Goal: Information Seeking & Learning: Learn about a topic

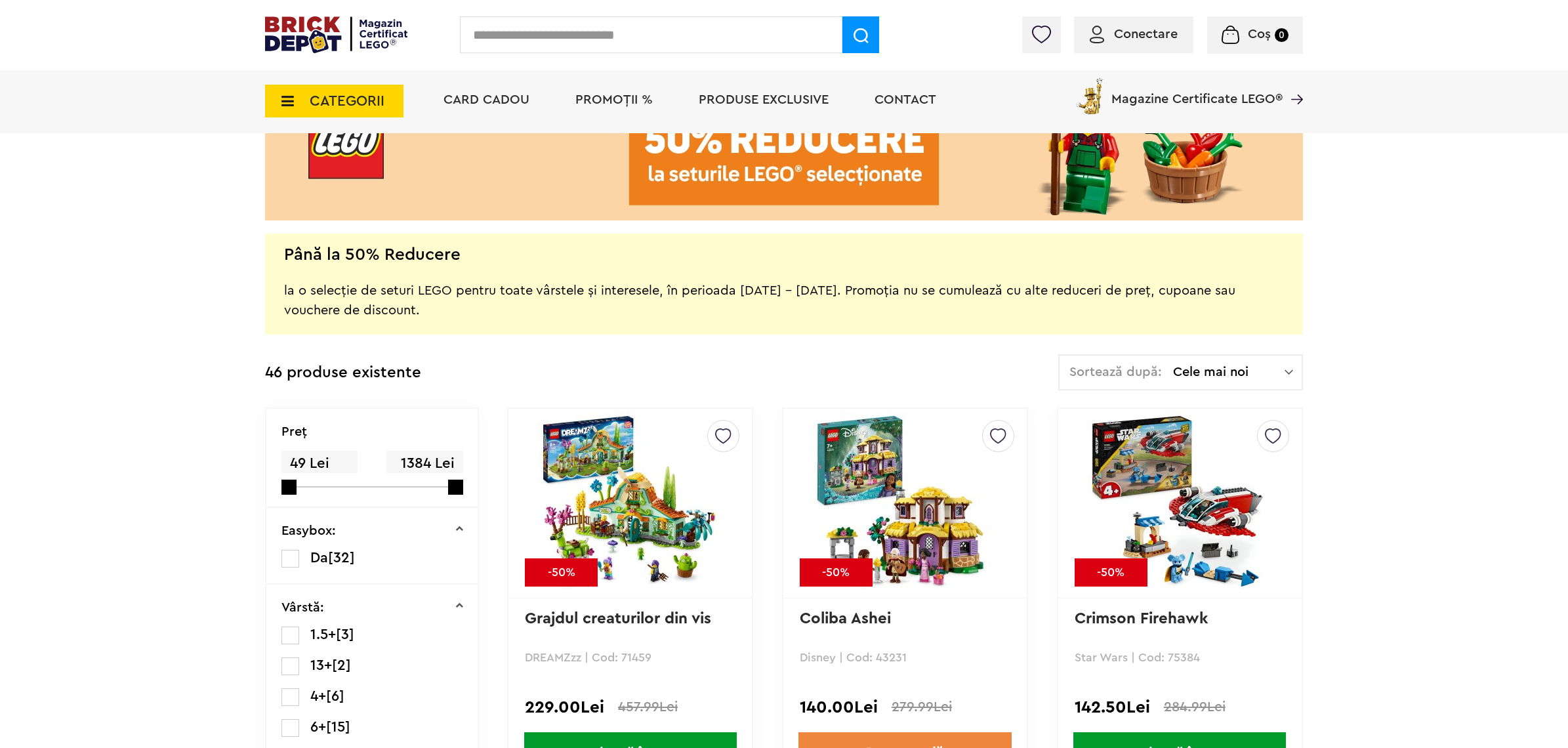
scroll to position [164, 0]
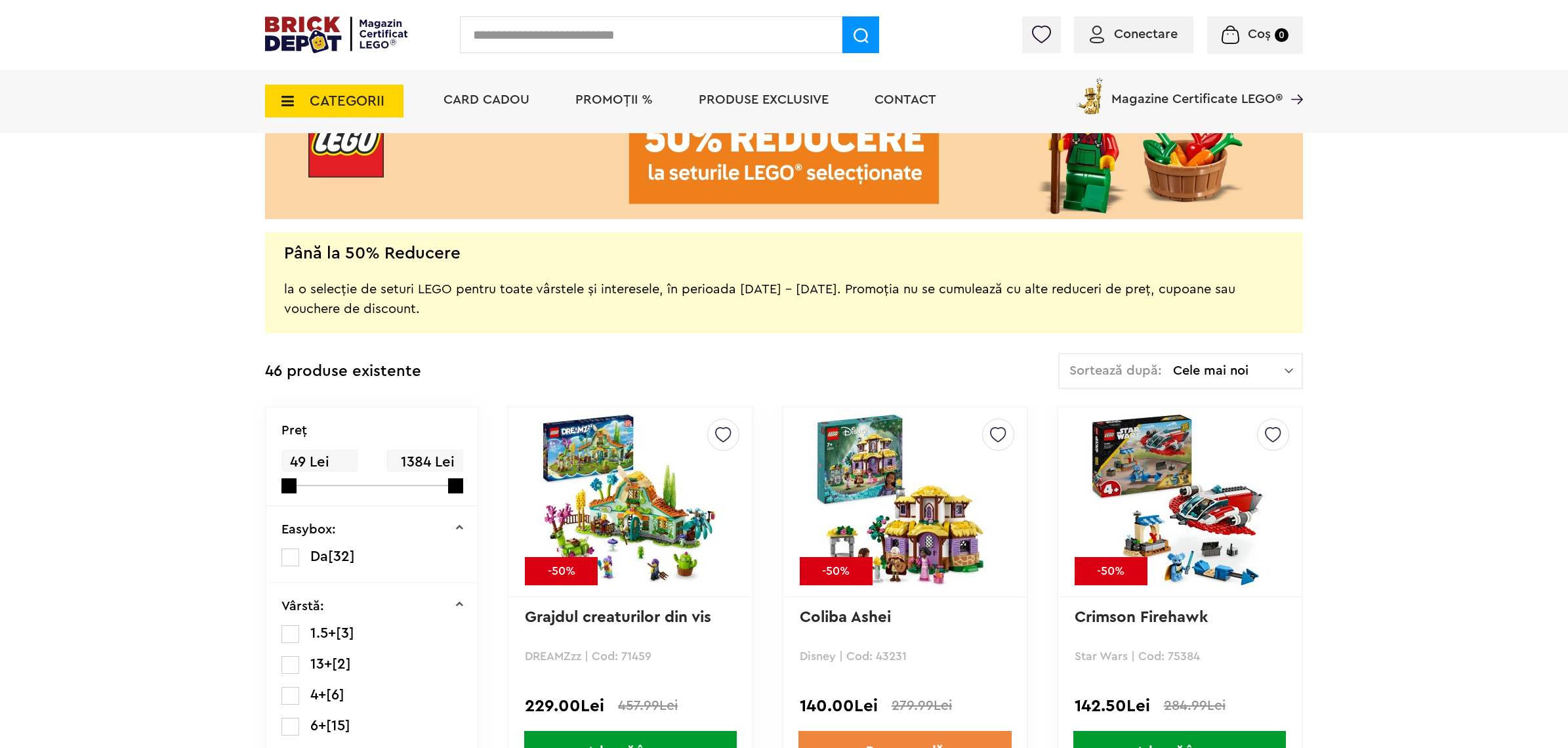
click at [656, 519] on img at bounding box center [630, 502] width 184 height 184
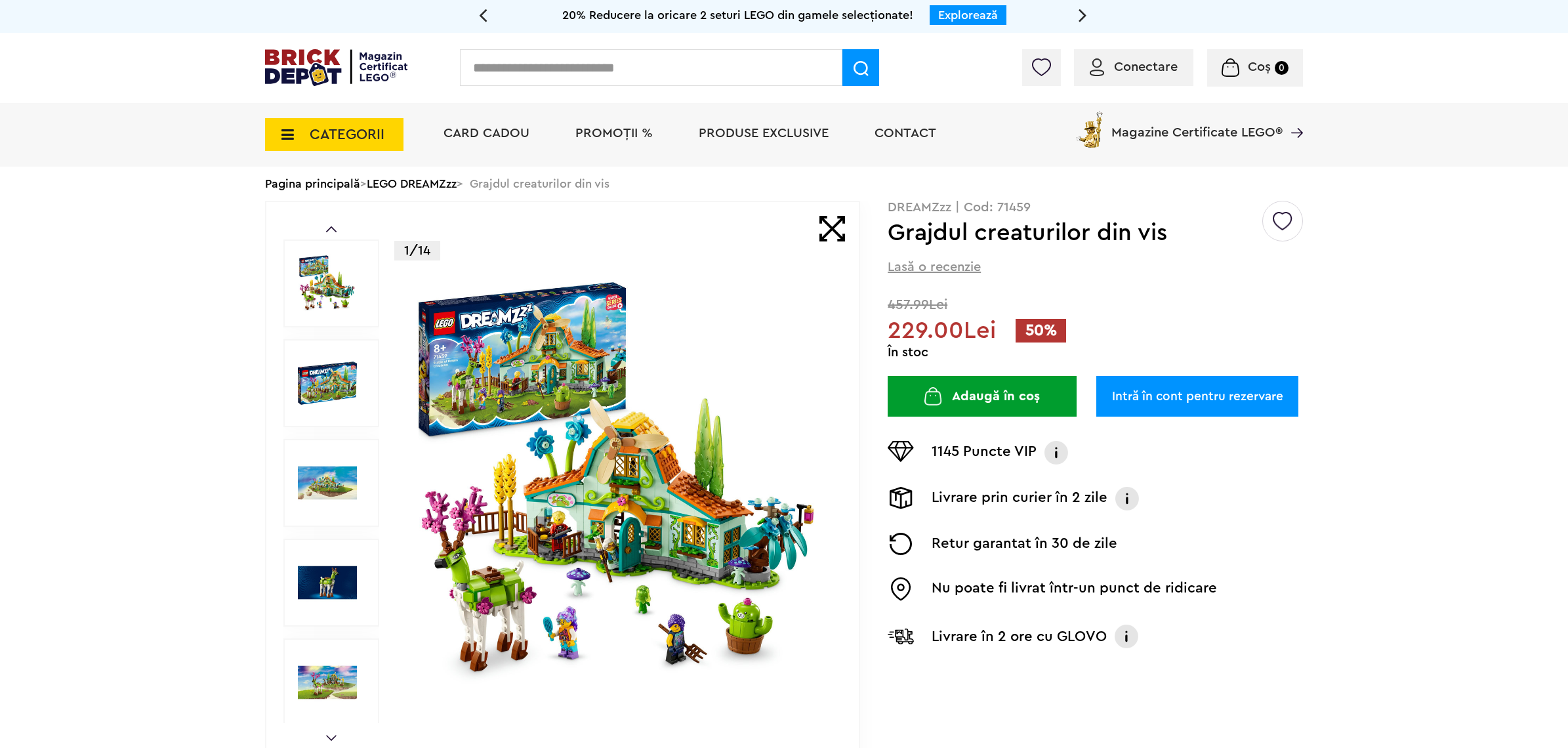
click at [562, 517] on img at bounding box center [619, 482] width 422 height 422
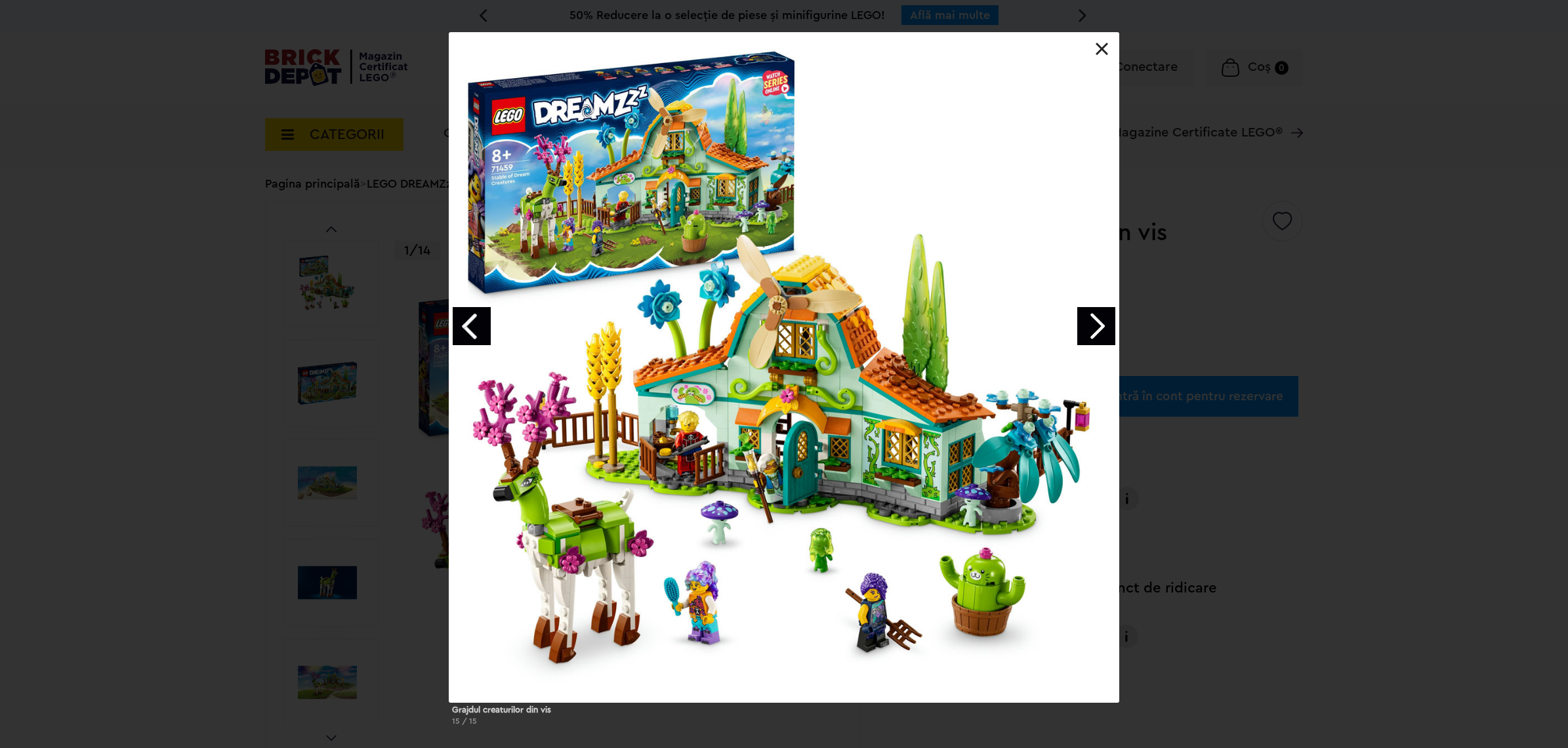
click at [1104, 327] on link "Next image" at bounding box center [1096, 326] width 38 height 38
click at [1101, 327] on link "Next image" at bounding box center [1096, 326] width 38 height 38
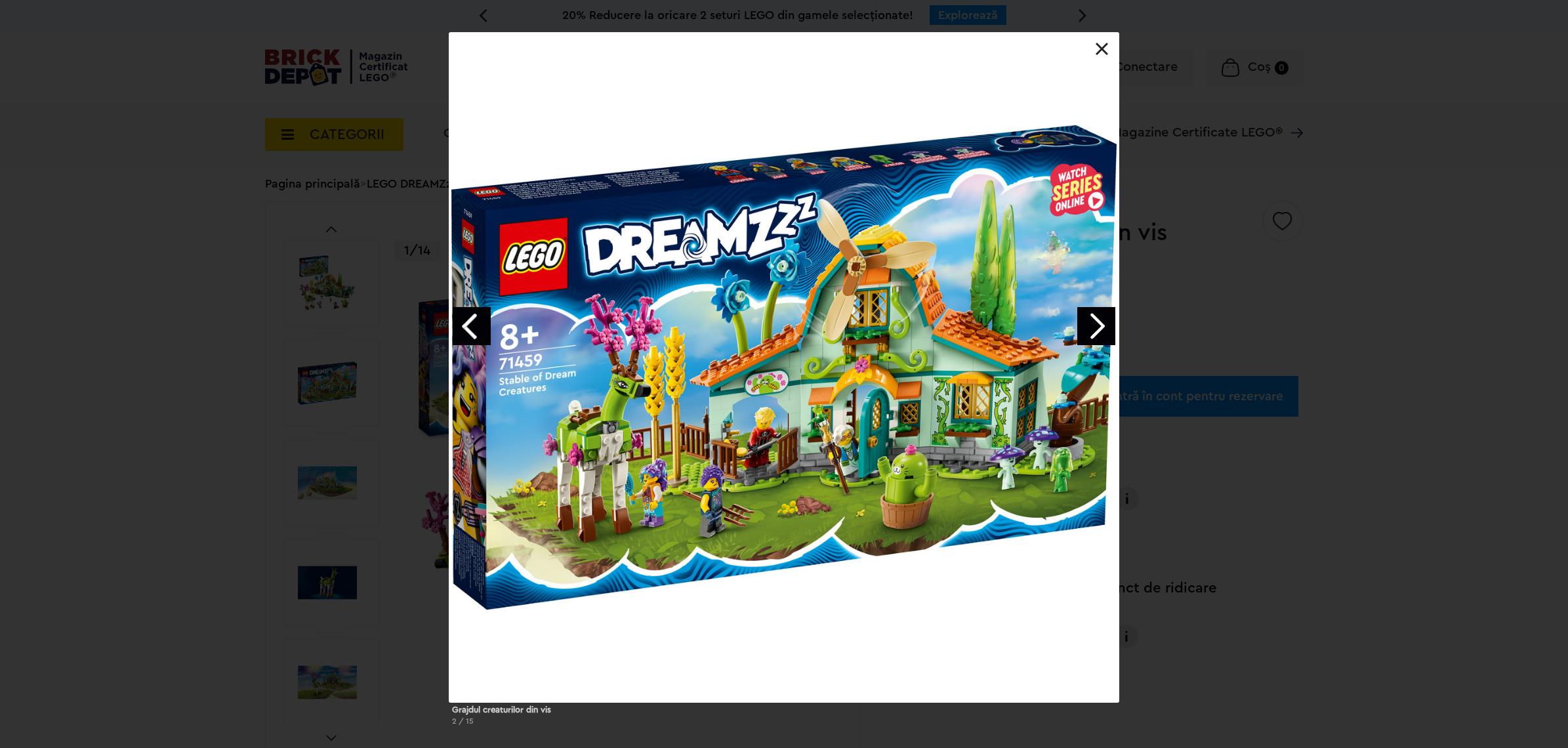
click at [1101, 327] on link "Next image" at bounding box center [1096, 326] width 38 height 38
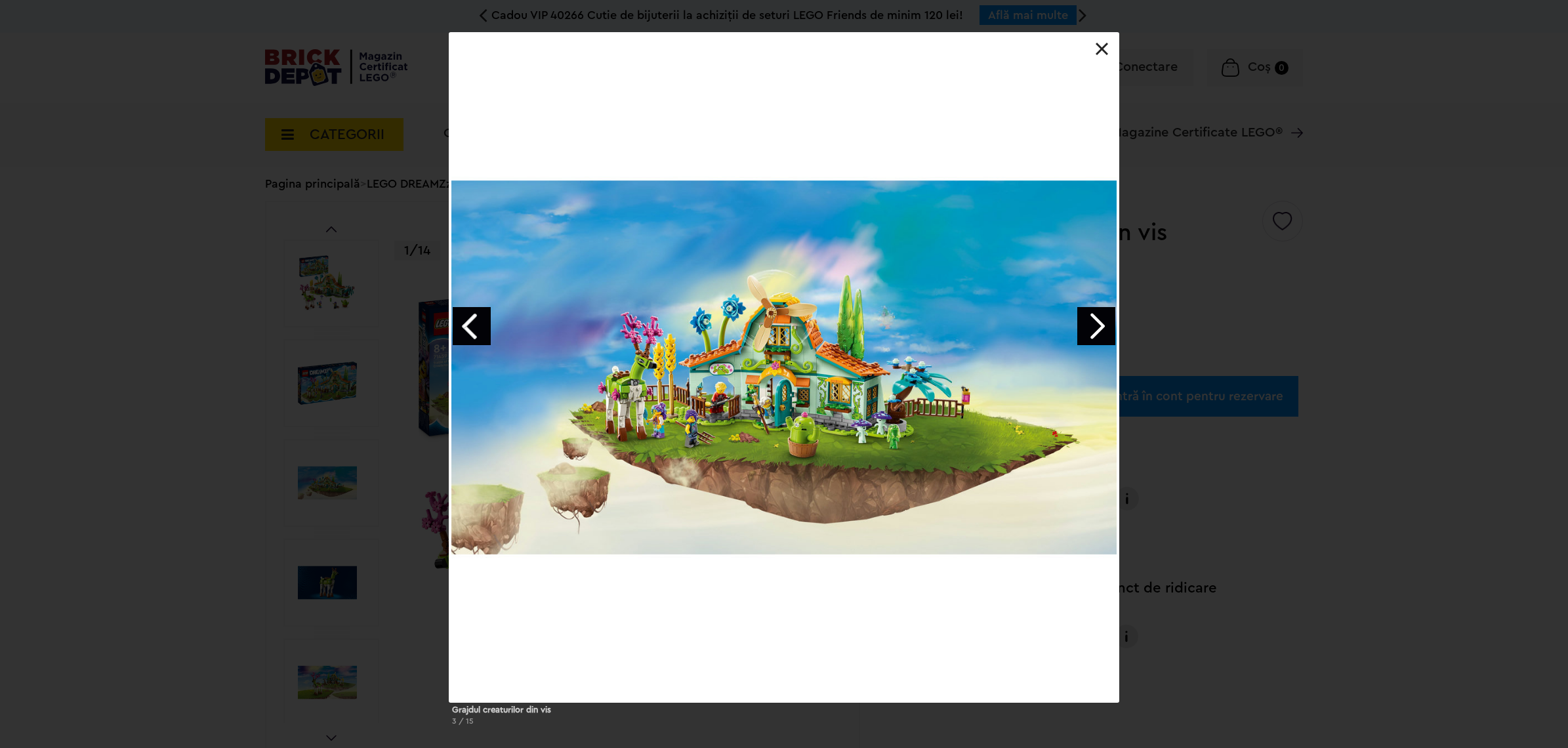
click at [1101, 327] on link "Next image" at bounding box center [1096, 326] width 38 height 38
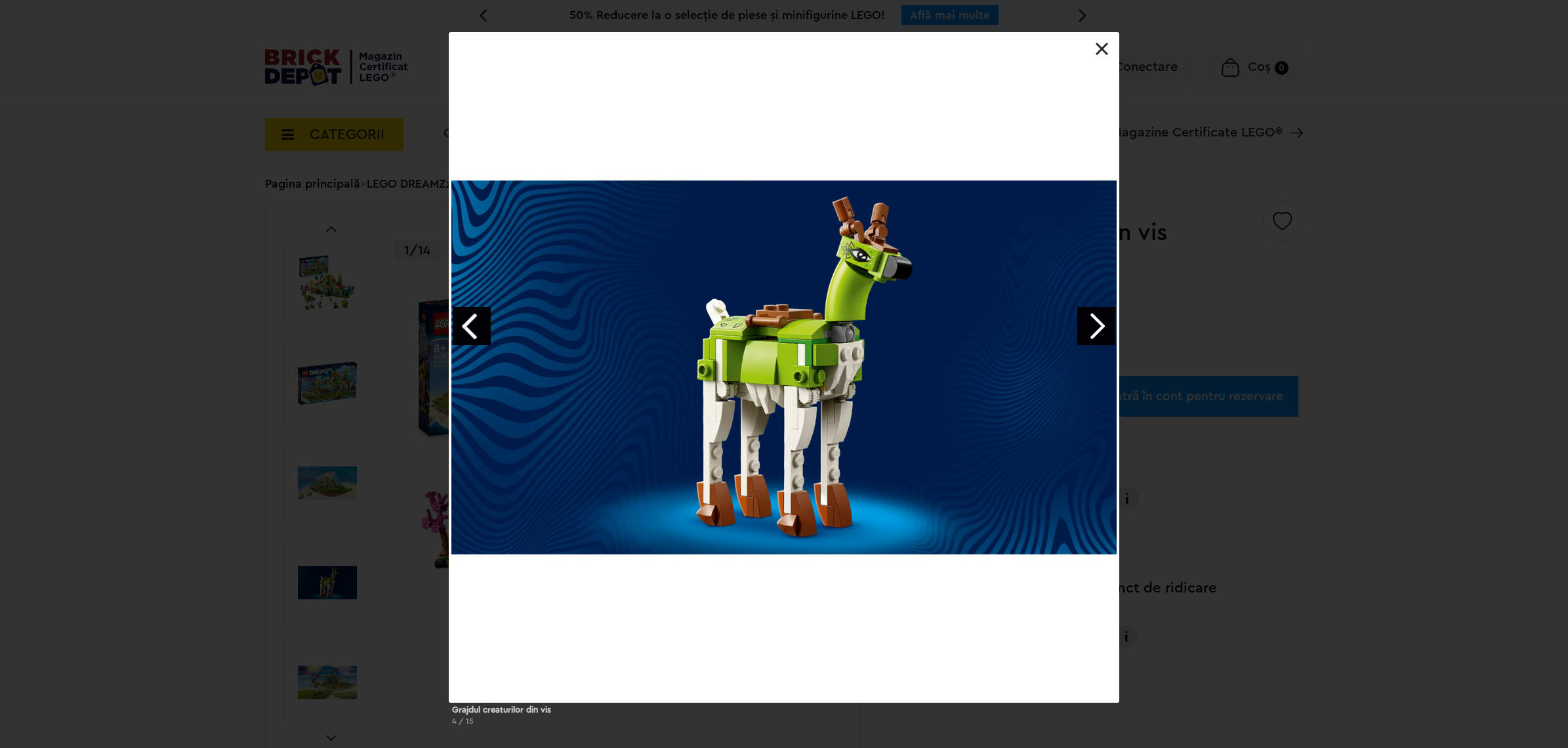
click at [1101, 327] on link "Next image" at bounding box center [1096, 326] width 38 height 38
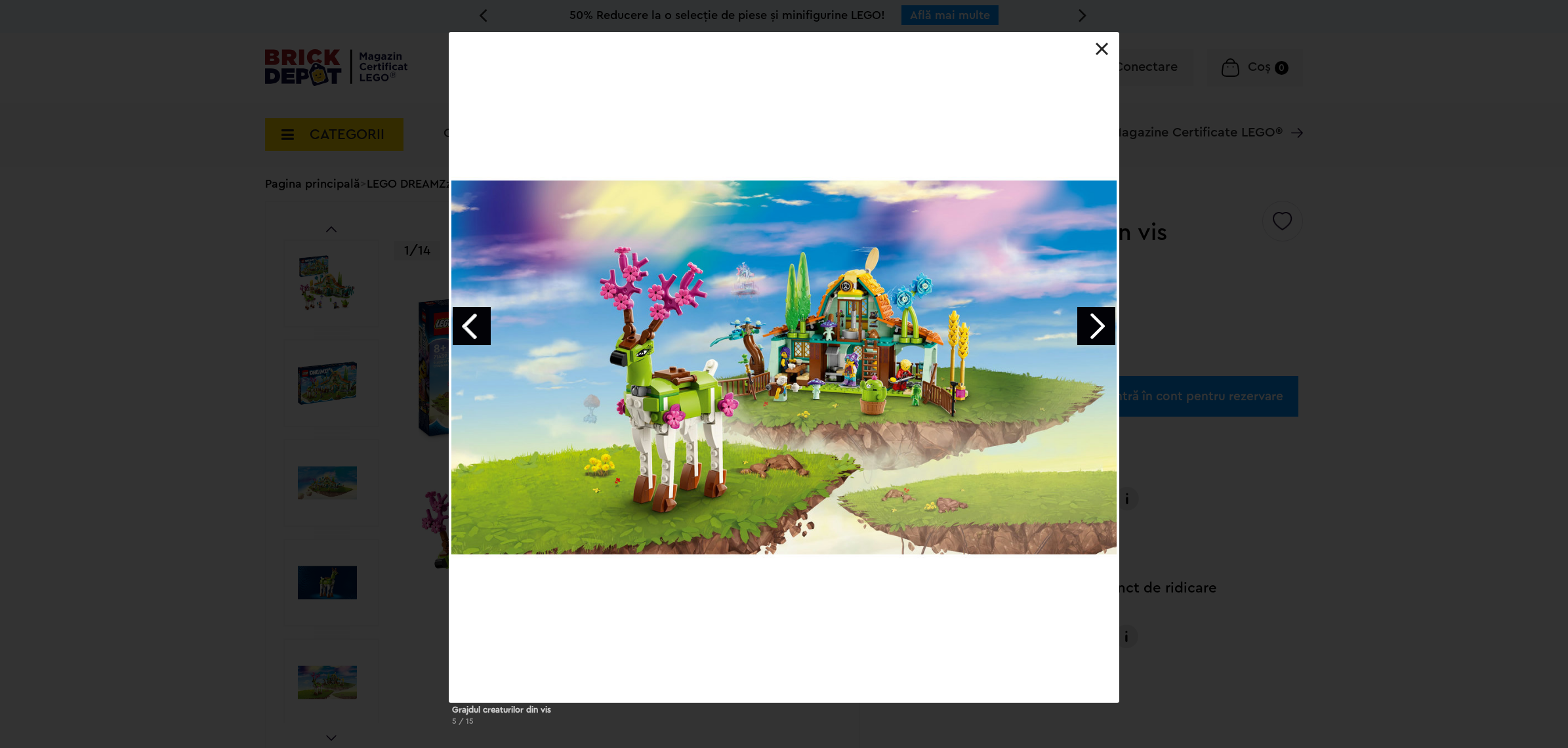
click at [1101, 327] on link "Next image" at bounding box center [1096, 326] width 38 height 38
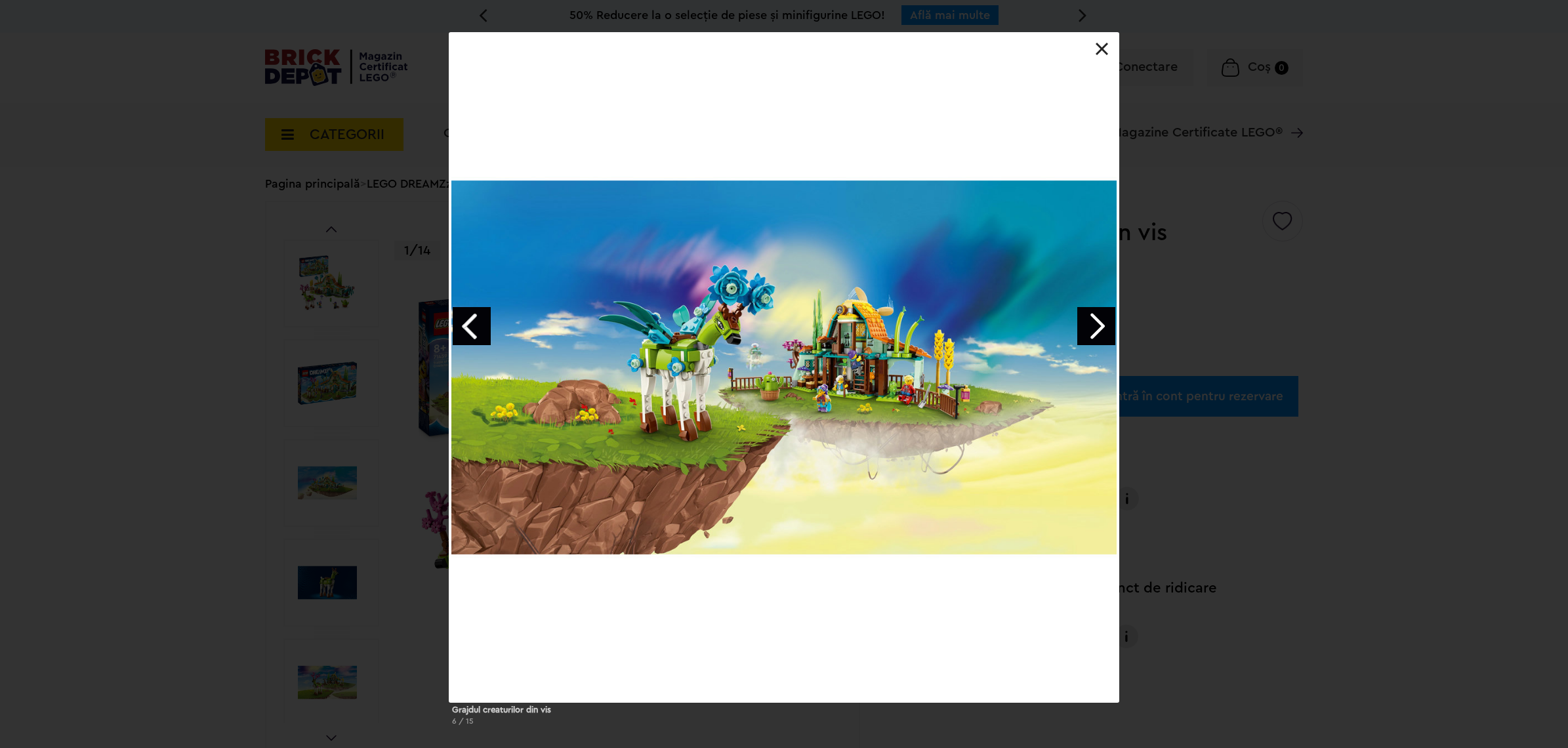
click at [1101, 327] on link "Next image" at bounding box center [1096, 326] width 38 height 38
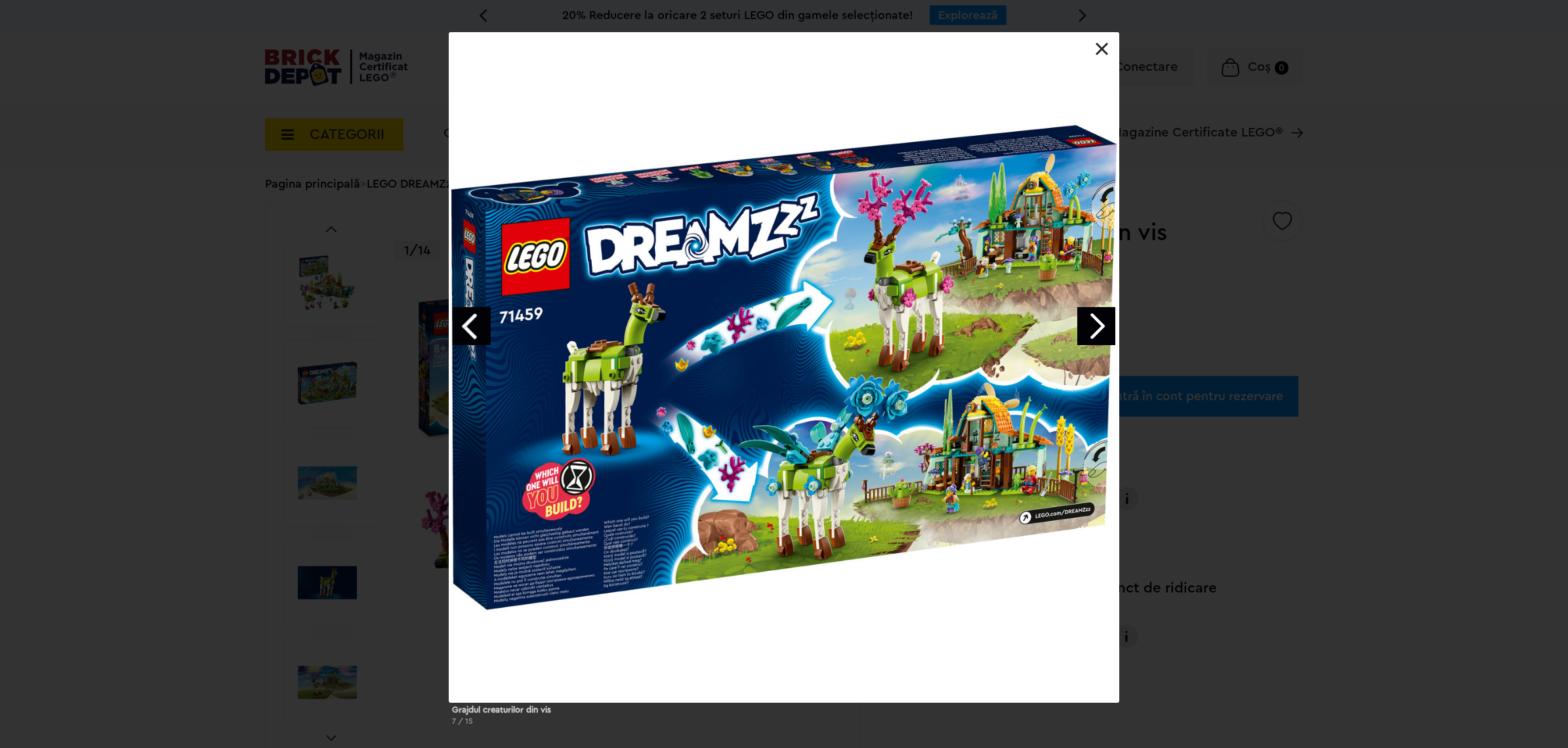
click at [1101, 327] on link "Next image" at bounding box center [1096, 326] width 38 height 38
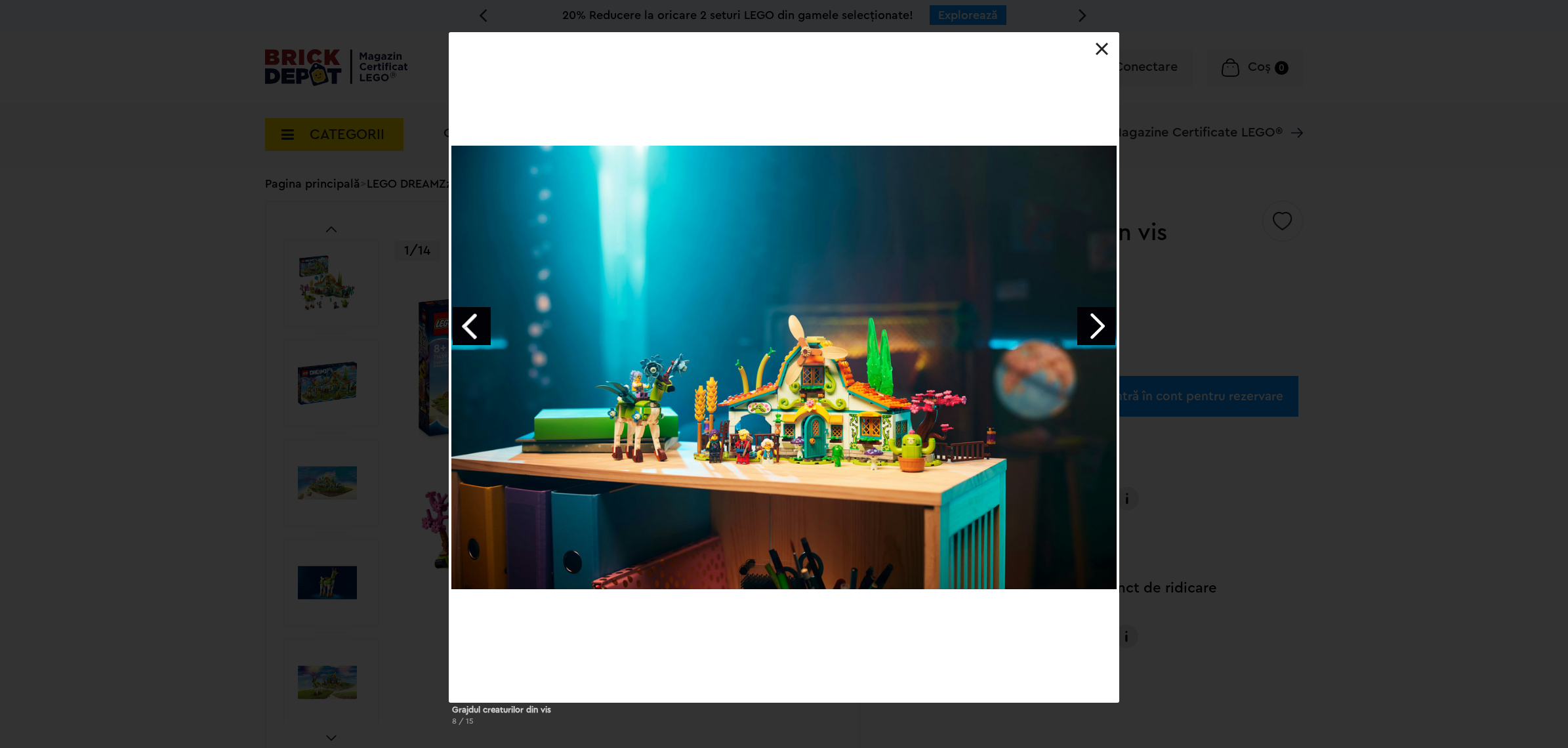
click at [1101, 327] on link "Next image" at bounding box center [1096, 326] width 38 height 38
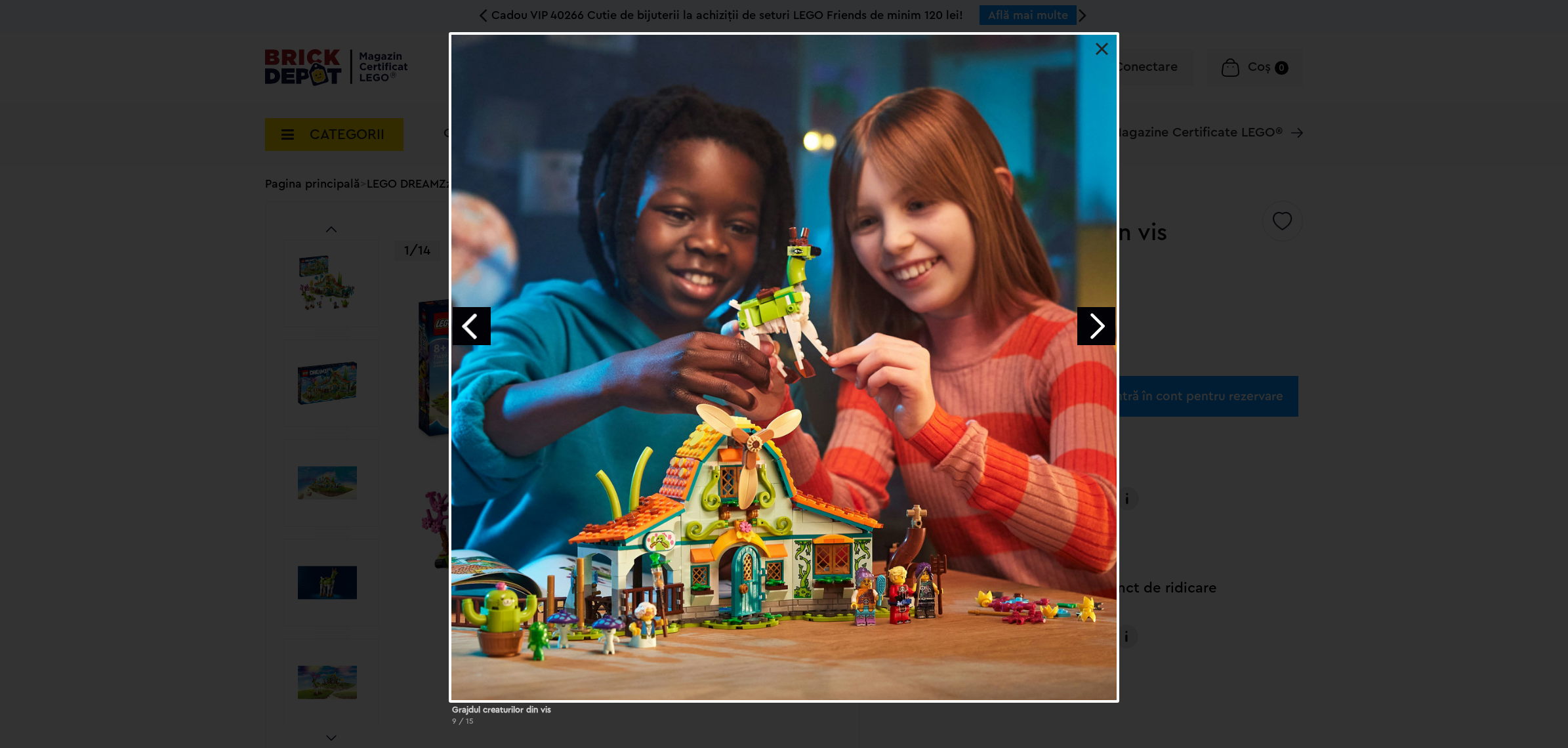
click at [1093, 50] on div at bounding box center [784, 367] width 669 height 669
click at [1100, 50] on link at bounding box center [1102, 49] width 13 height 13
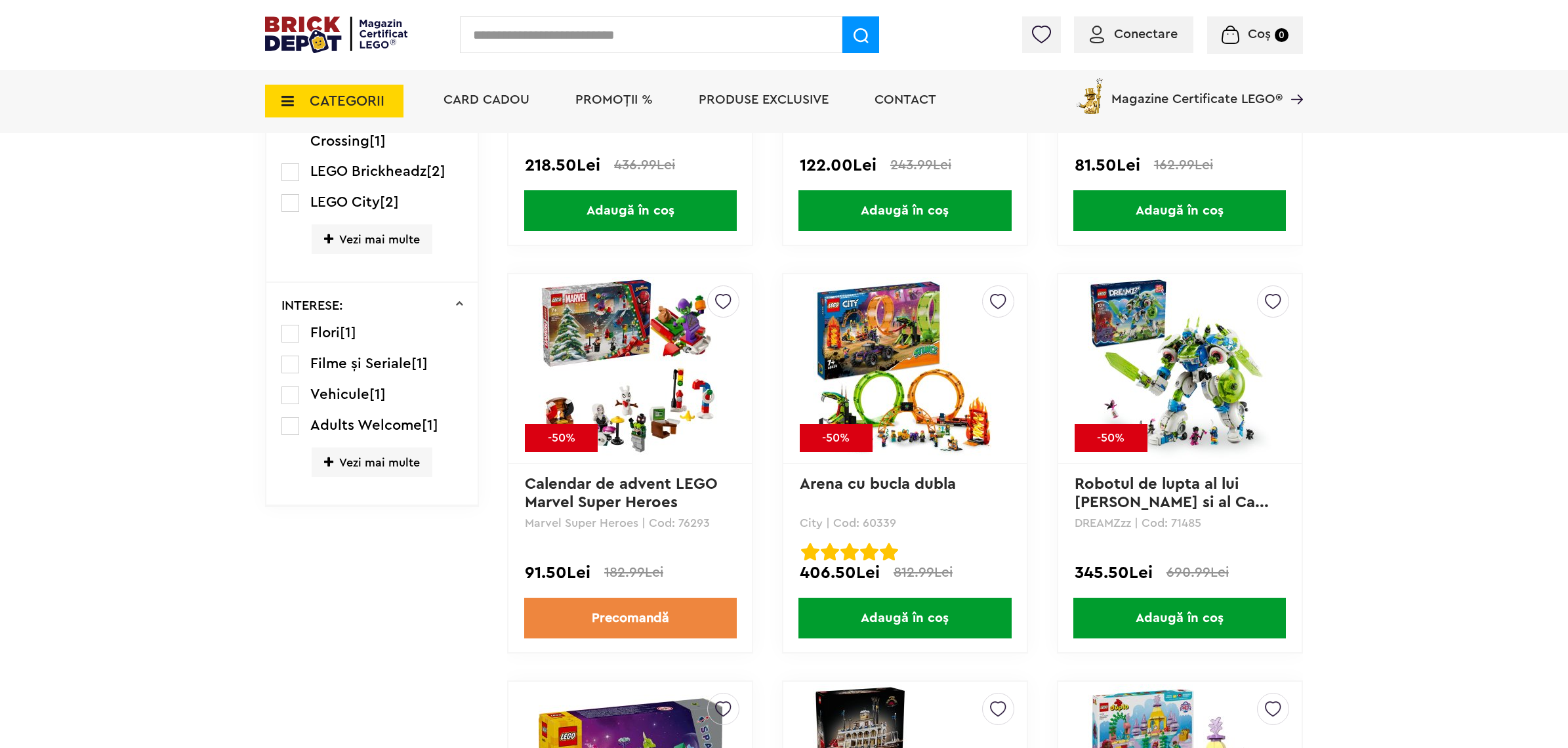
scroll to position [1148, 0]
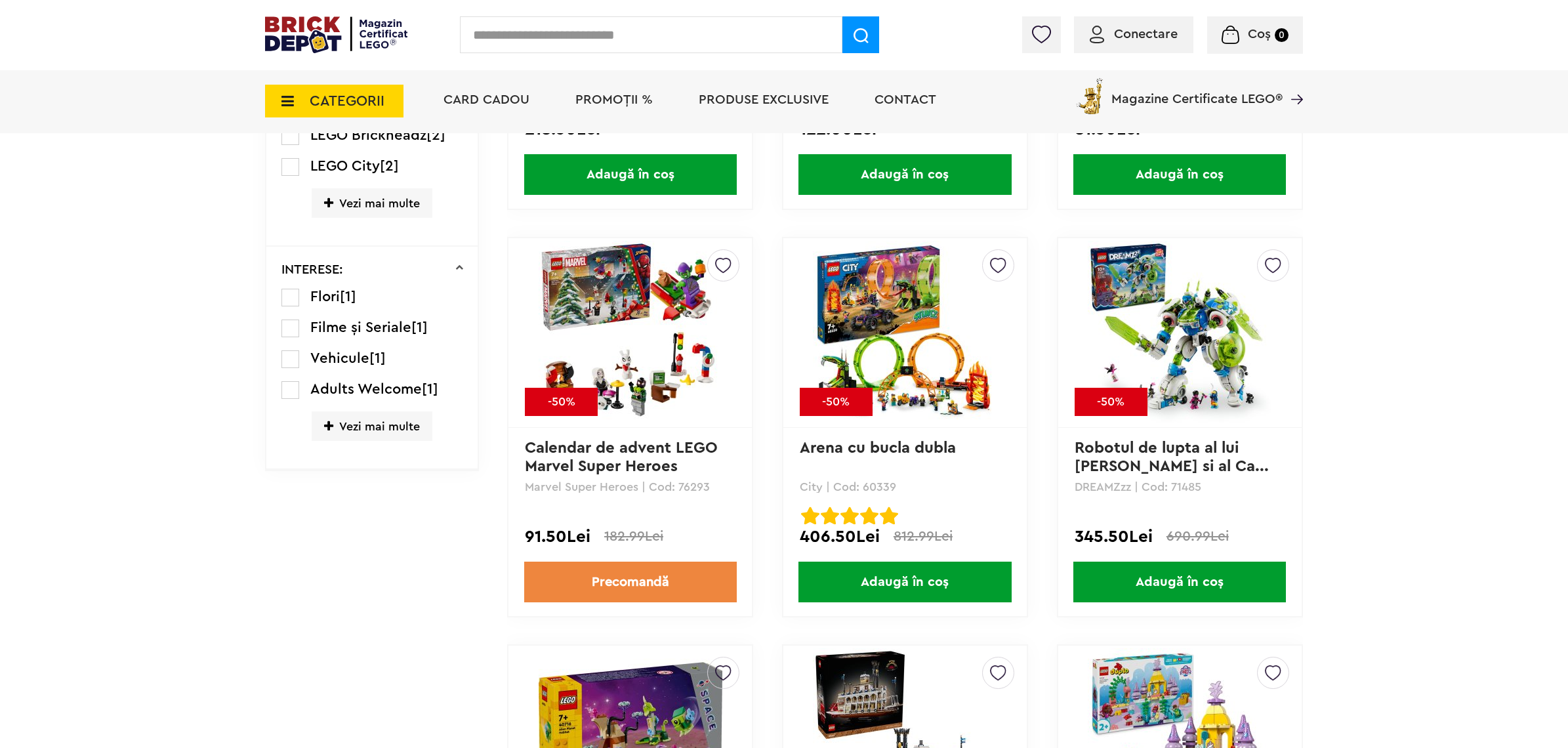
click at [605, 319] on img at bounding box center [630, 332] width 184 height 184
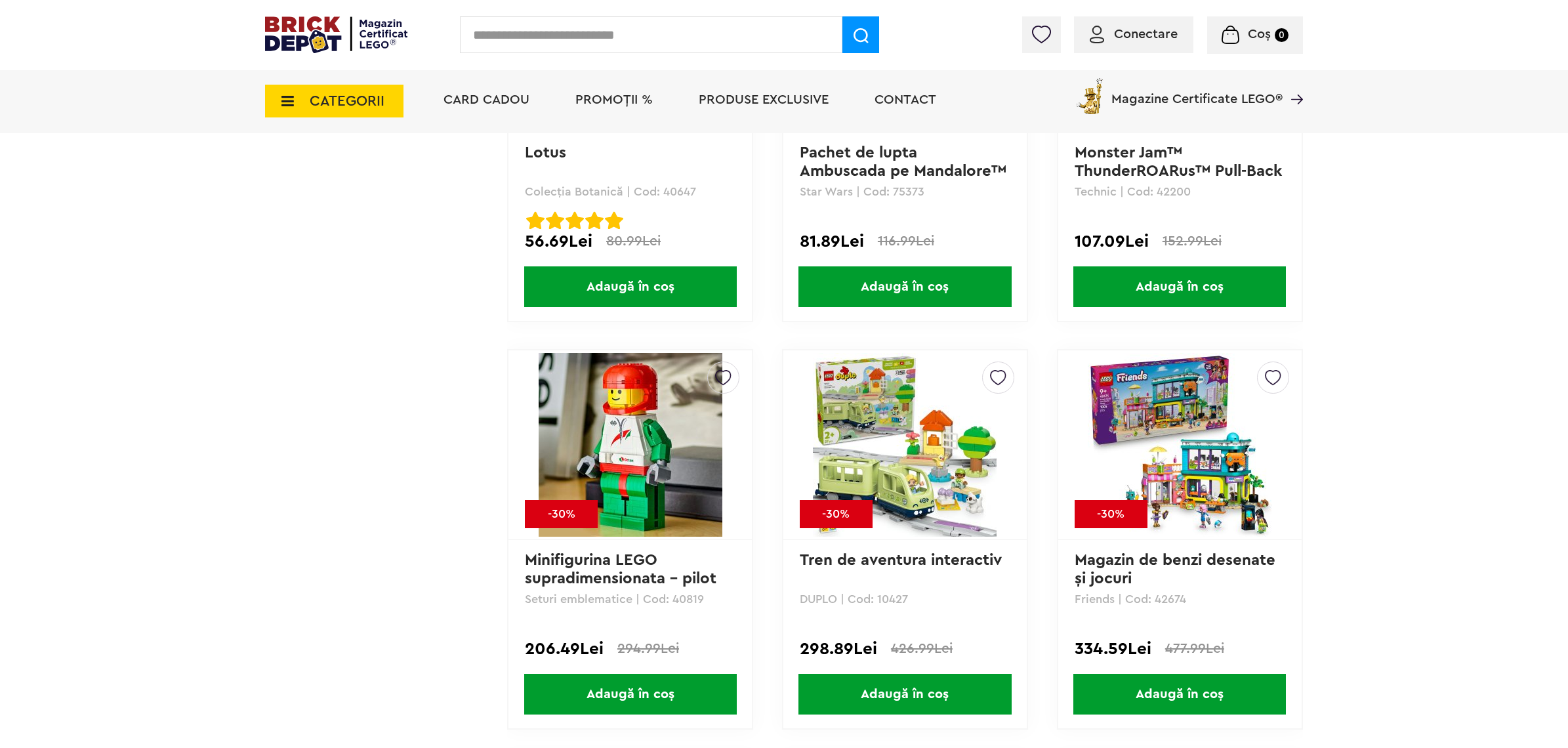
scroll to position [2297, 0]
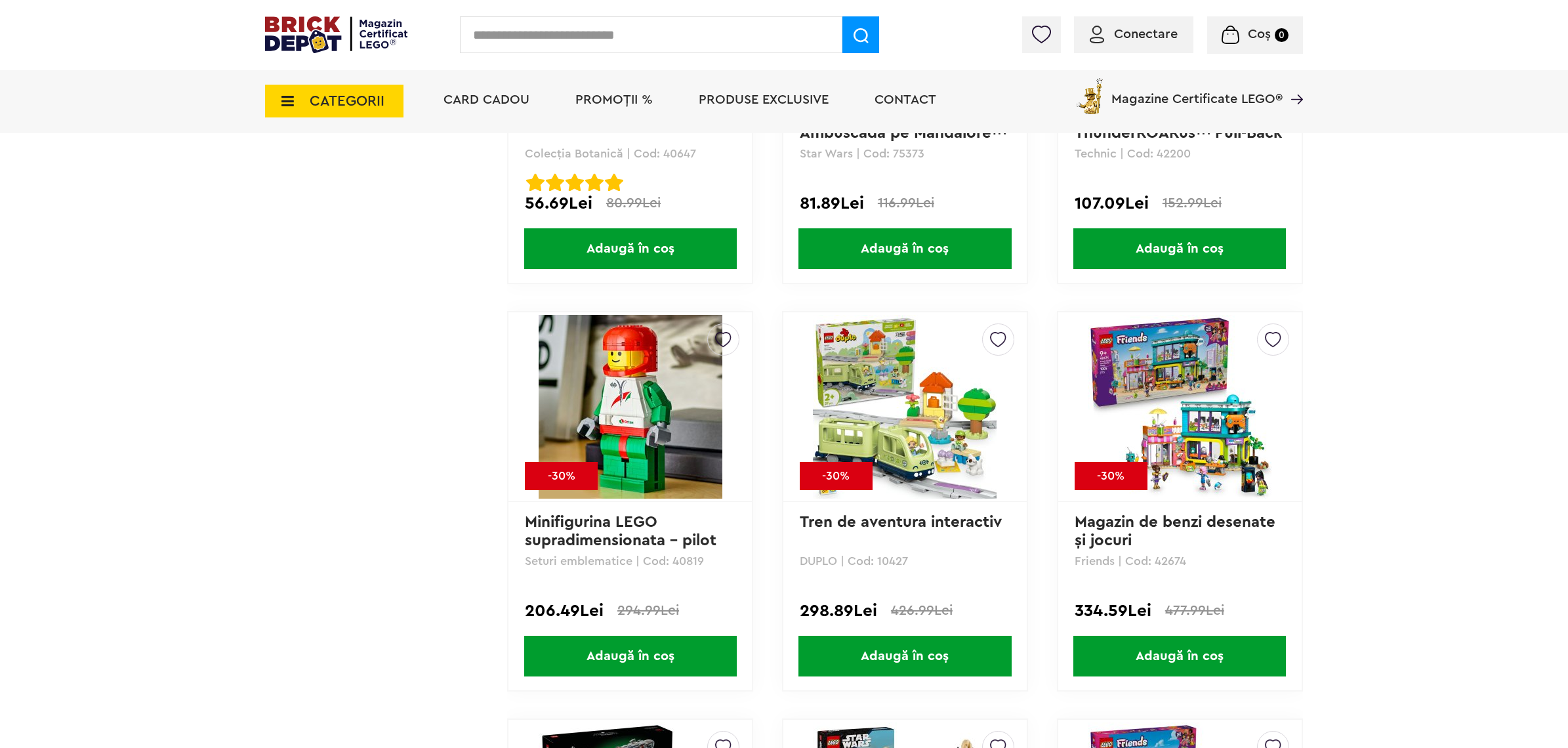
click at [1224, 381] on img at bounding box center [1180, 407] width 184 height 184
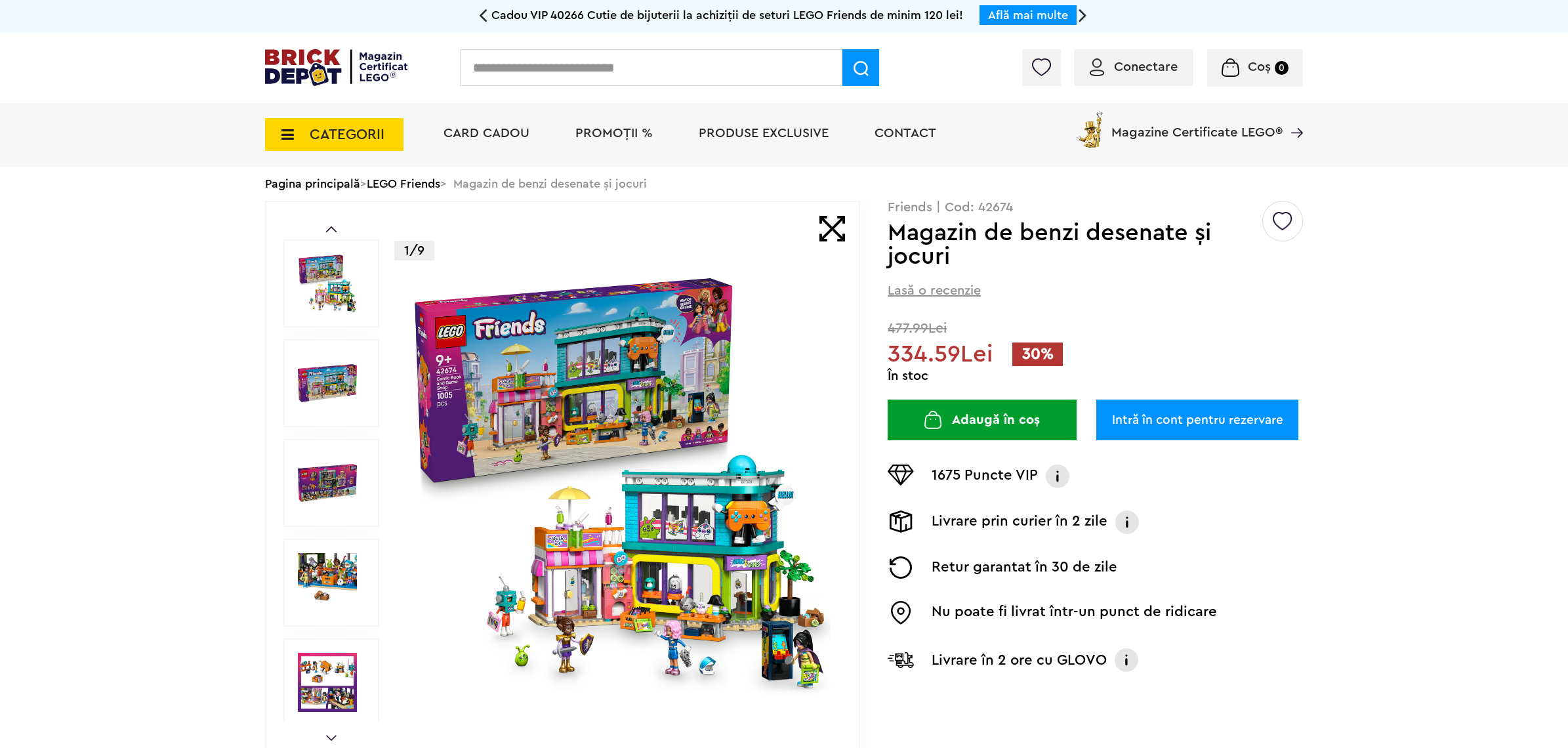
click at [688, 561] on img at bounding box center [619, 482] width 422 height 422
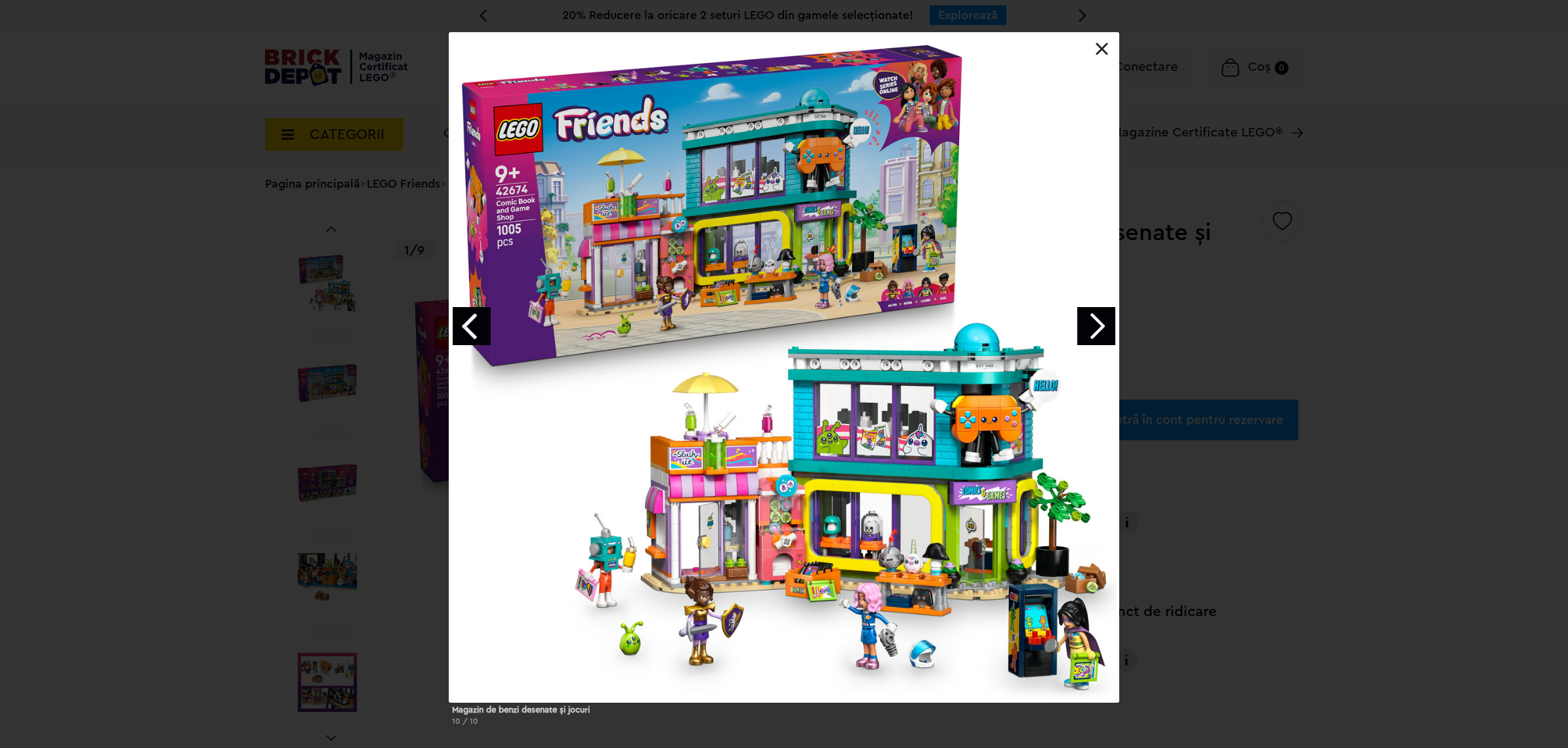
click at [1088, 323] on link "Next image" at bounding box center [1096, 326] width 38 height 38
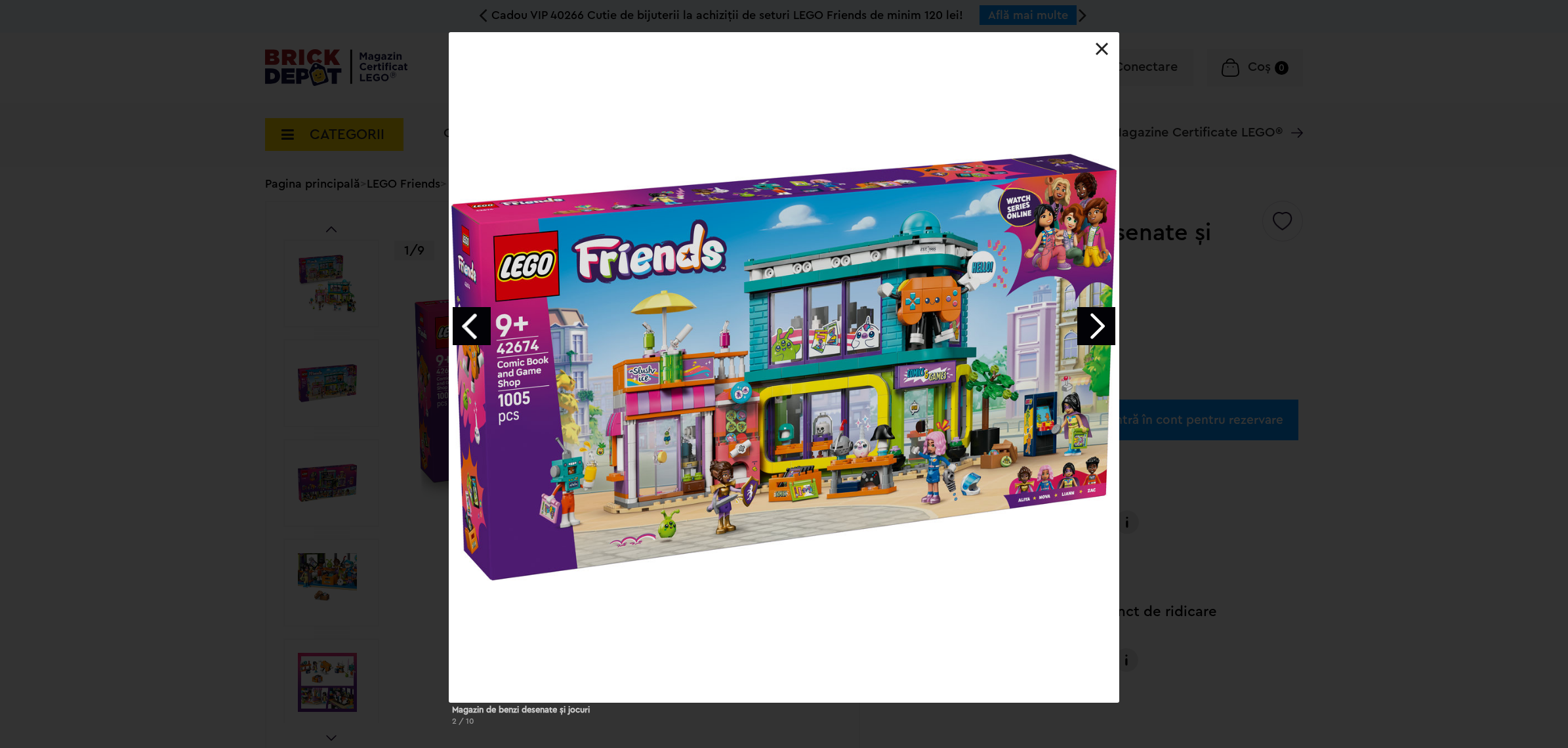
click at [1088, 323] on link "Next image" at bounding box center [1096, 326] width 38 height 38
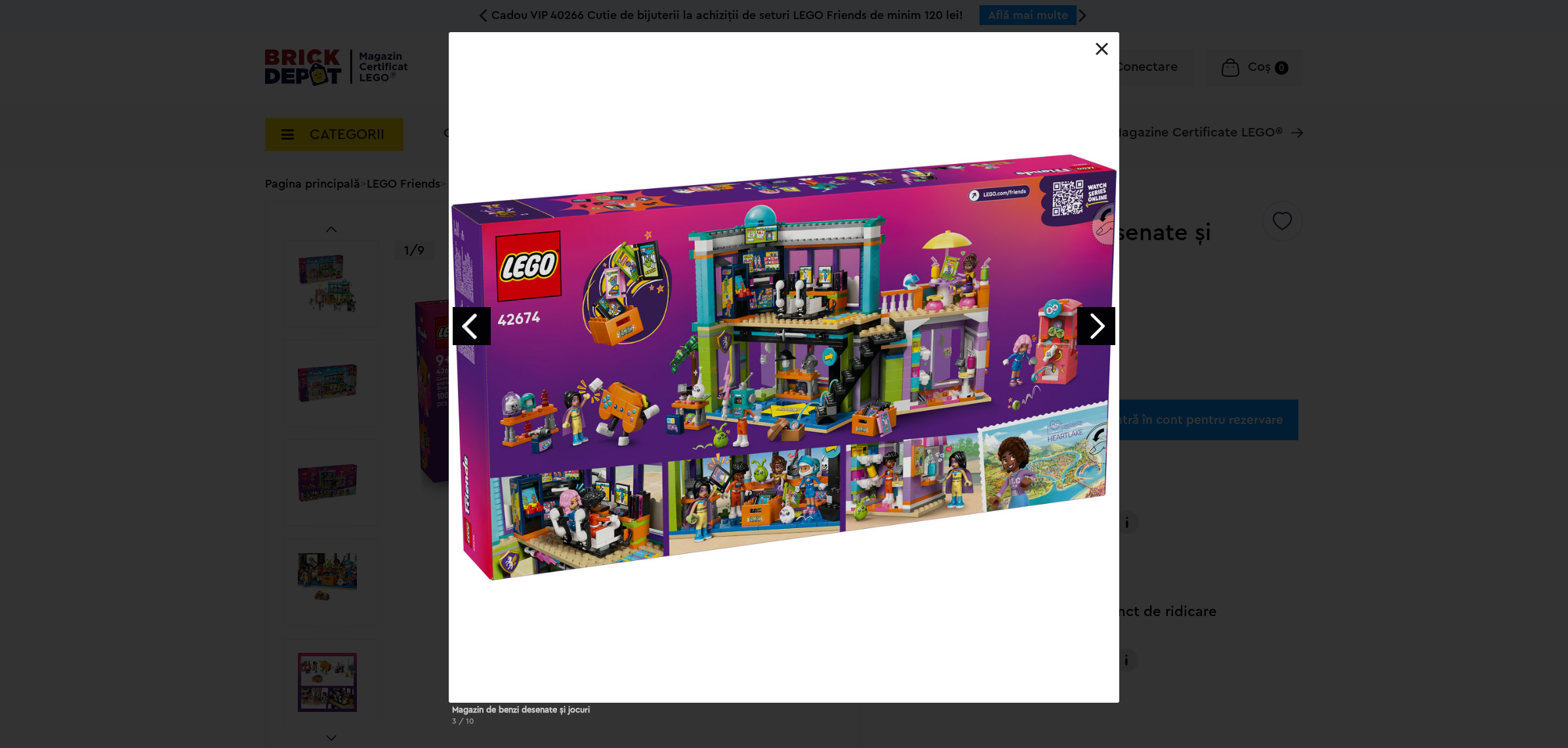
click at [1088, 323] on link "Next image" at bounding box center [1096, 326] width 38 height 38
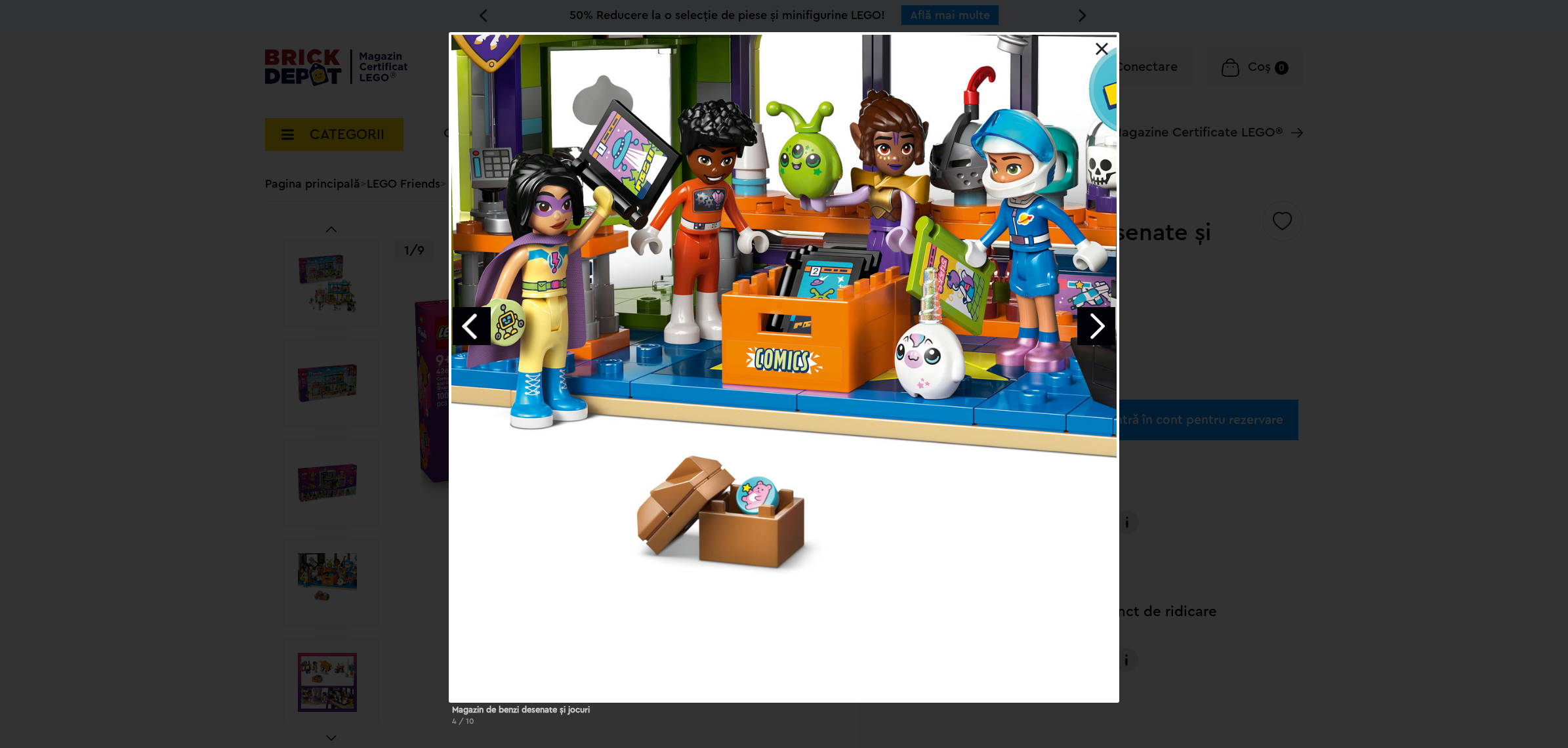
click at [1092, 327] on link "Next image" at bounding box center [1096, 326] width 38 height 38
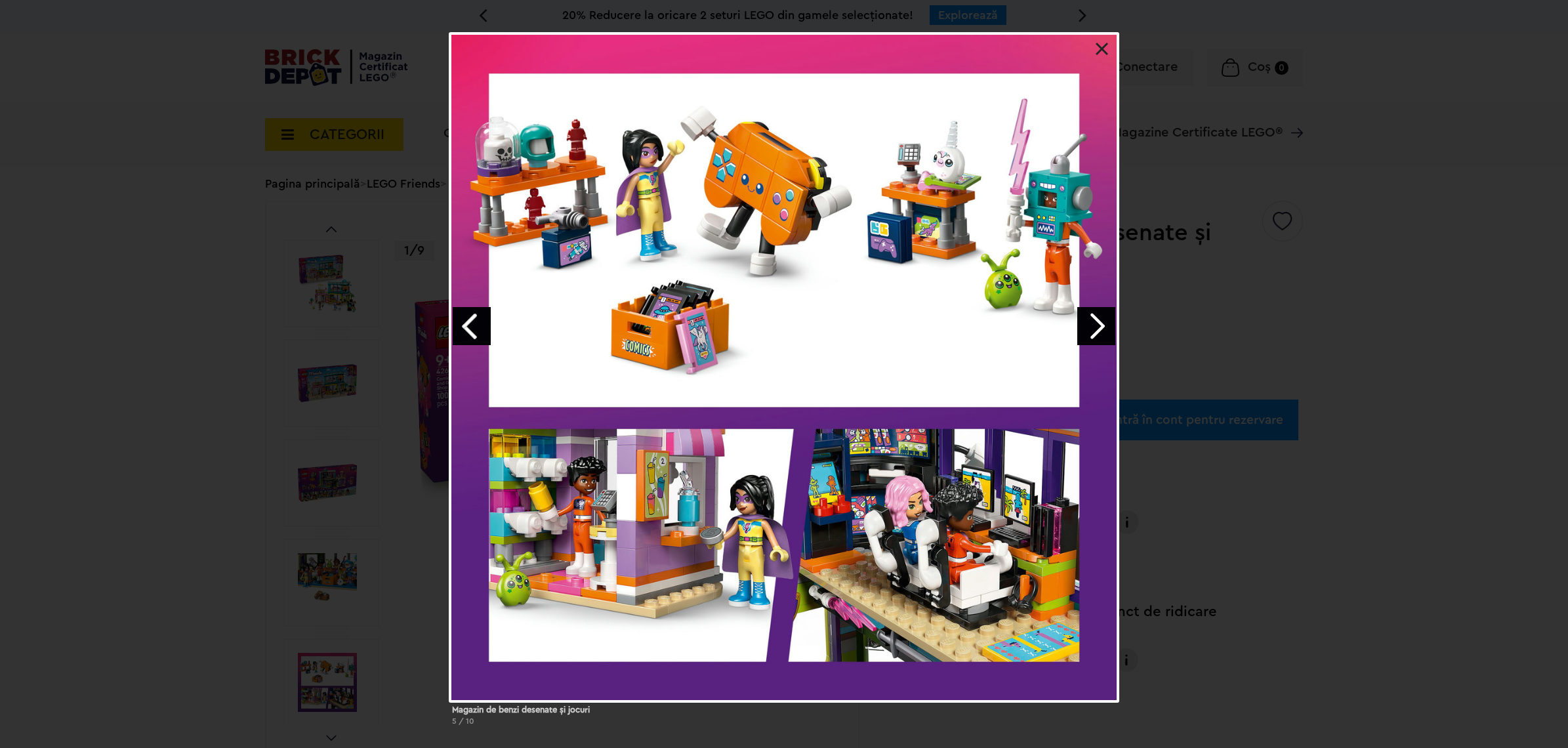
click at [1092, 327] on link "Next image" at bounding box center [1096, 326] width 38 height 38
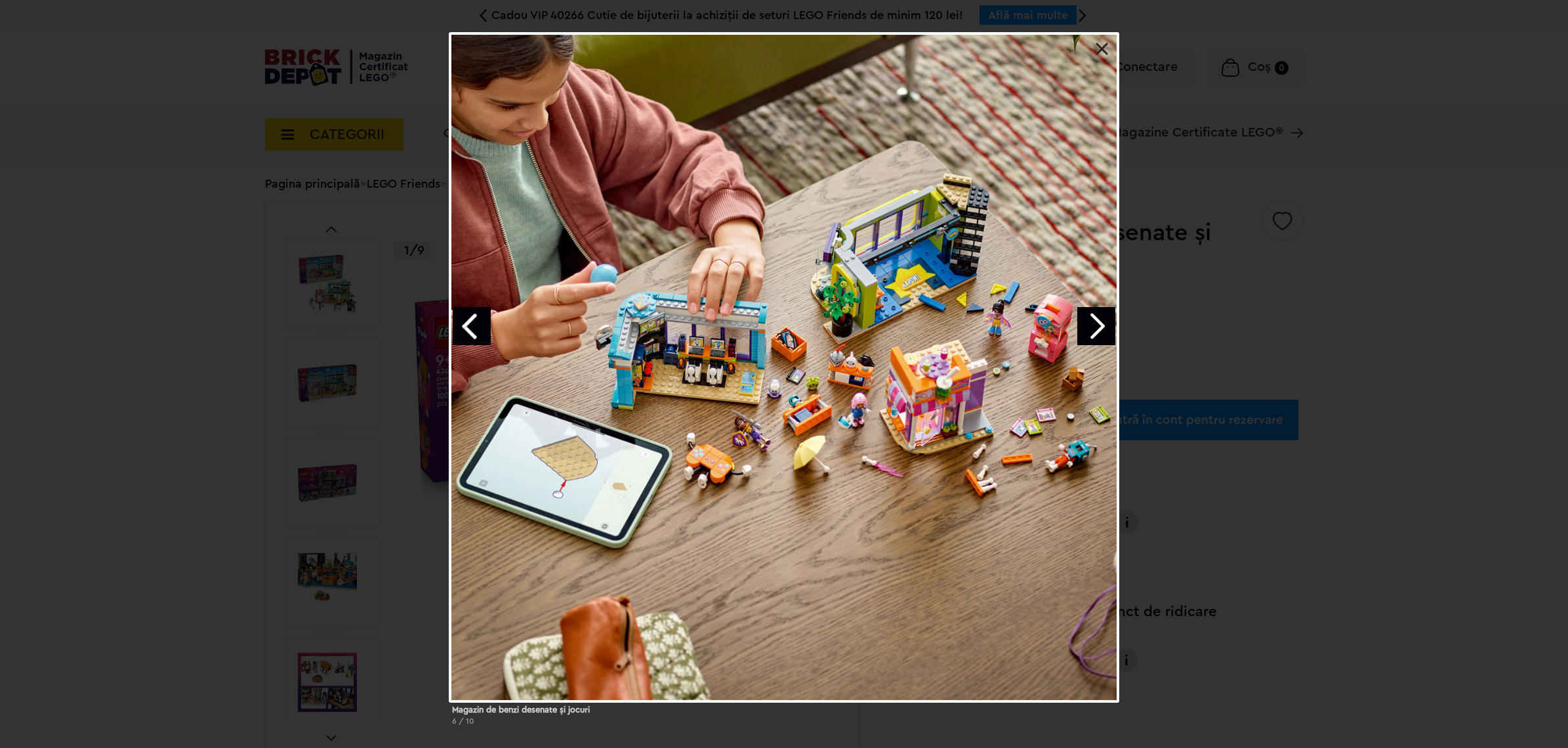
click at [1092, 327] on link "Next image" at bounding box center [1096, 326] width 38 height 38
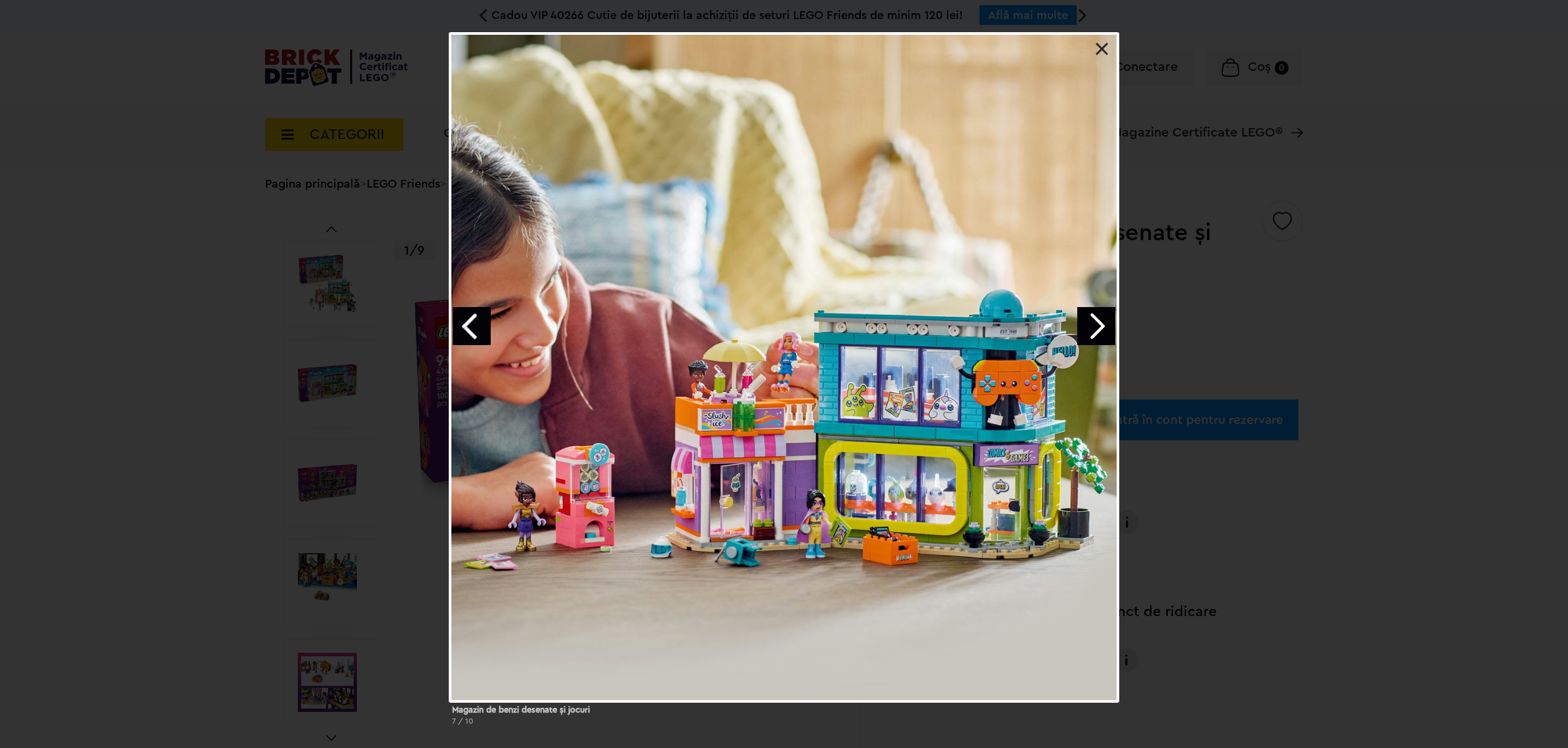
click at [1092, 327] on link "Next image" at bounding box center [1096, 326] width 38 height 38
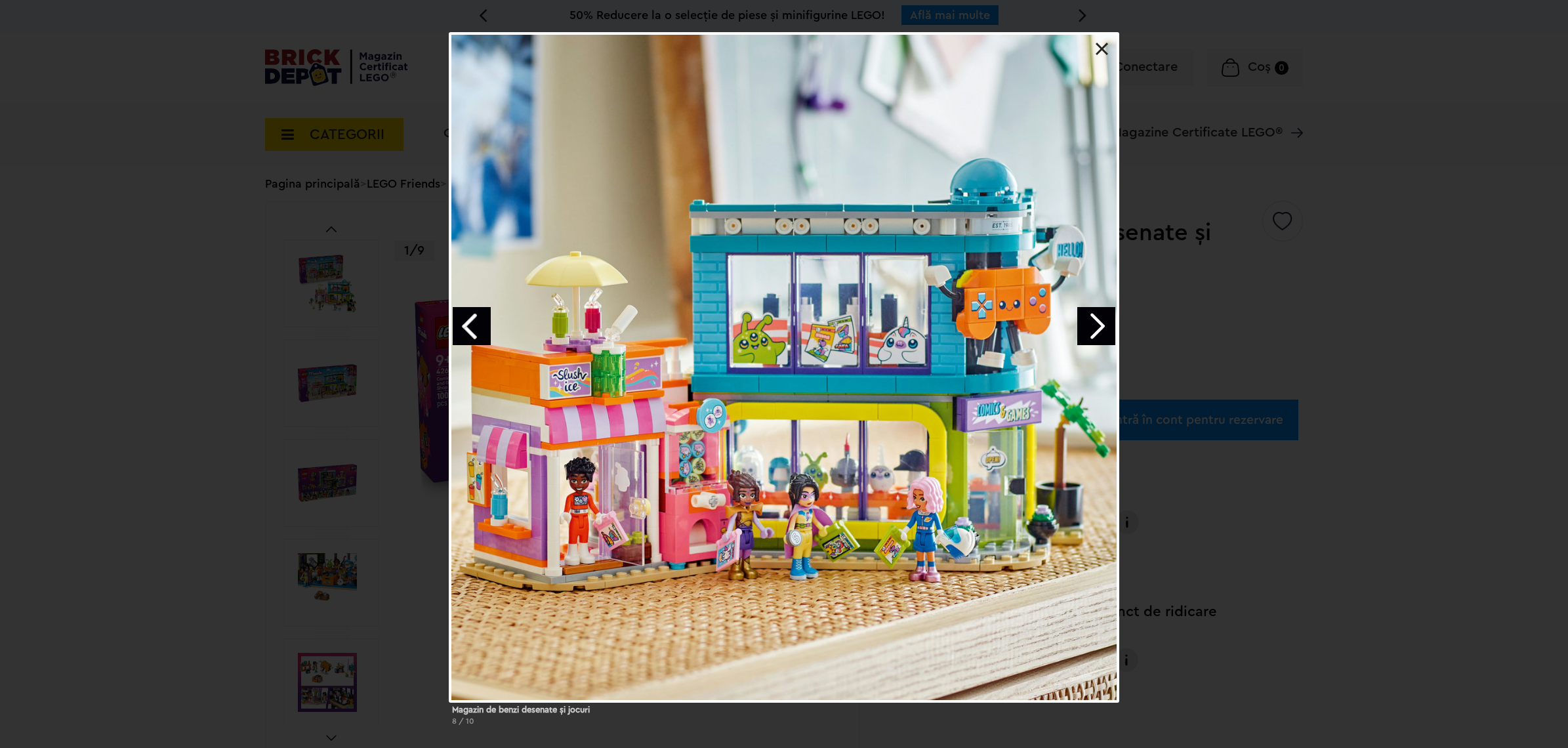
click at [1100, 48] on link at bounding box center [1102, 49] width 13 height 13
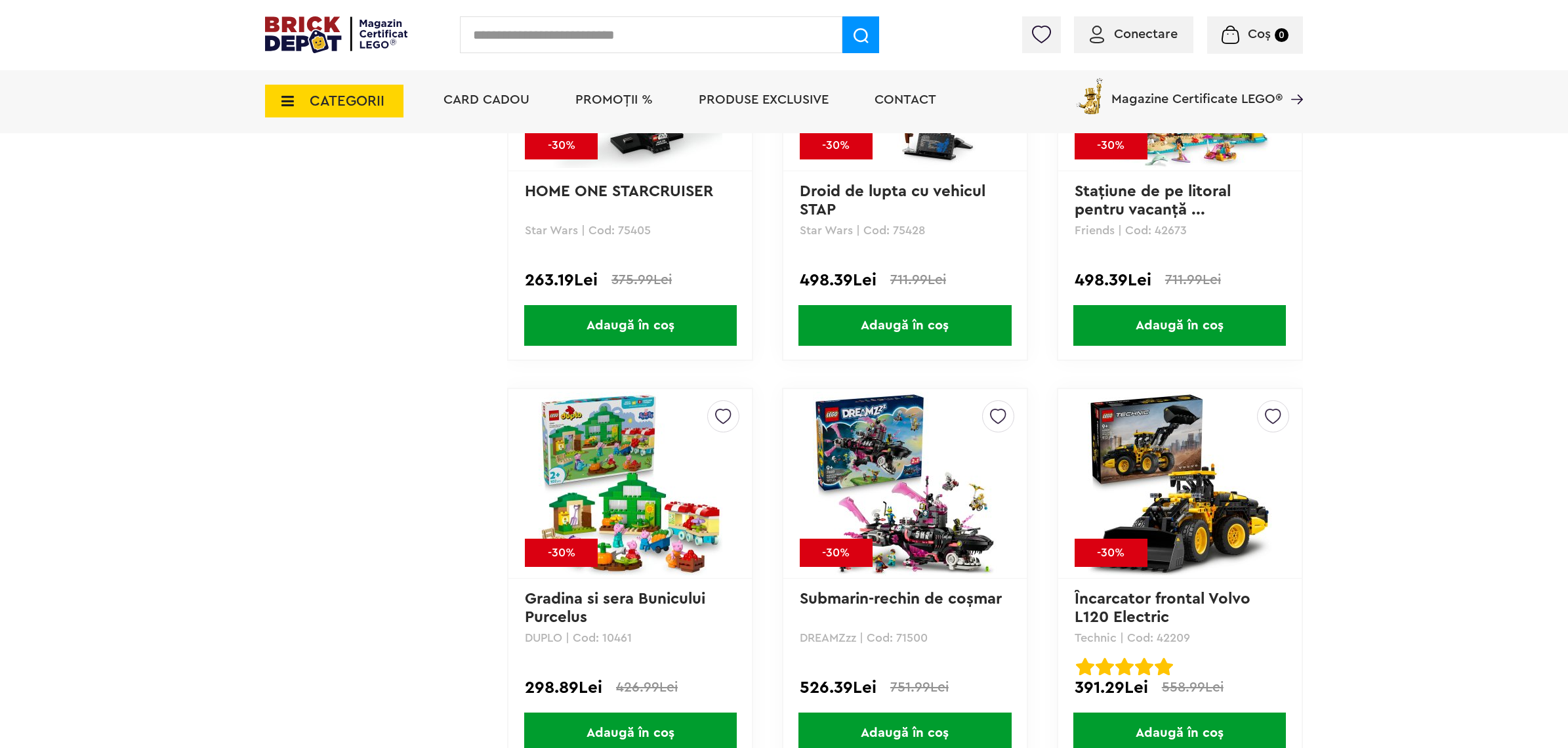
scroll to position [3117, 0]
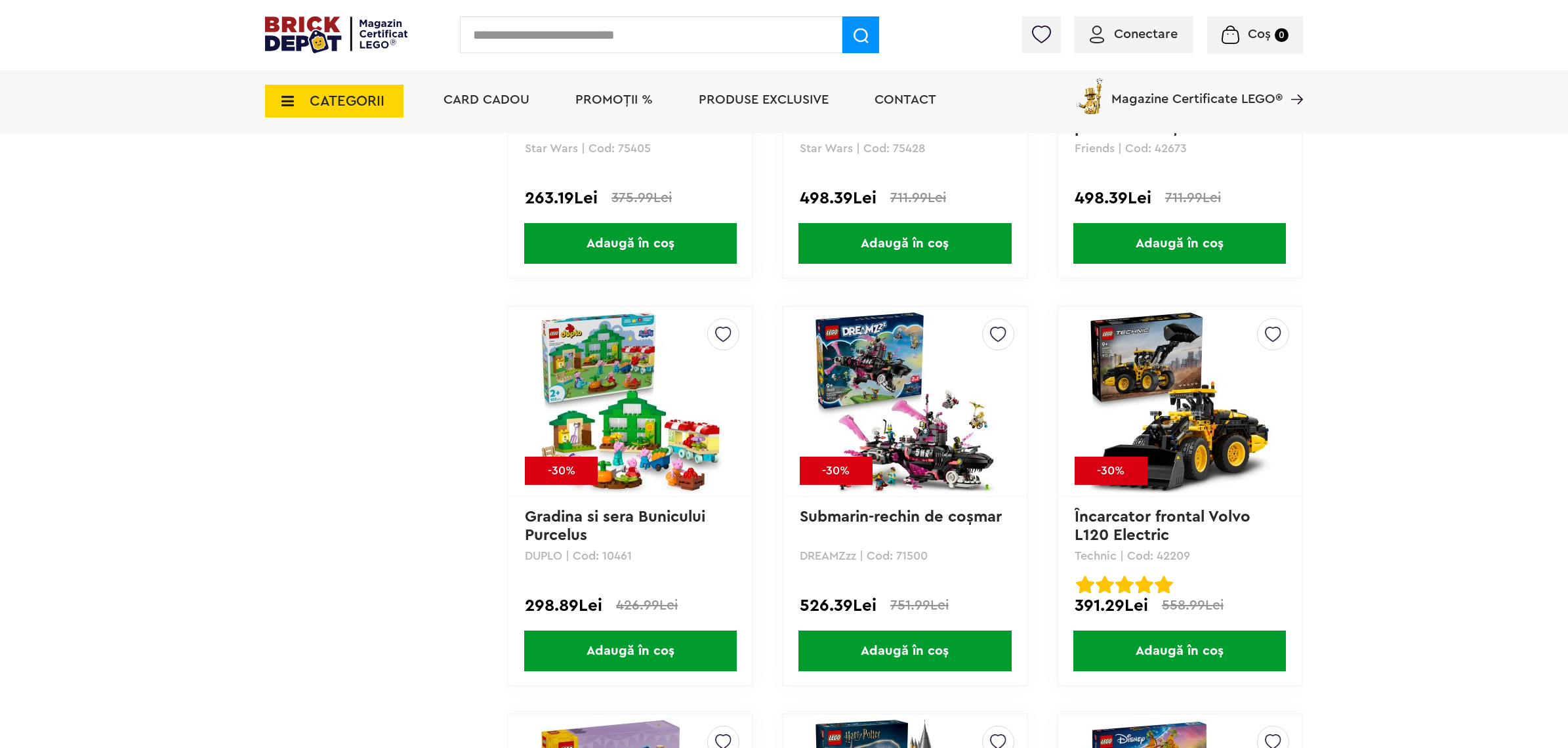
click at [1151, 429] on img at bounding box center [1180, 401] width 184 height 184
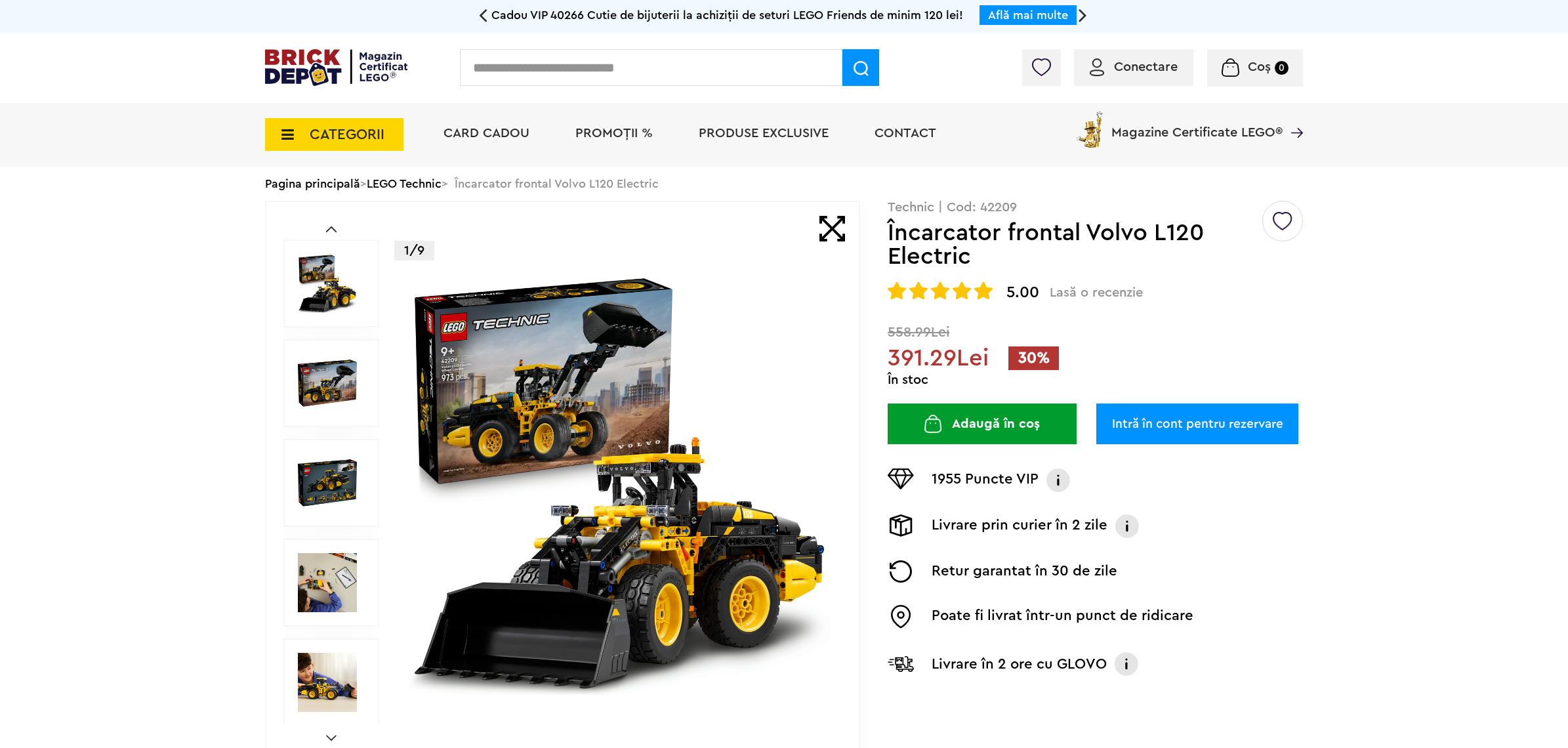
click at [543, 420] on img at bounding box center [619, 482] width 422 height 422
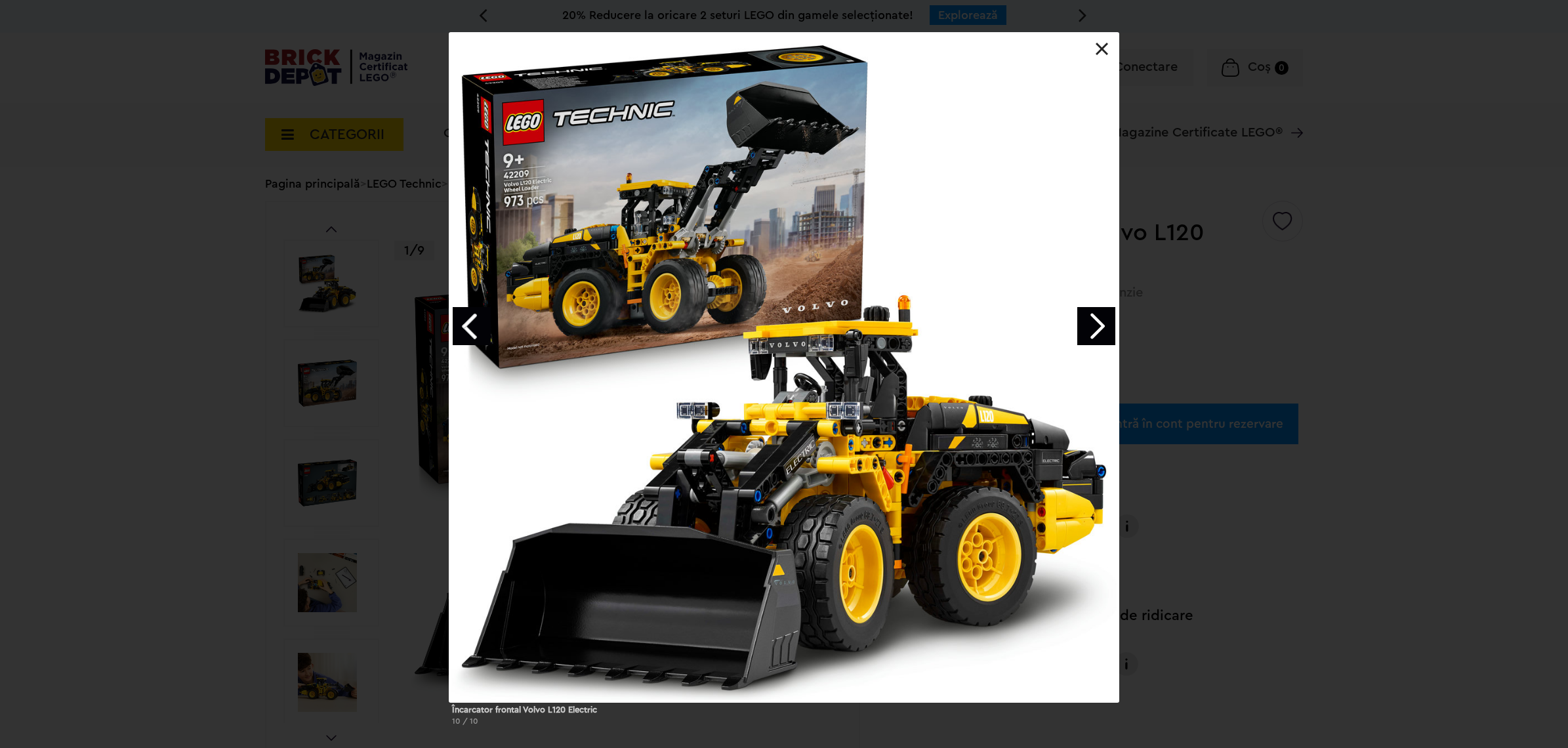
click at [1092, 326] on link "Next image" at bounding box center [1096, 326] width 38 height 38
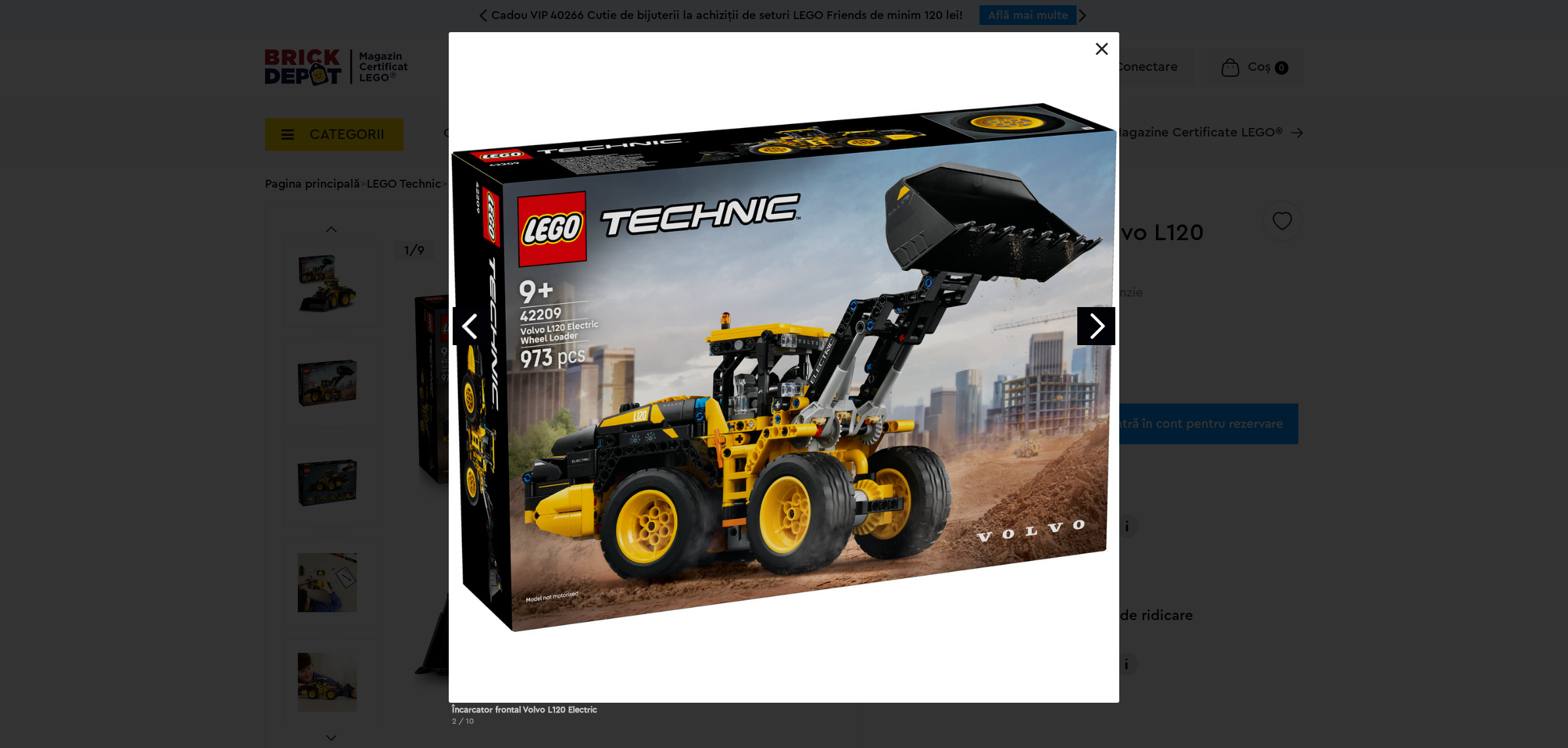
click at [1092, 326] on link "Next image" at bounding box center [1096, 326] width 38 height 38
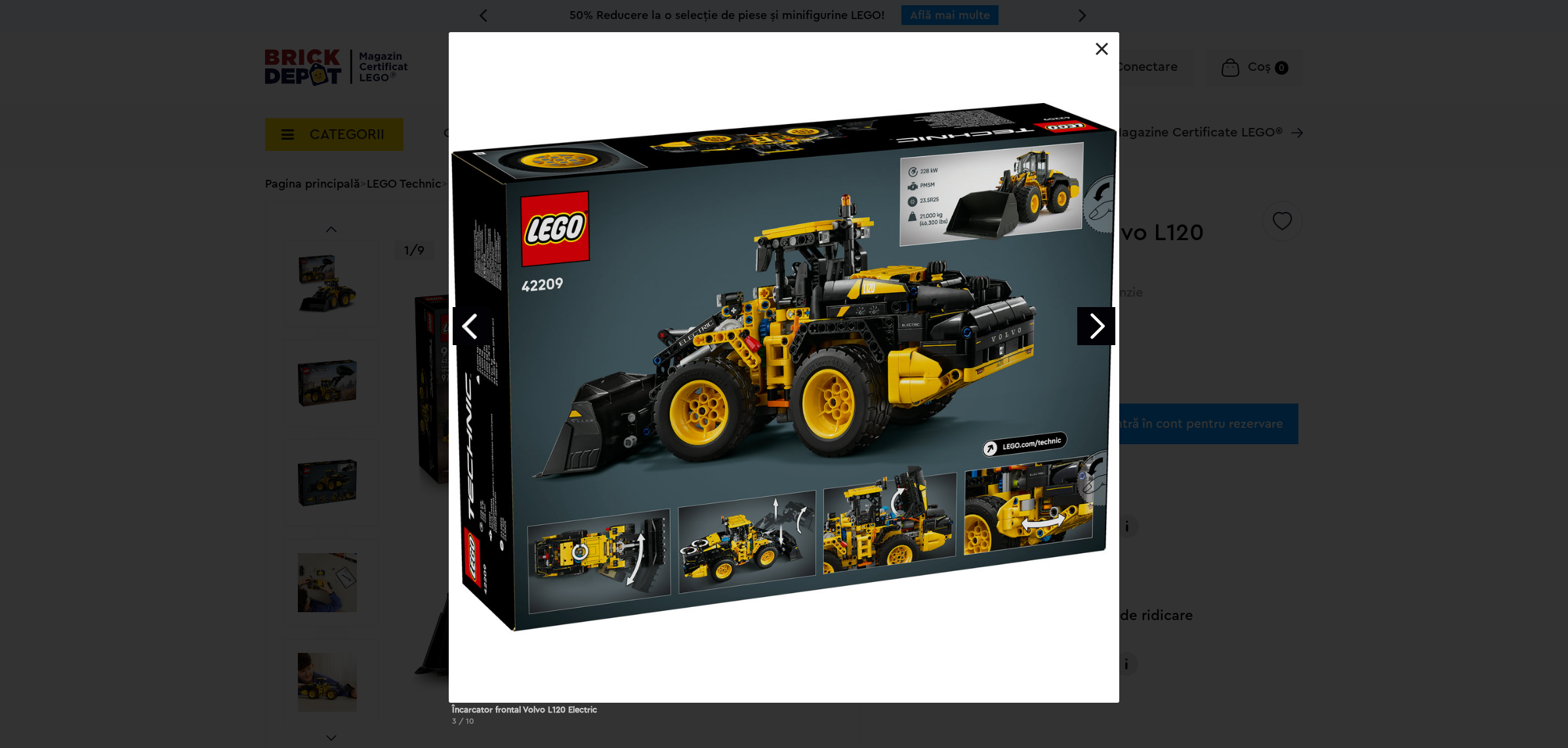
click at [1092, 326] on link "Next image" at bounding box center [1096, 326] width 38 height 38
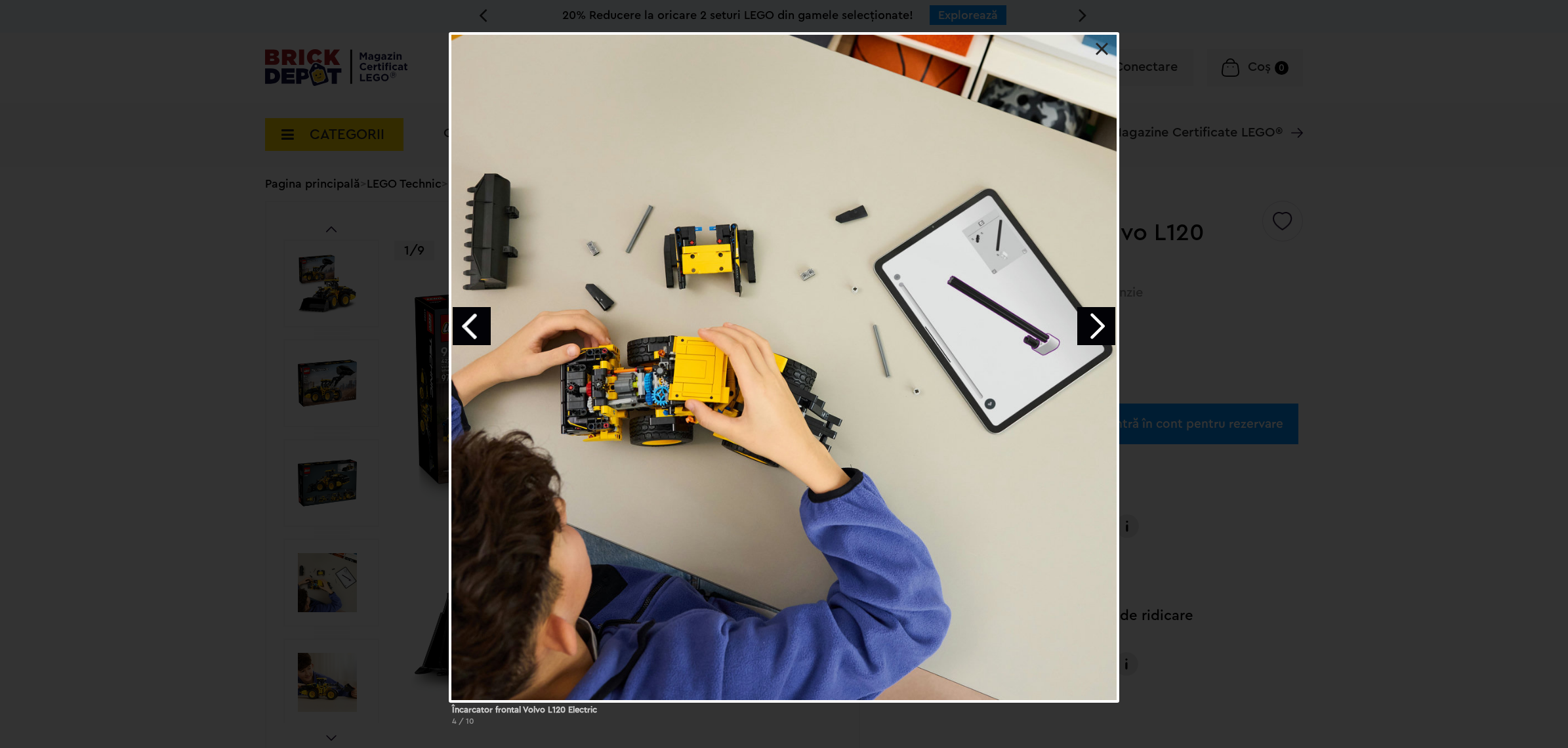
click at [1092, 326] on link "Next image" at bounding box center [1096, 326] width 38 height 38
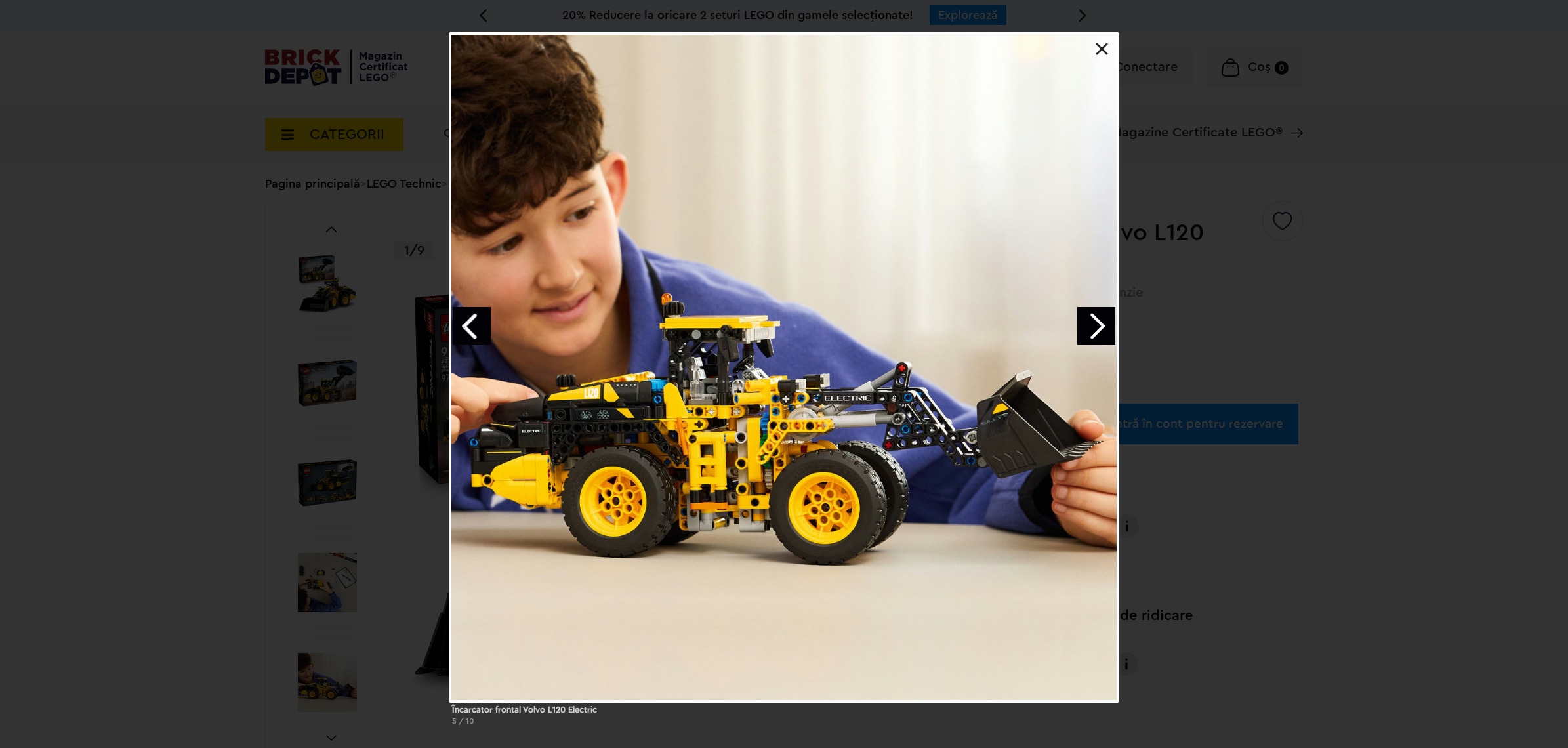
click at [1092, 326] on link "Next image" at bounding box center [1096, 326] width 38 height 38
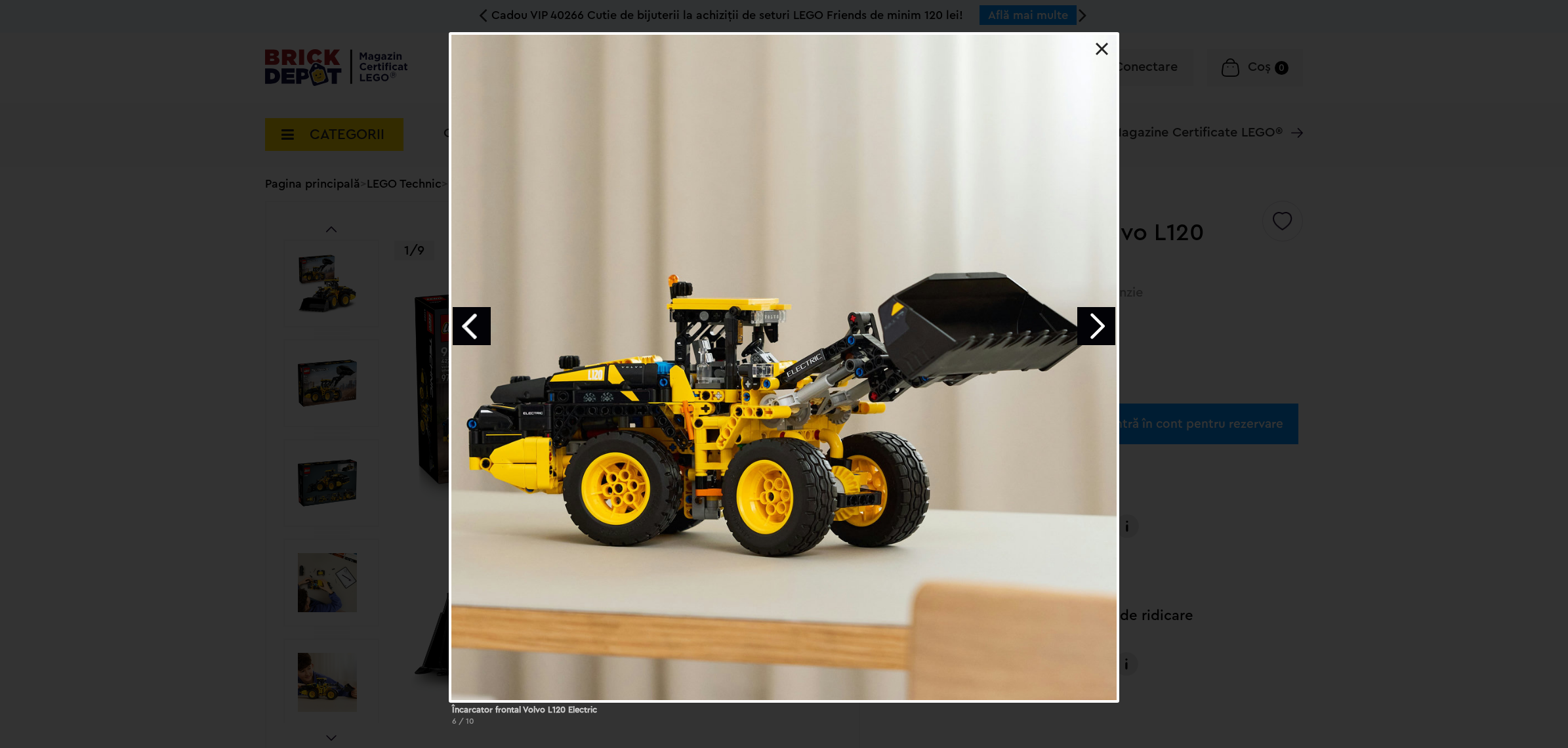
click at [1092, 326] on link "Next image" at bounding box center [1096, 326] width 38 height 38
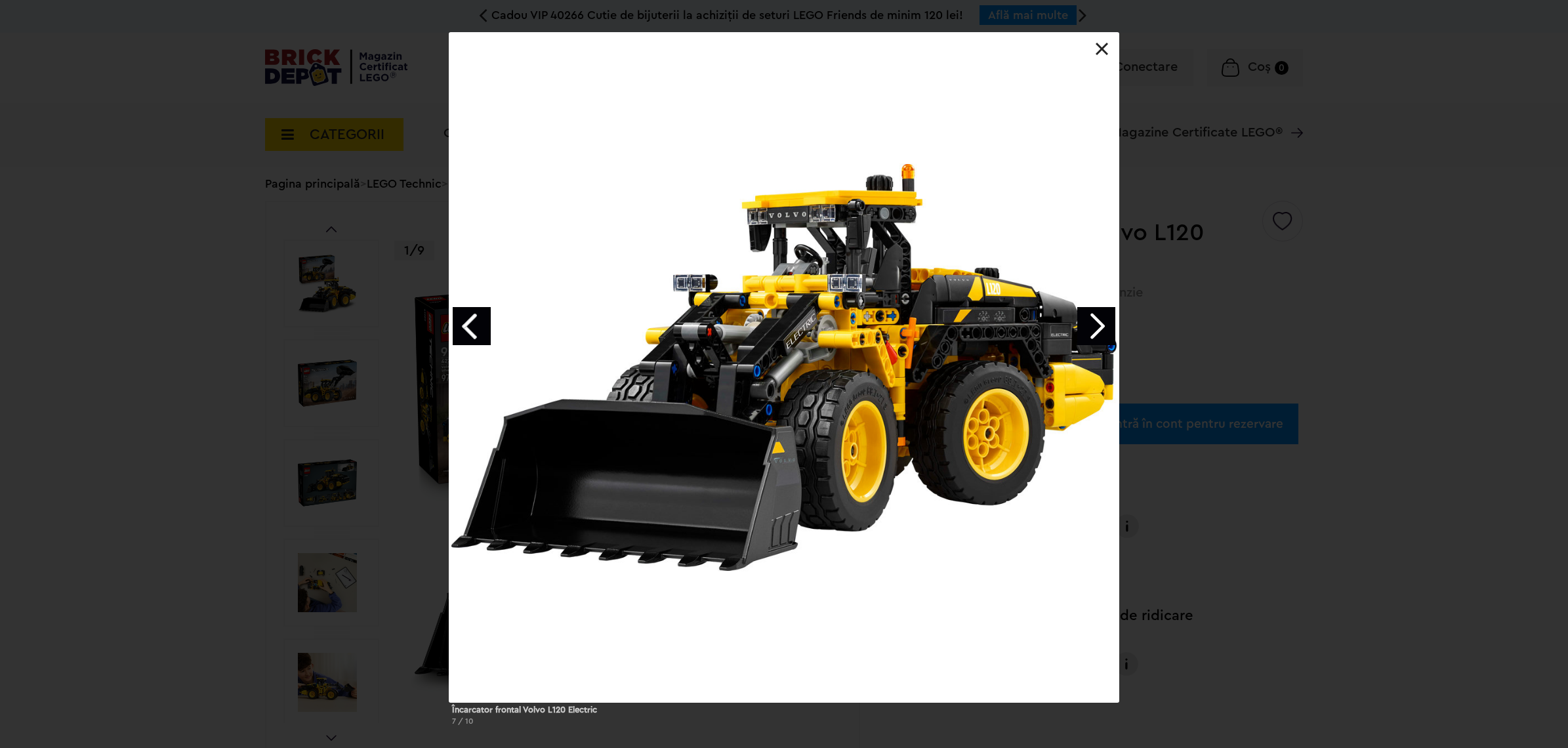
click at [1104, 41] on div at bounding box center [784, 367] width 669 height 669
click at [1102, 45] on link at bounding box center [1102, 49] width 13 height 13
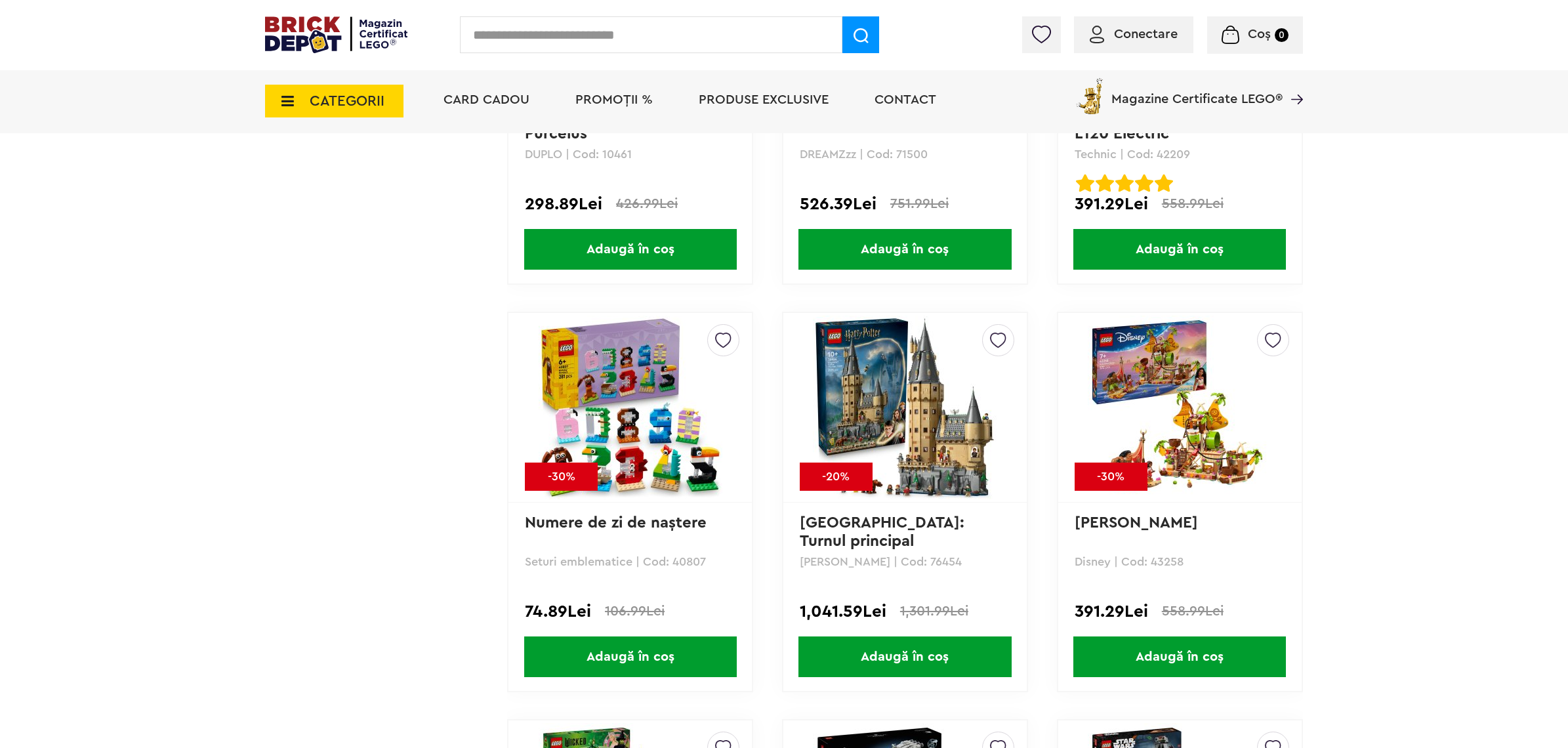
scroll to position [3527, 0]
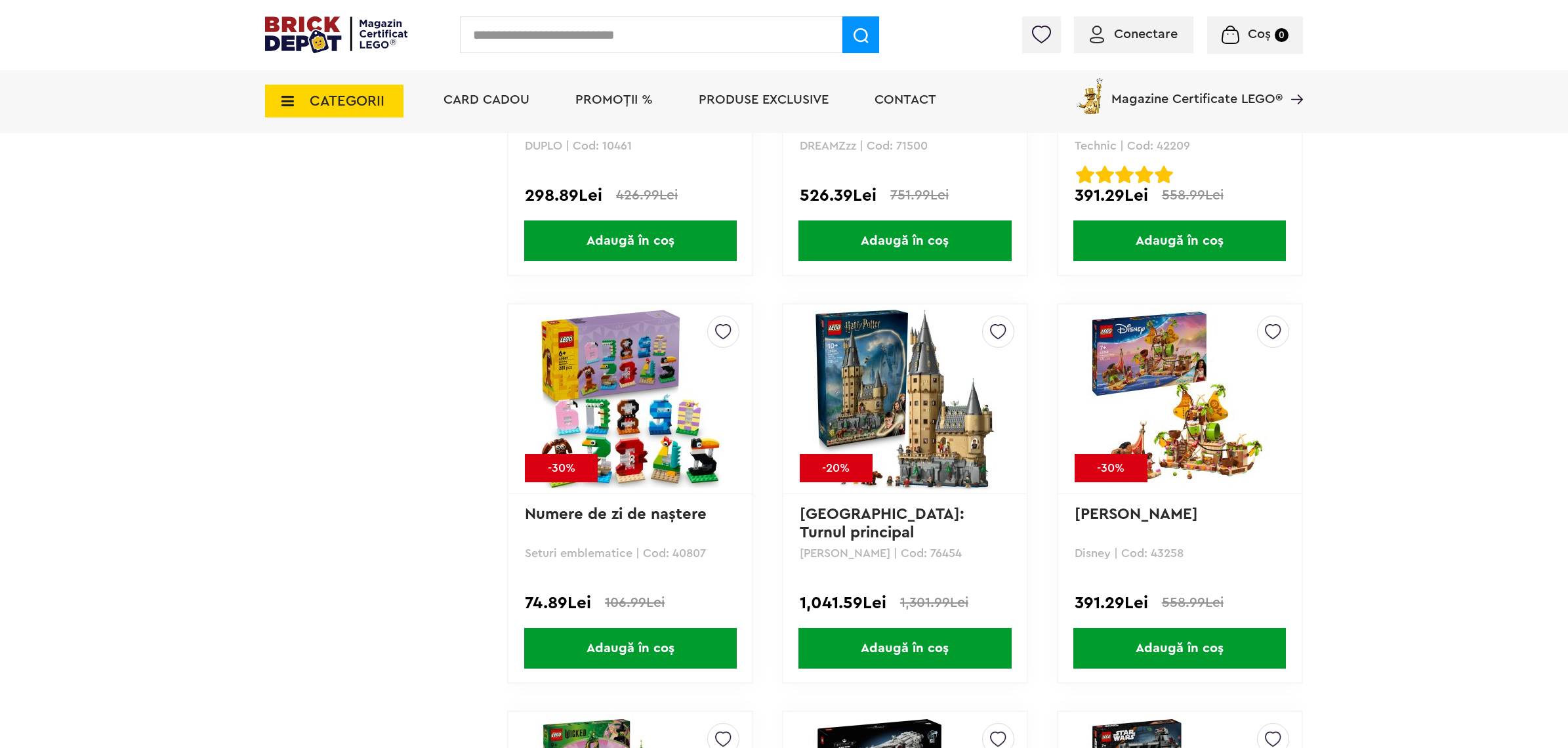
click at [1185, 416] on img at bounding box center [1180, 399] width 184 height 184
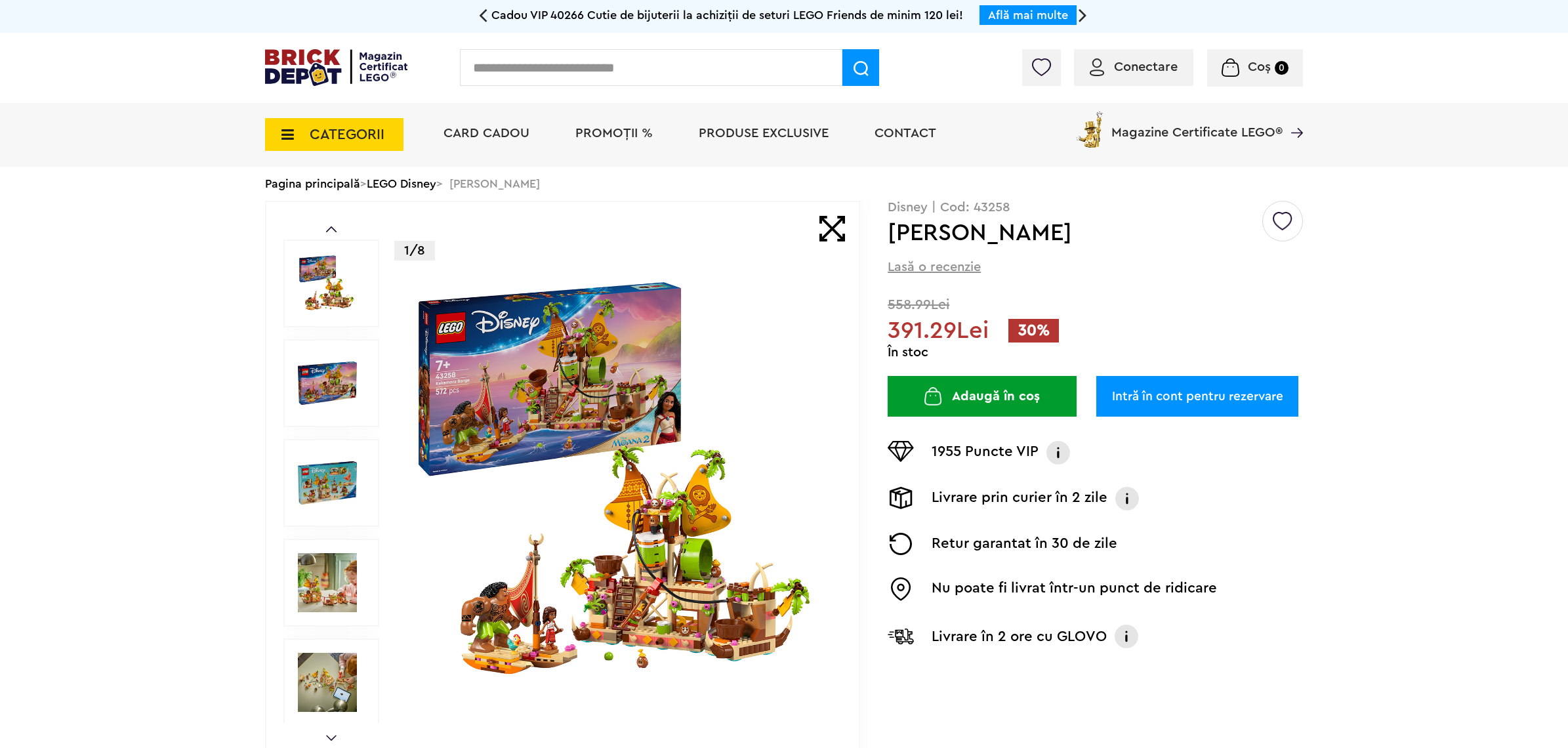
click at [652, 582] on img at bounding box center [619, 482] width 422 height 422
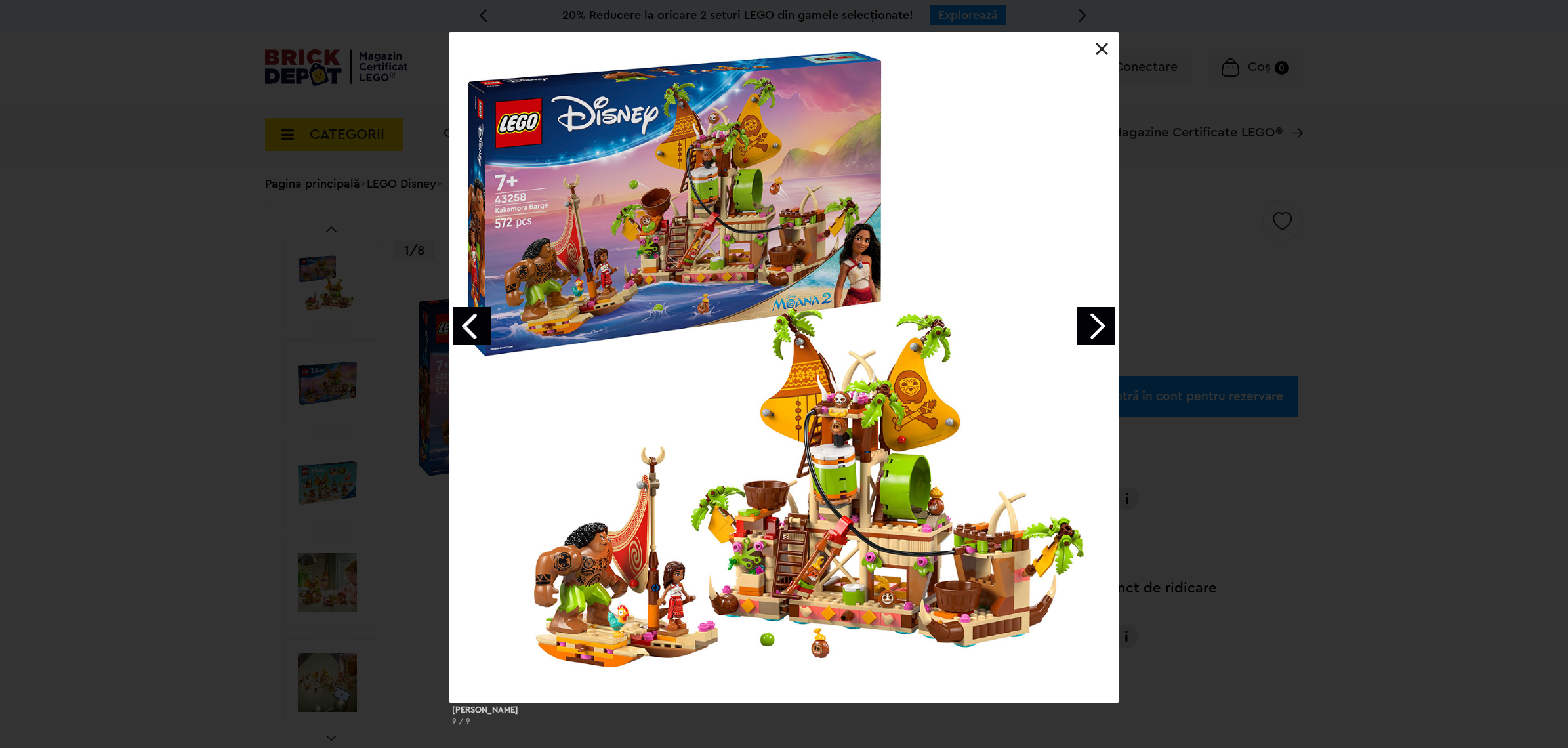
click at [1097, 333] on link "Next image" at bounding box center [1096, 326] width 38 height 38
click at [1104, 48] on link at bounding box center [1102, 49] width 13 height 13
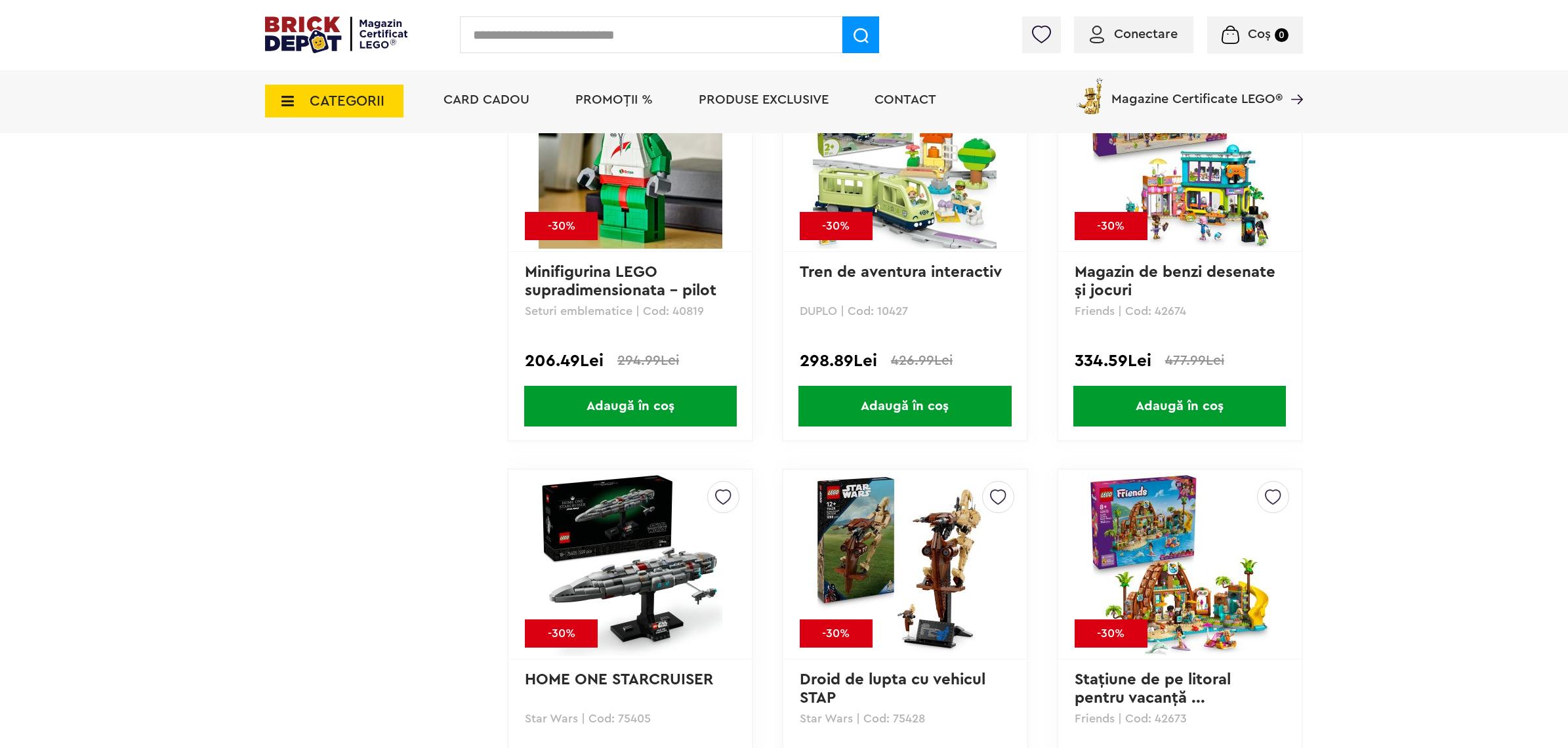
scroll to position [2396, 0]
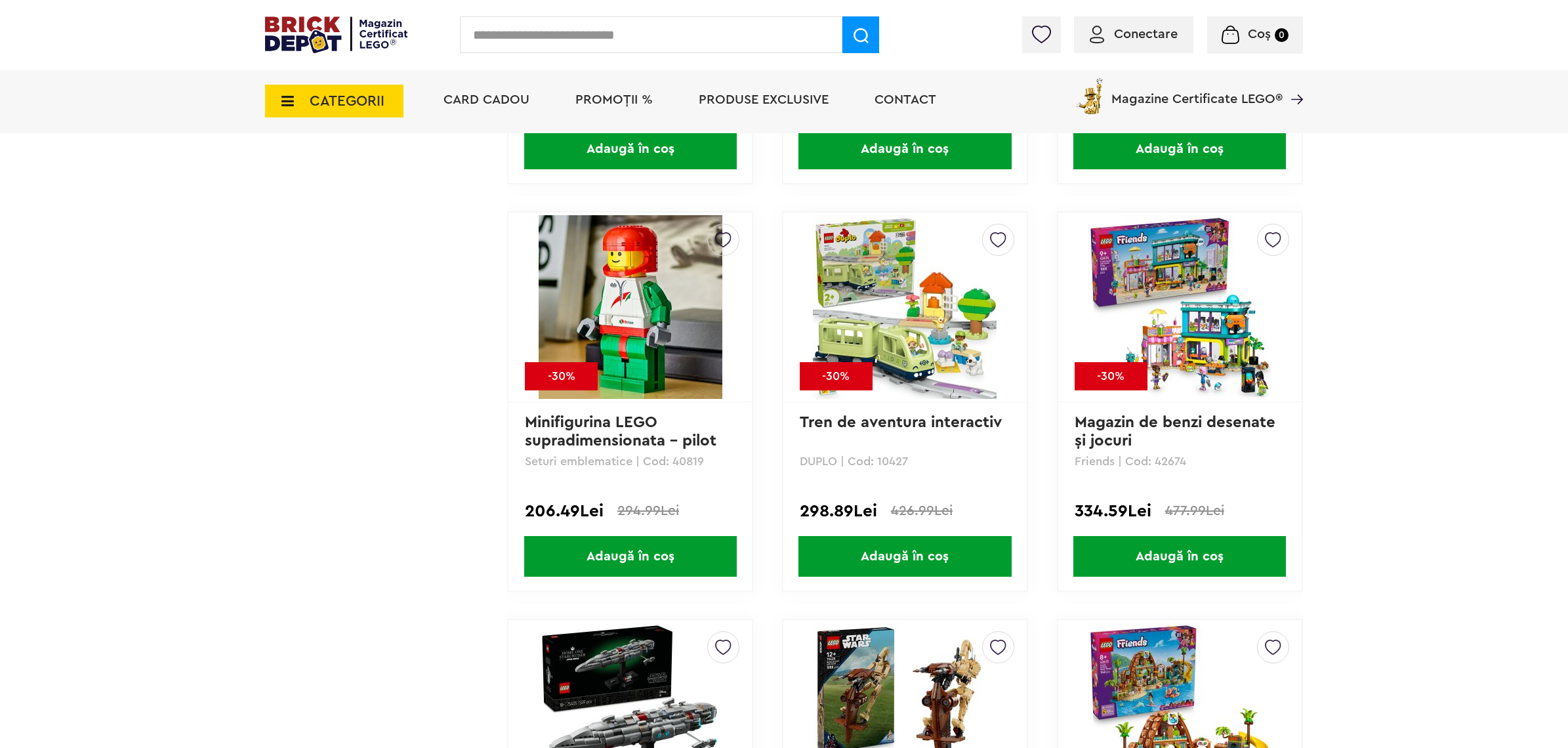
click at [597, 98] on span "PROMOȚII %" at bounding box center [614, 100] width 78 height 13
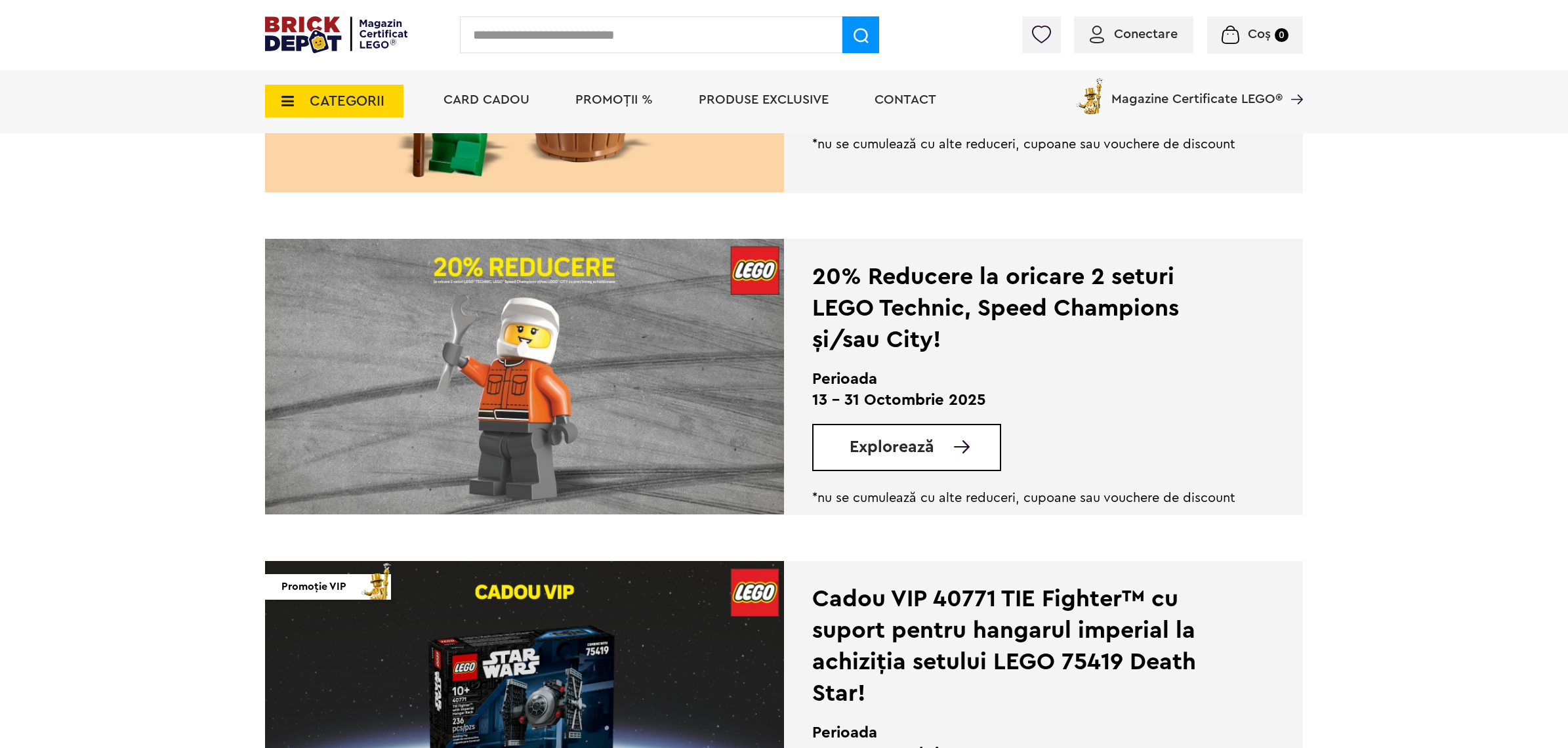
scroll to position [656, 0]
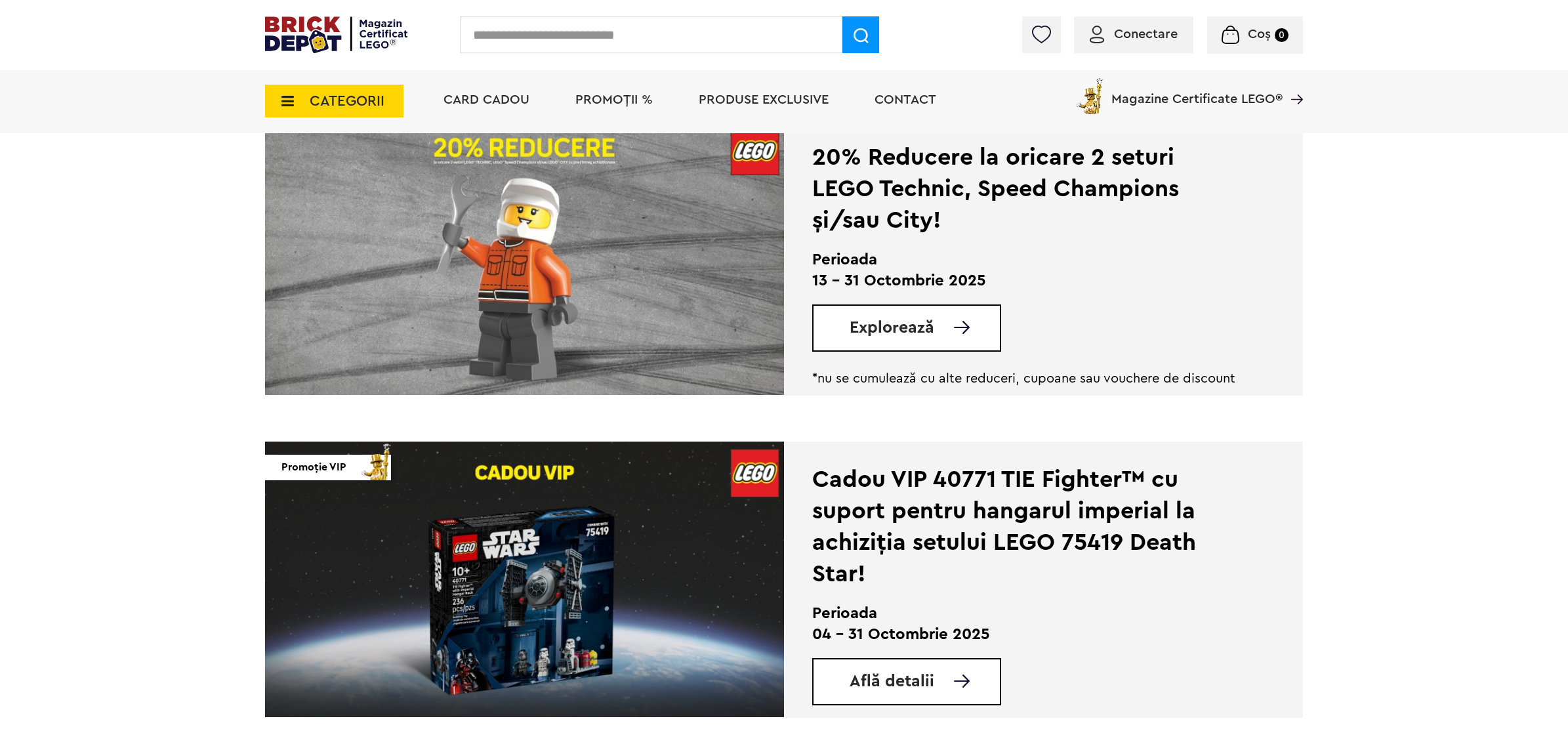
click at [899, 323] on span "Explorează" at bounding box center [892, 327] width 84 height 16
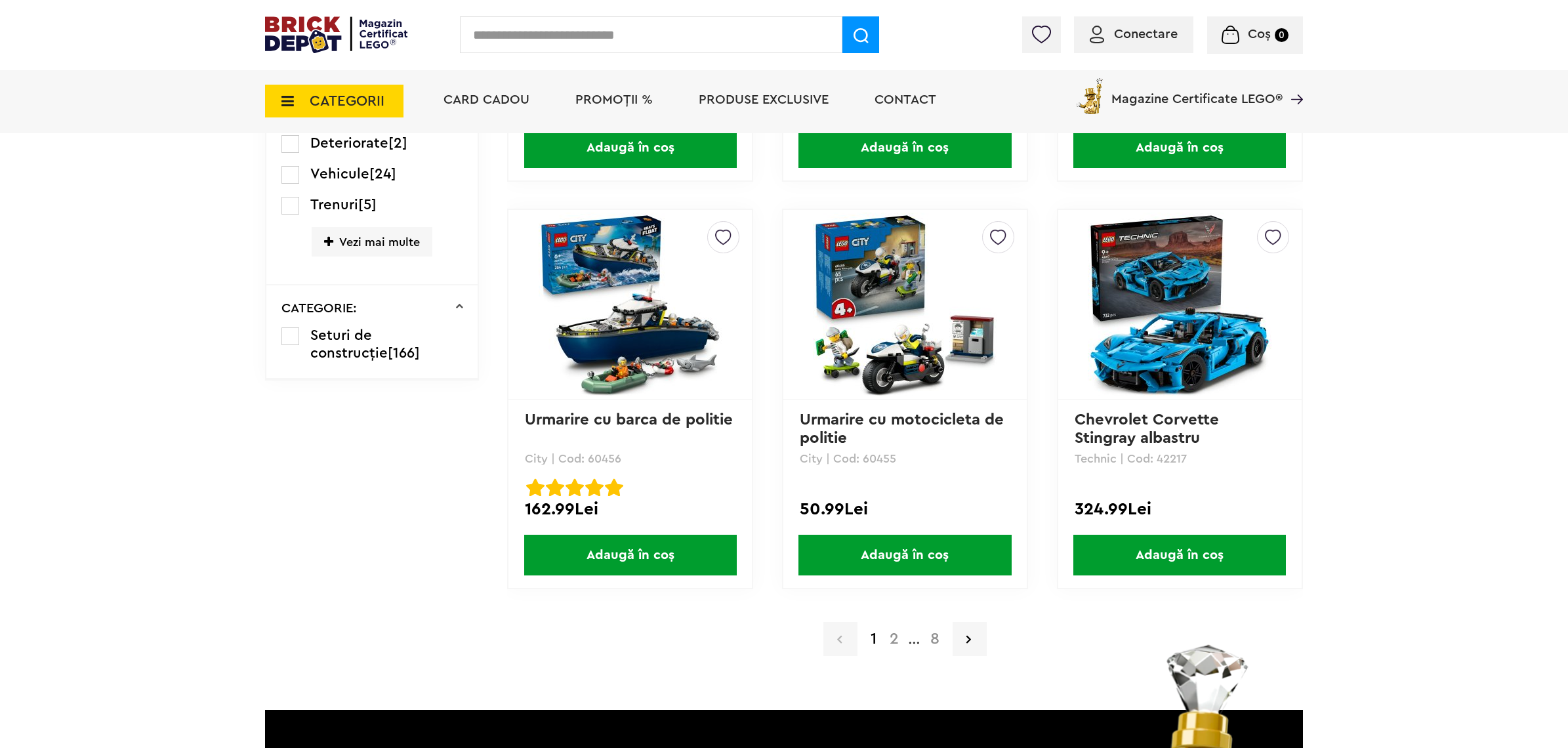
scroll to position [2543, 0]
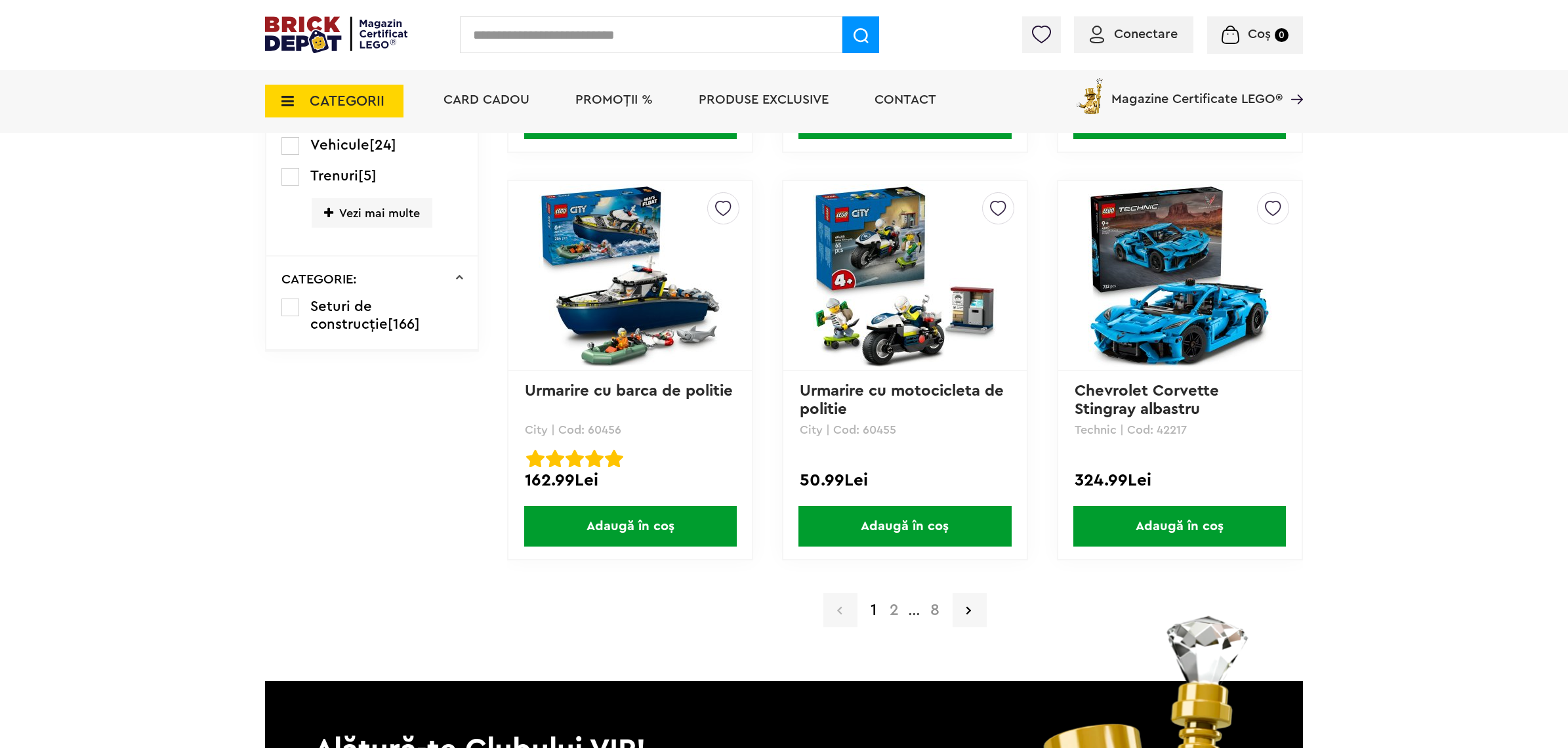
click at [894, 602] on a=LEGO%20Technic&lego=1&order=1&page=2"] "2" at bounding box center [895, 609] width 23 height 15
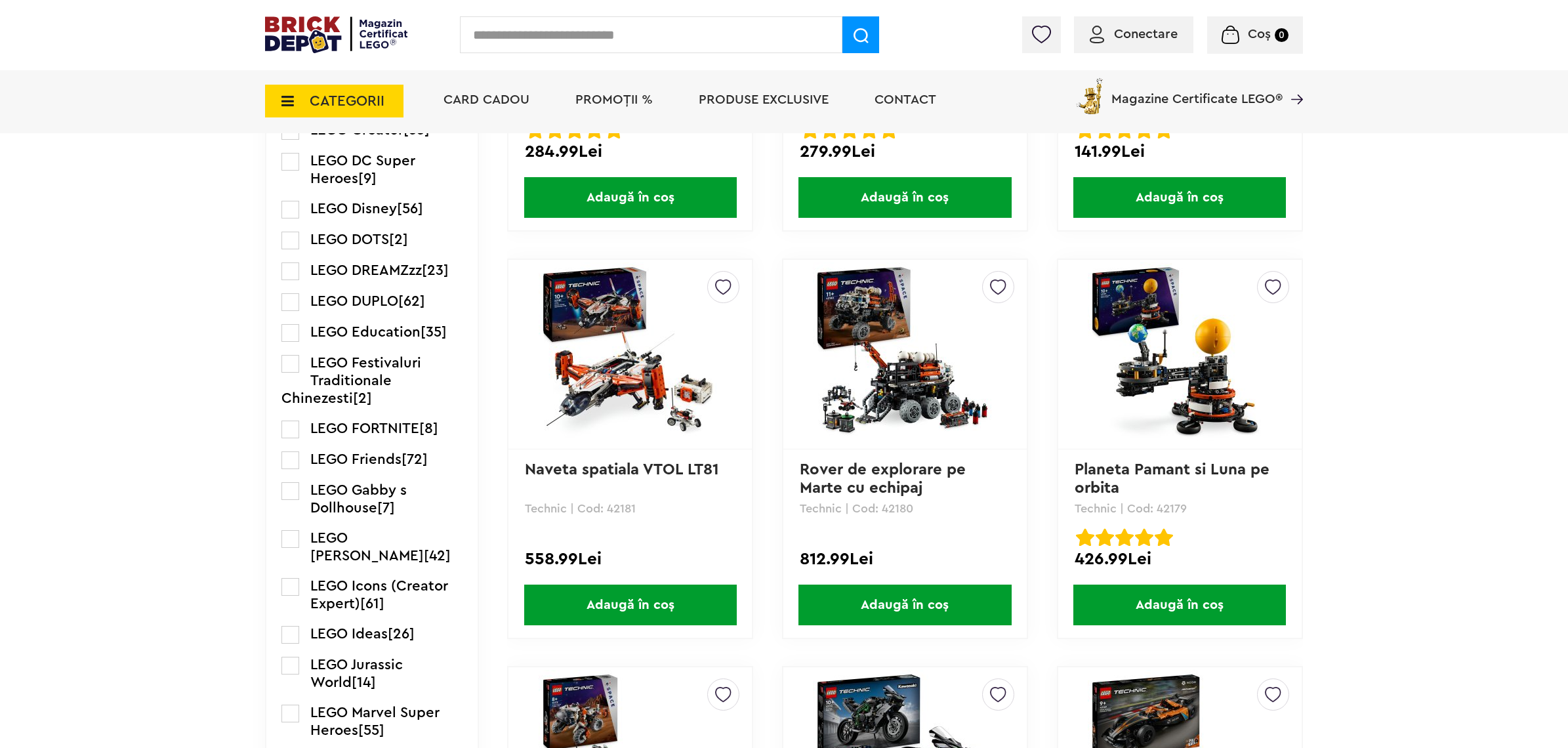
scroll to position [1230, 0]
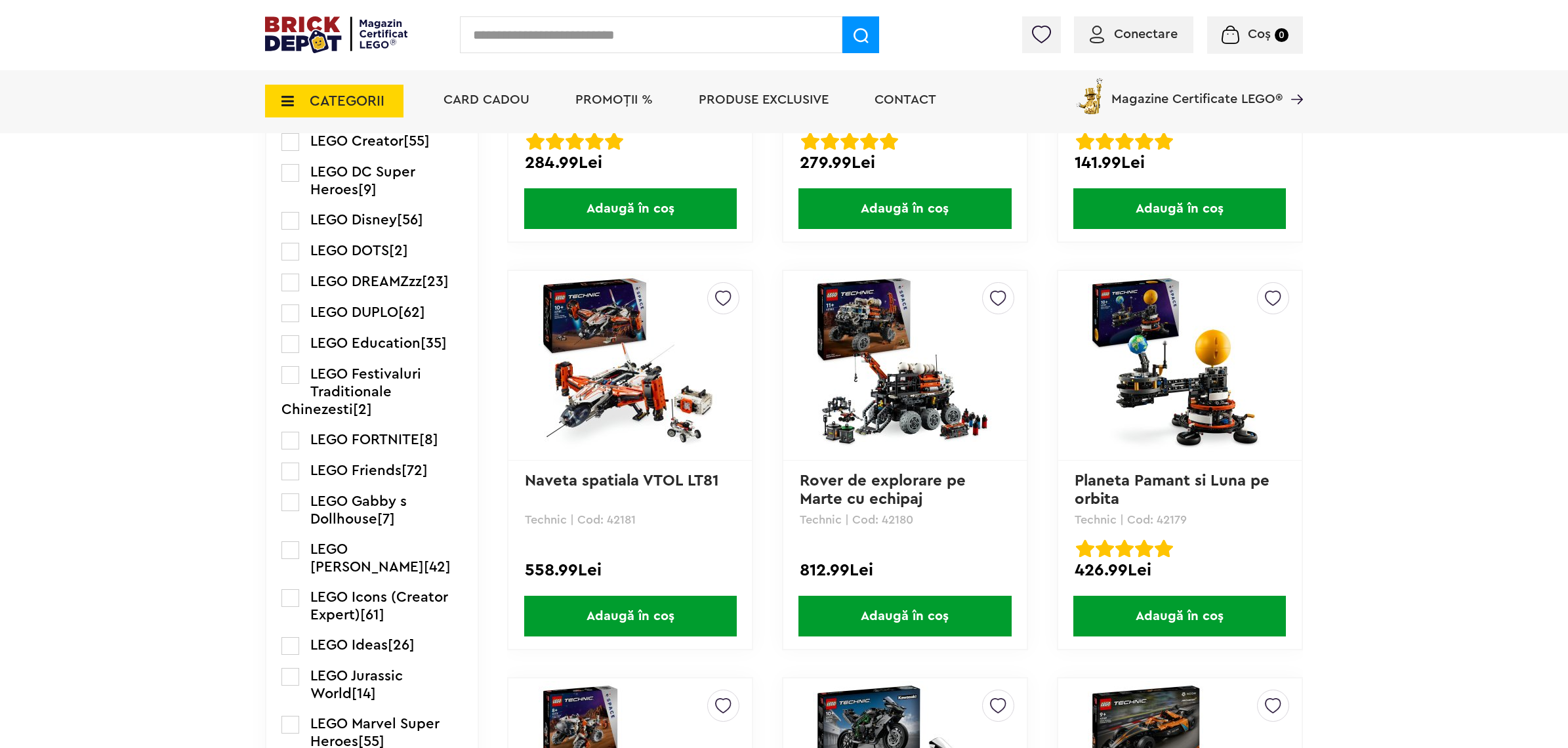
click at [1217, 413] on img at bounding box center [1180, 365] width 184 height 184
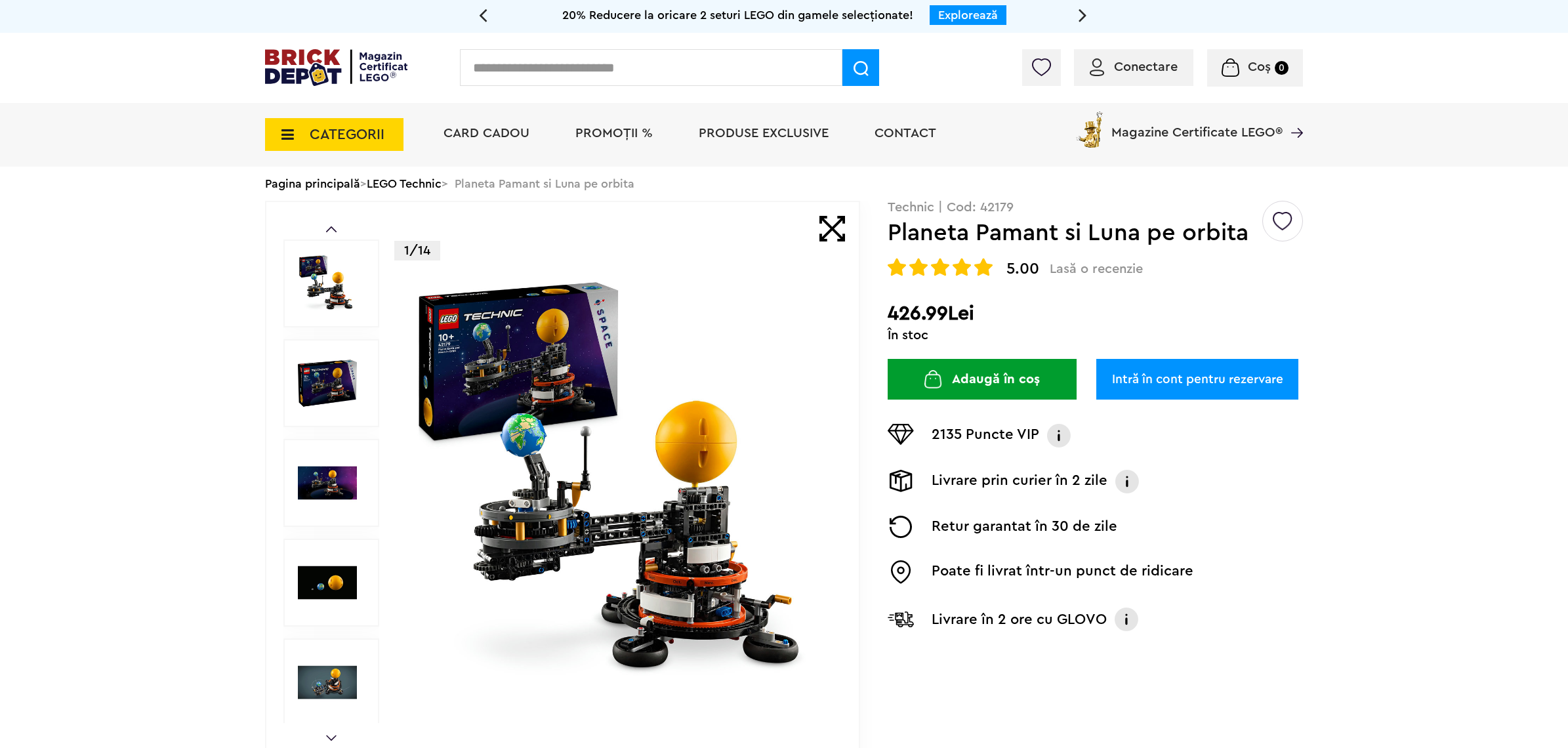
click at [647, 516] on img at bounding box center [619, 482] width 422 height 422
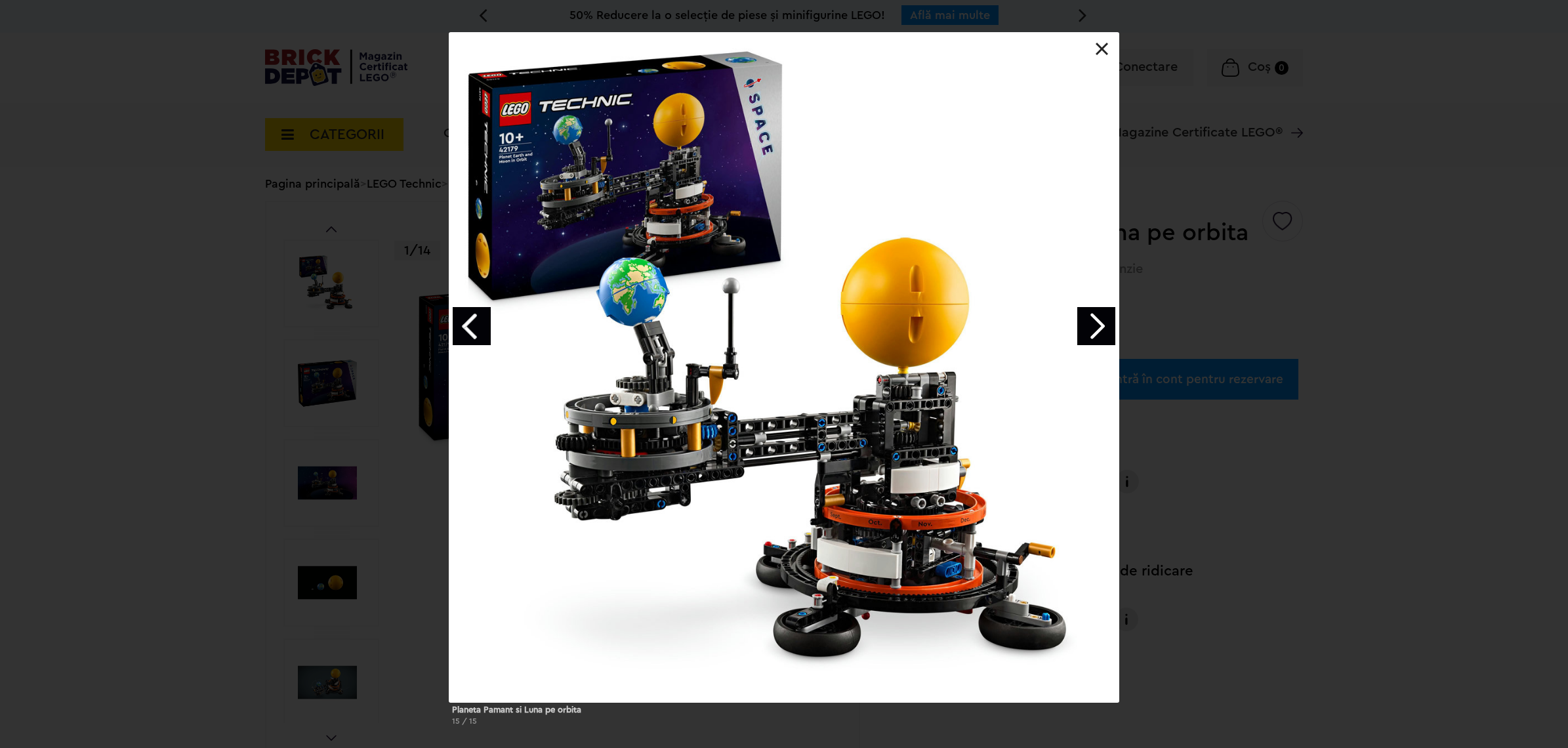
click at [1104, 333] on link "Next image" at bounding box center [1096, 326] width 38 height 38
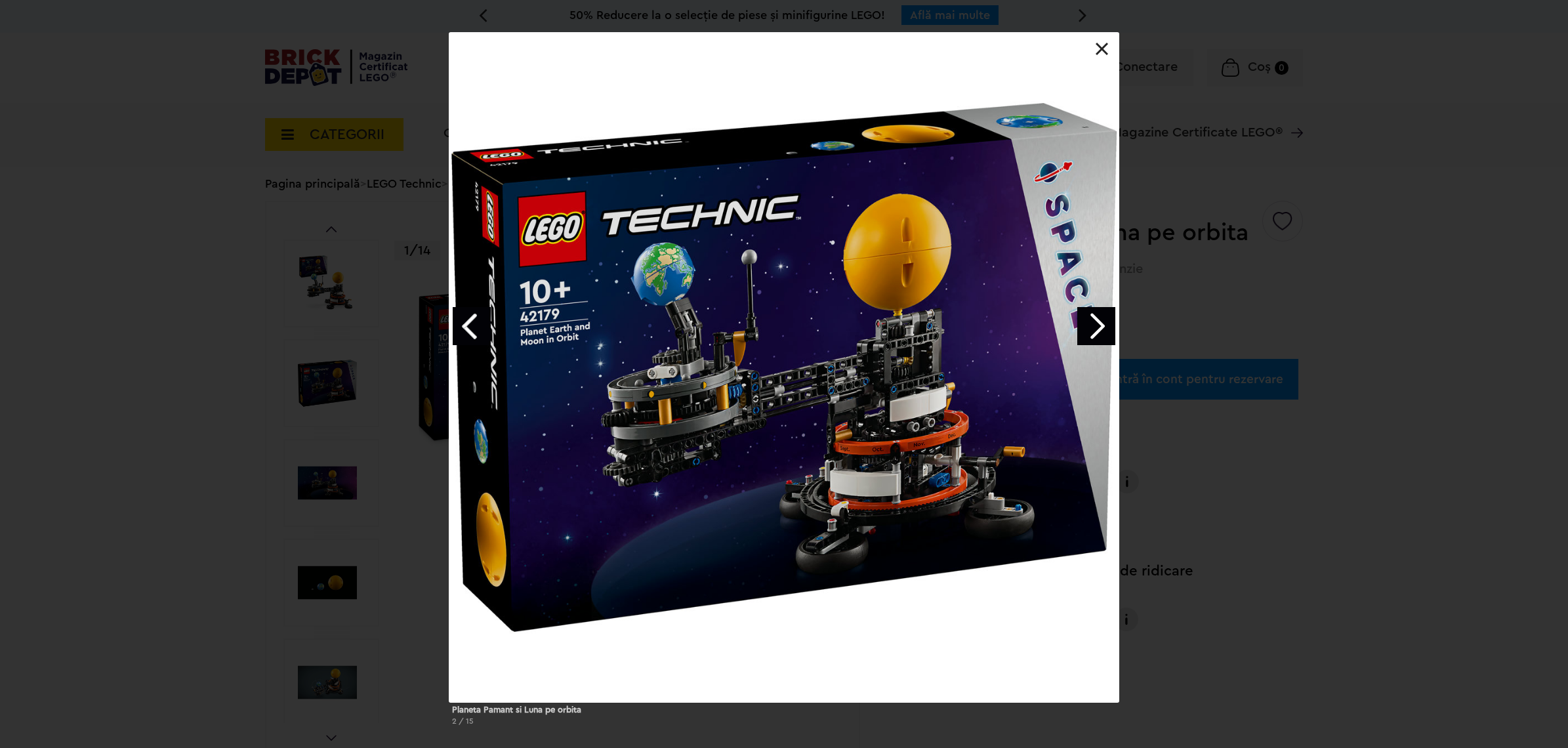
click at [1106, 47] on link at bounding box center [1102, 49] width 13 height 13
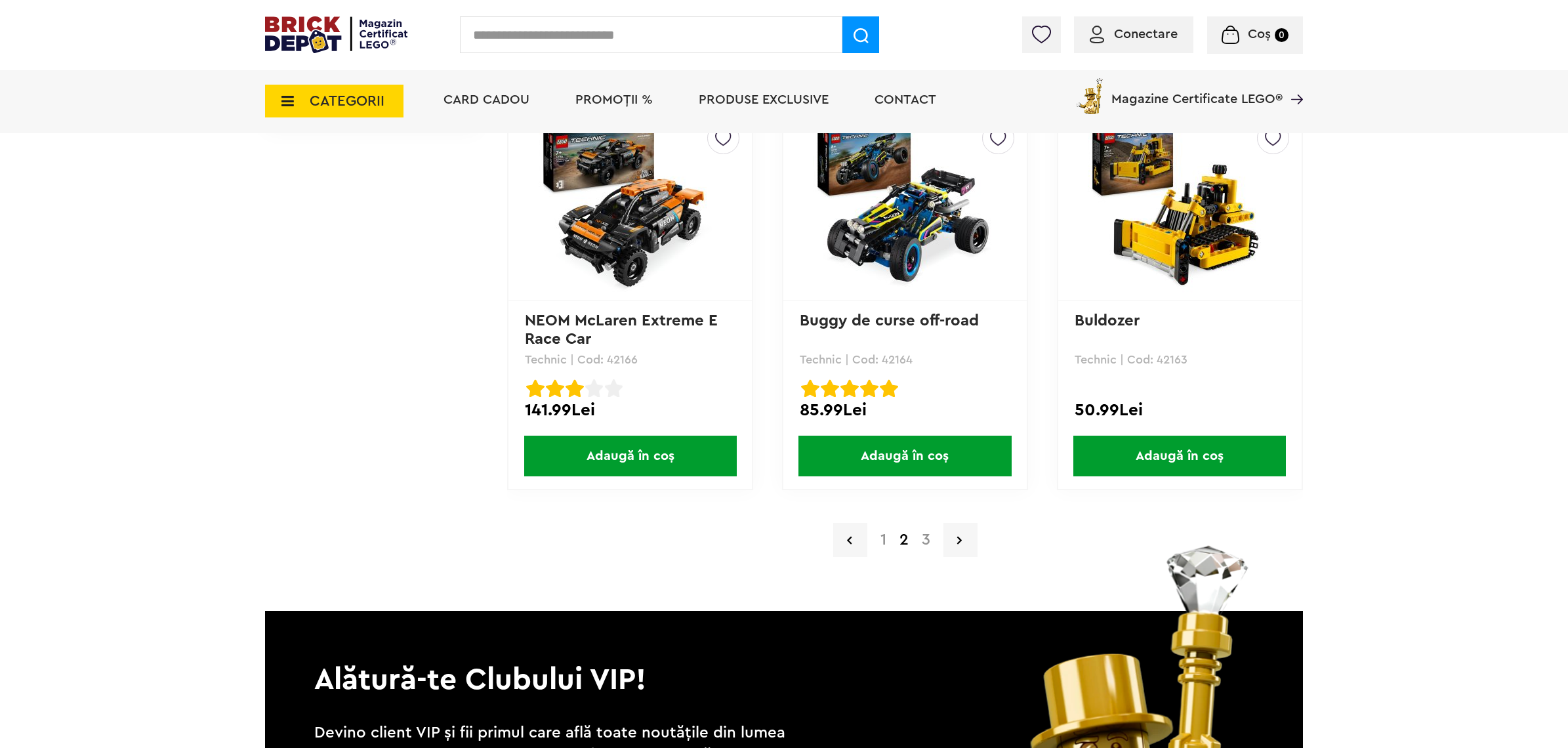
scroll to position [2625, 0]
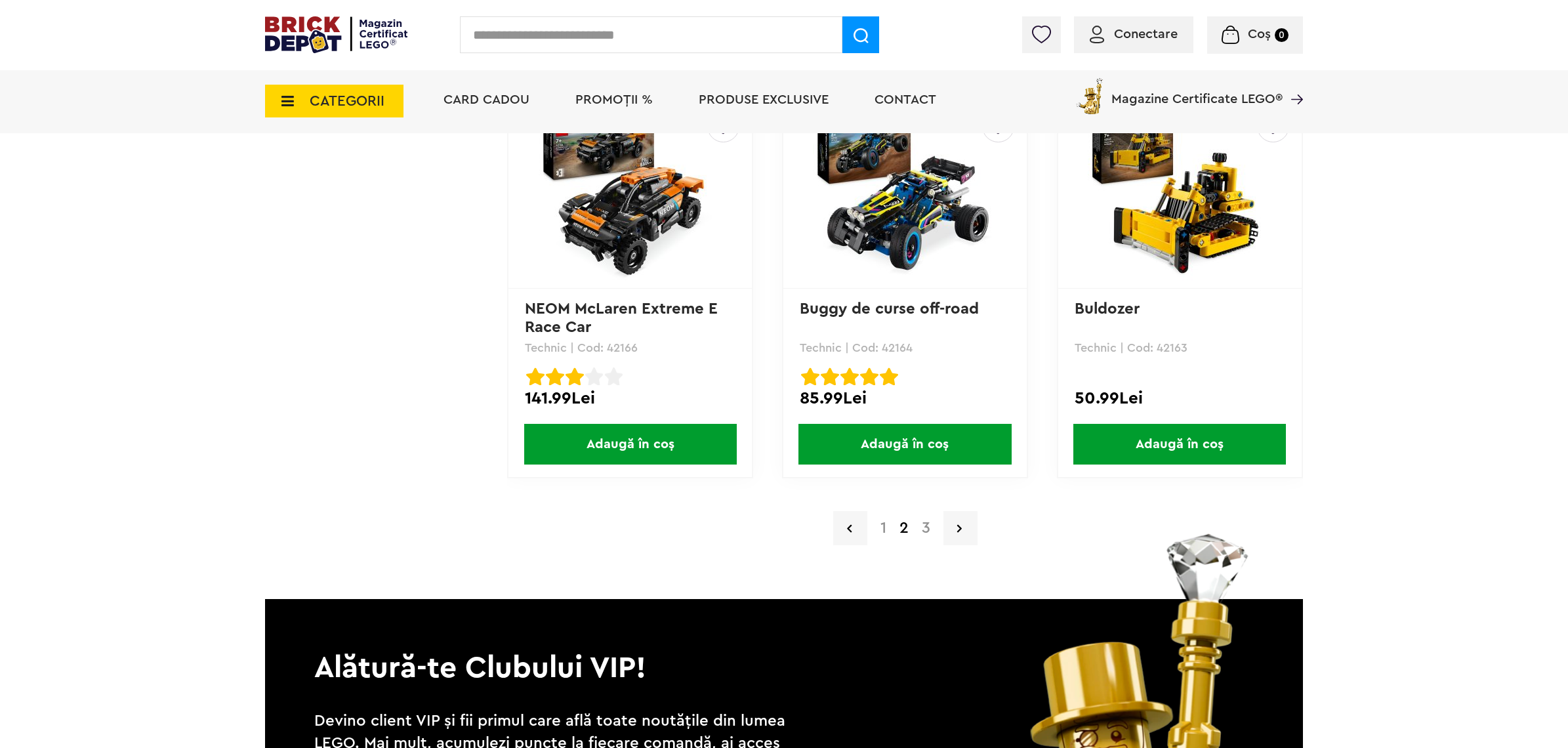
click at [927, 520] on a=LEGO%20Technic&lego=1&order=1&page=3"] "3" at bounding box center [926, 528] width 22 height 15
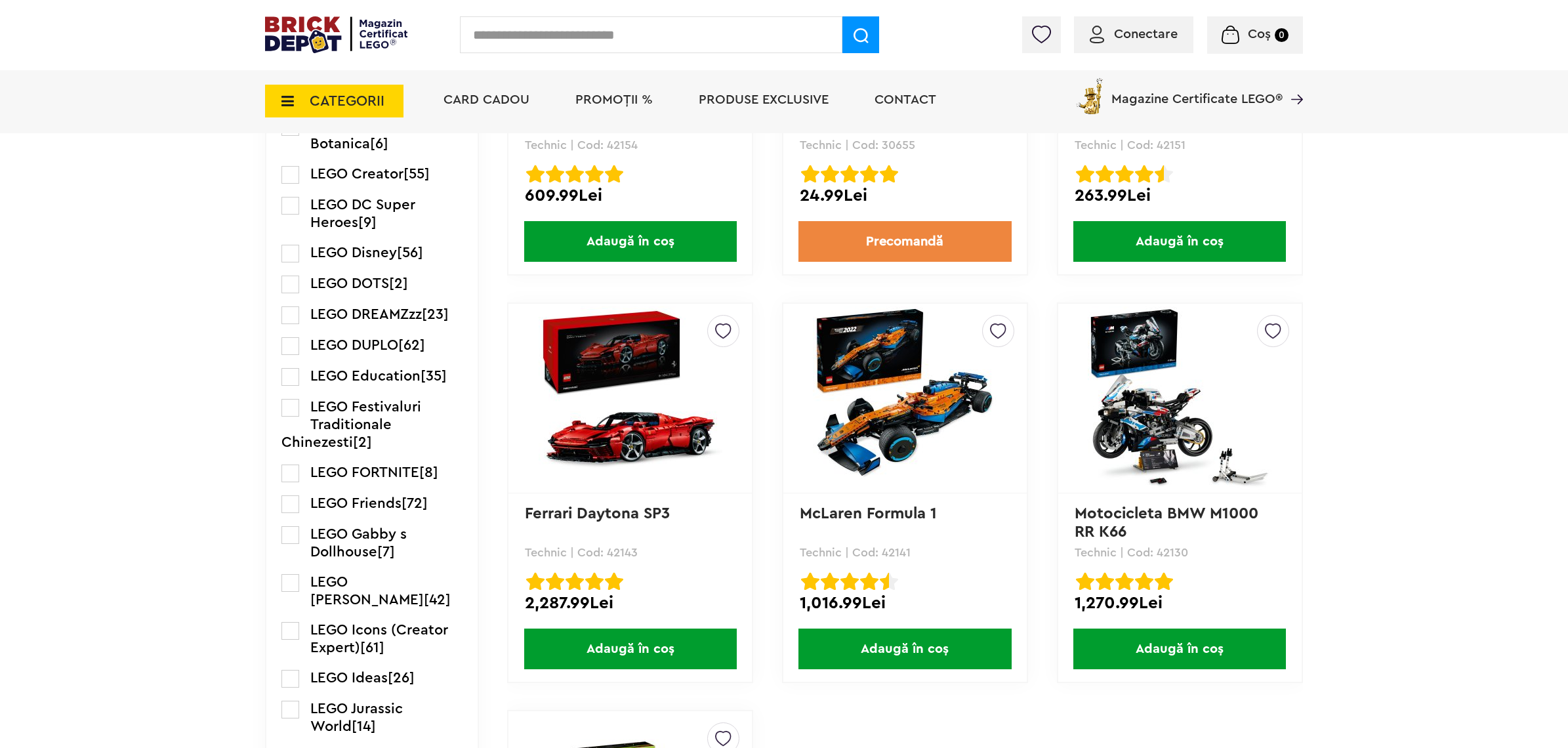
scroll to position [1148, 0]
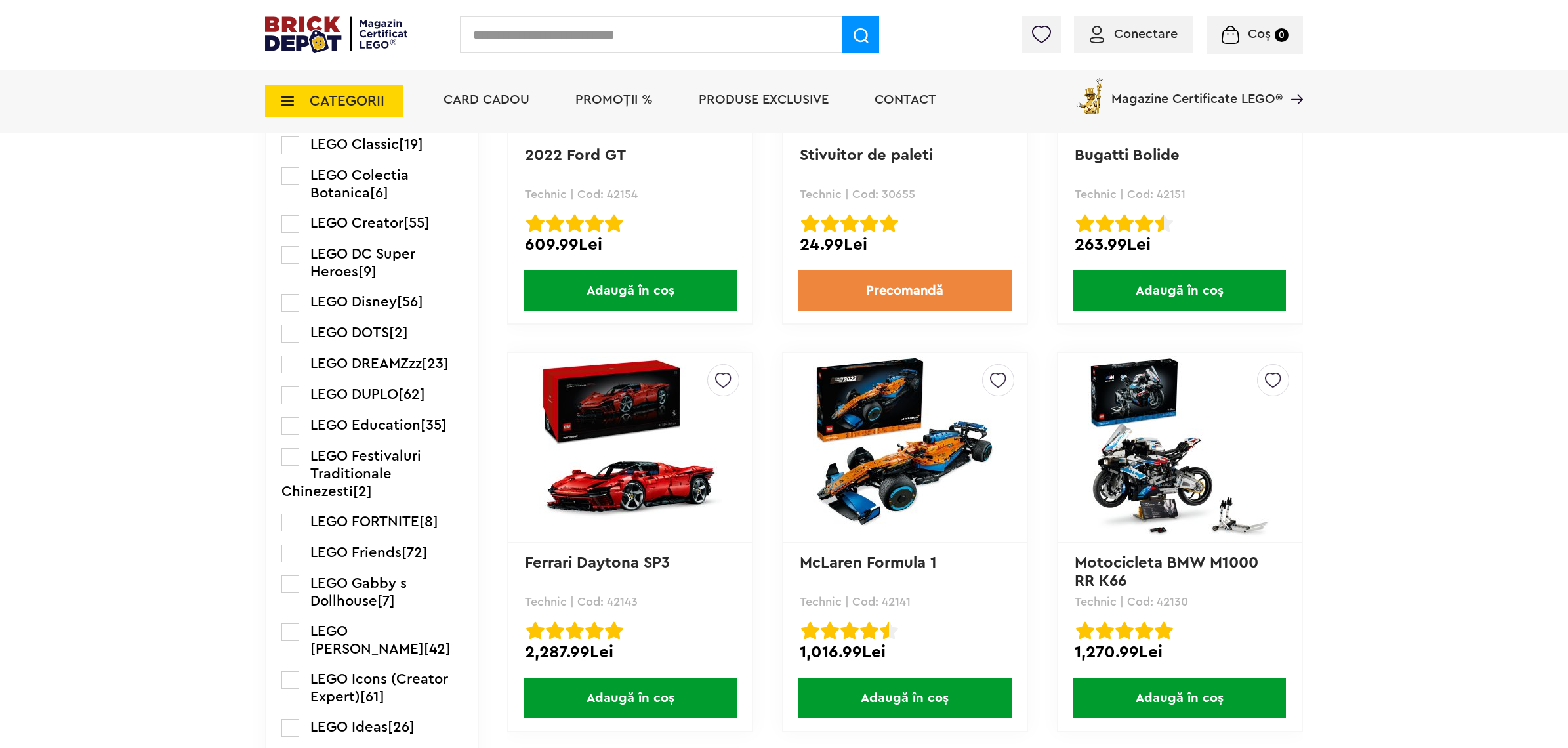
click at [294, 555] on label at bounding box center [290, 554] width 18 height 18
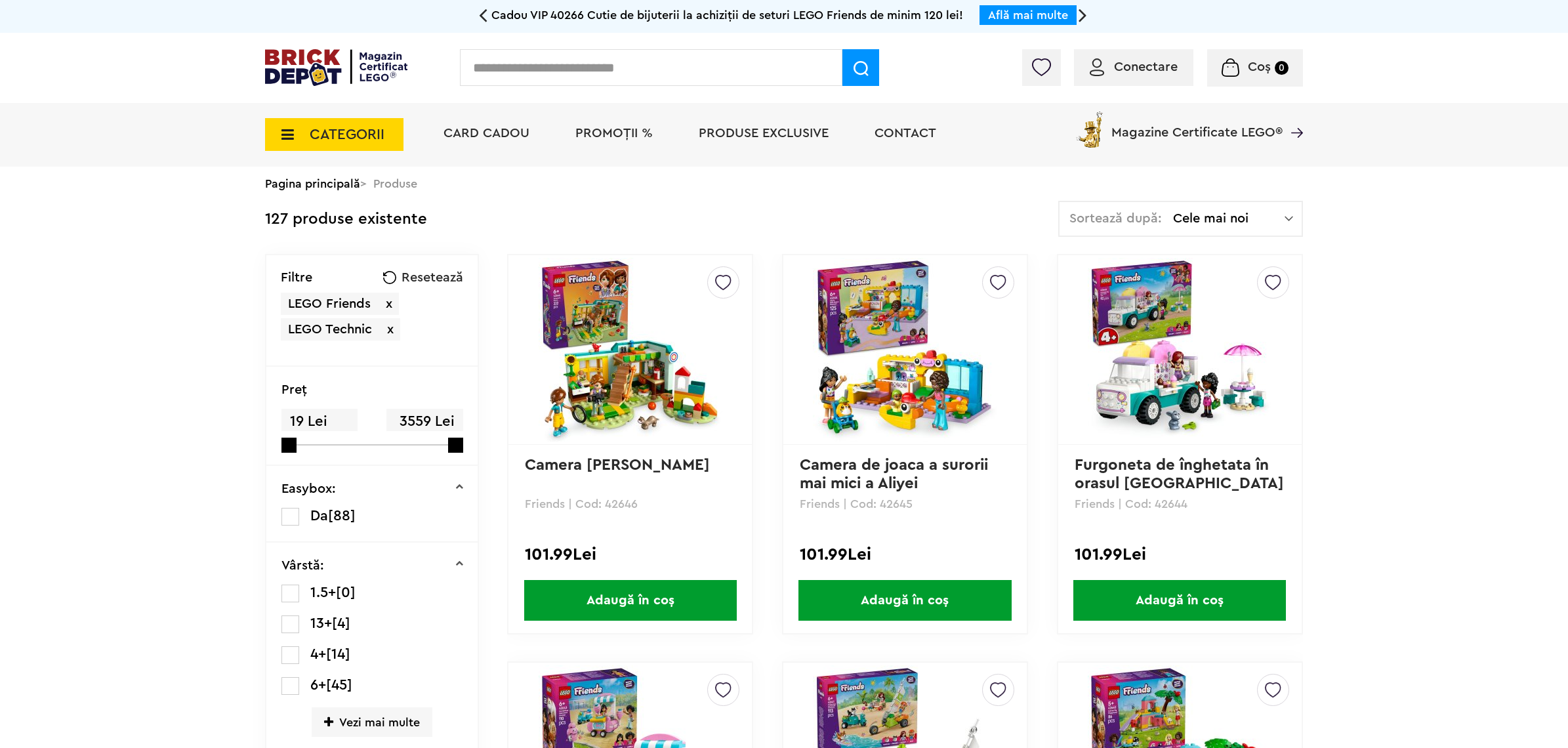
click at [391, 329] on span "x" at bounding box center [391, 329] width 6 height 13
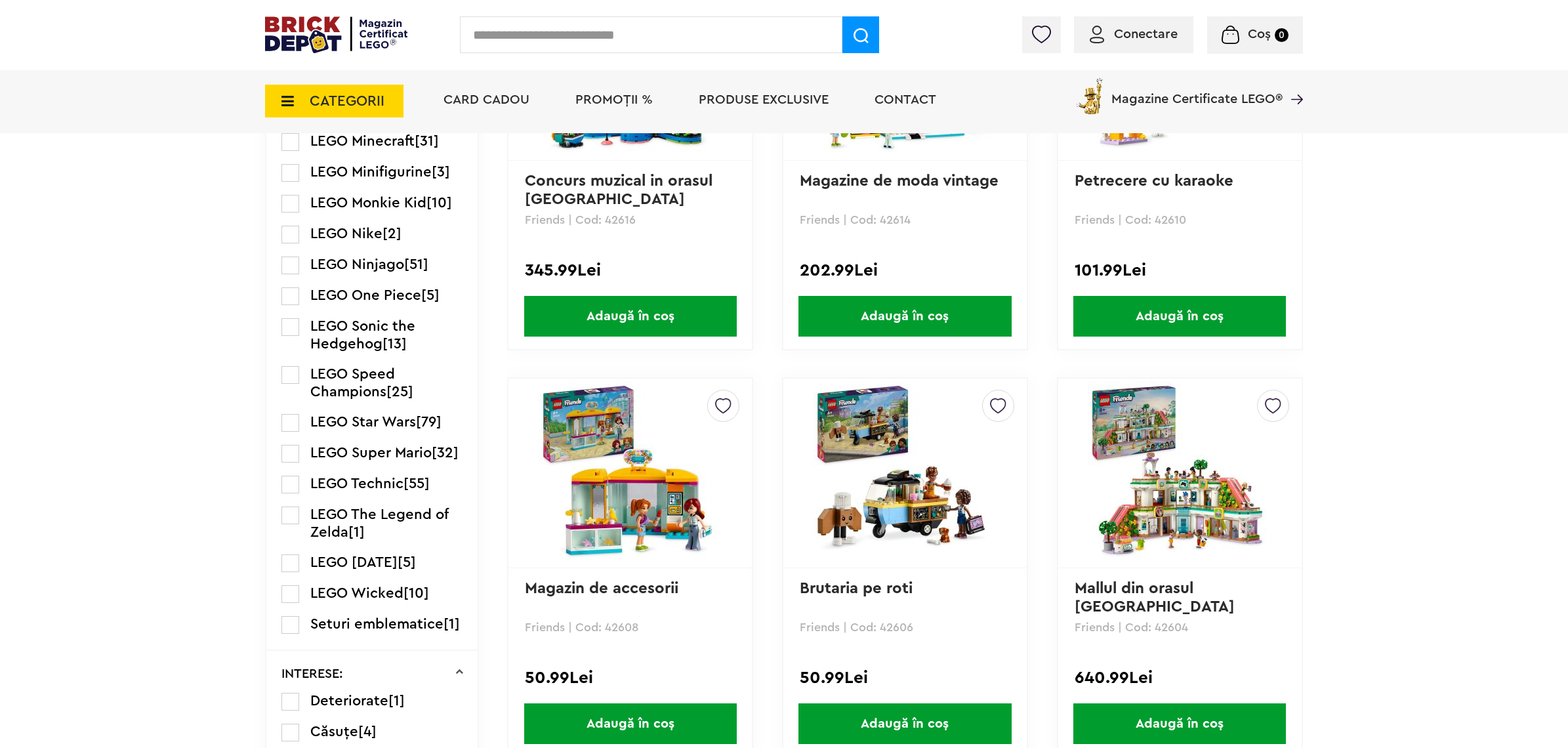
scroll to position [1968, 0]
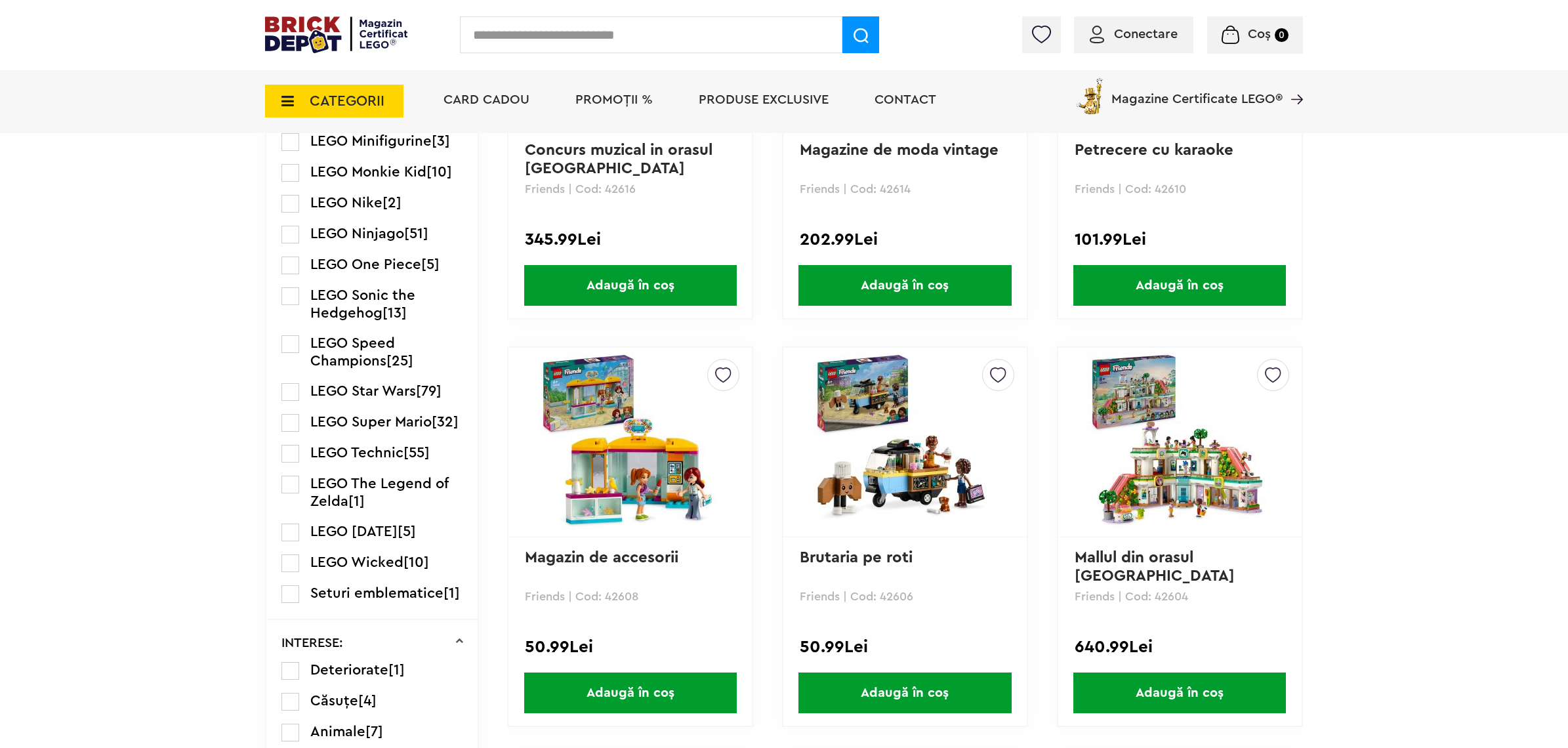
click at [1201, 481] on img at bounding box center [1180, 442] width 184 height 184
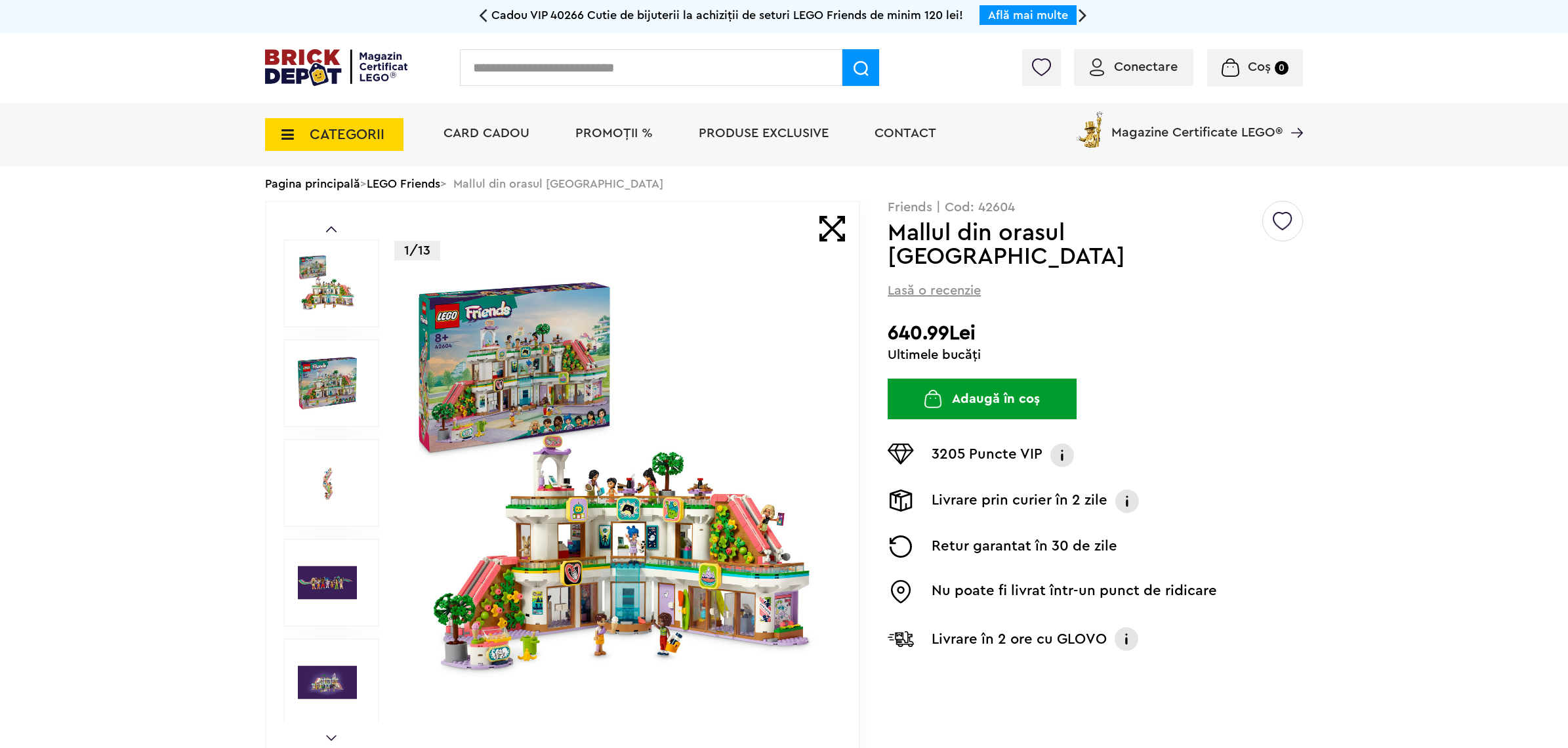
click at [605, 126] on span "PROMOȚII %" at bounding box center [614, 133] width 78 height 13
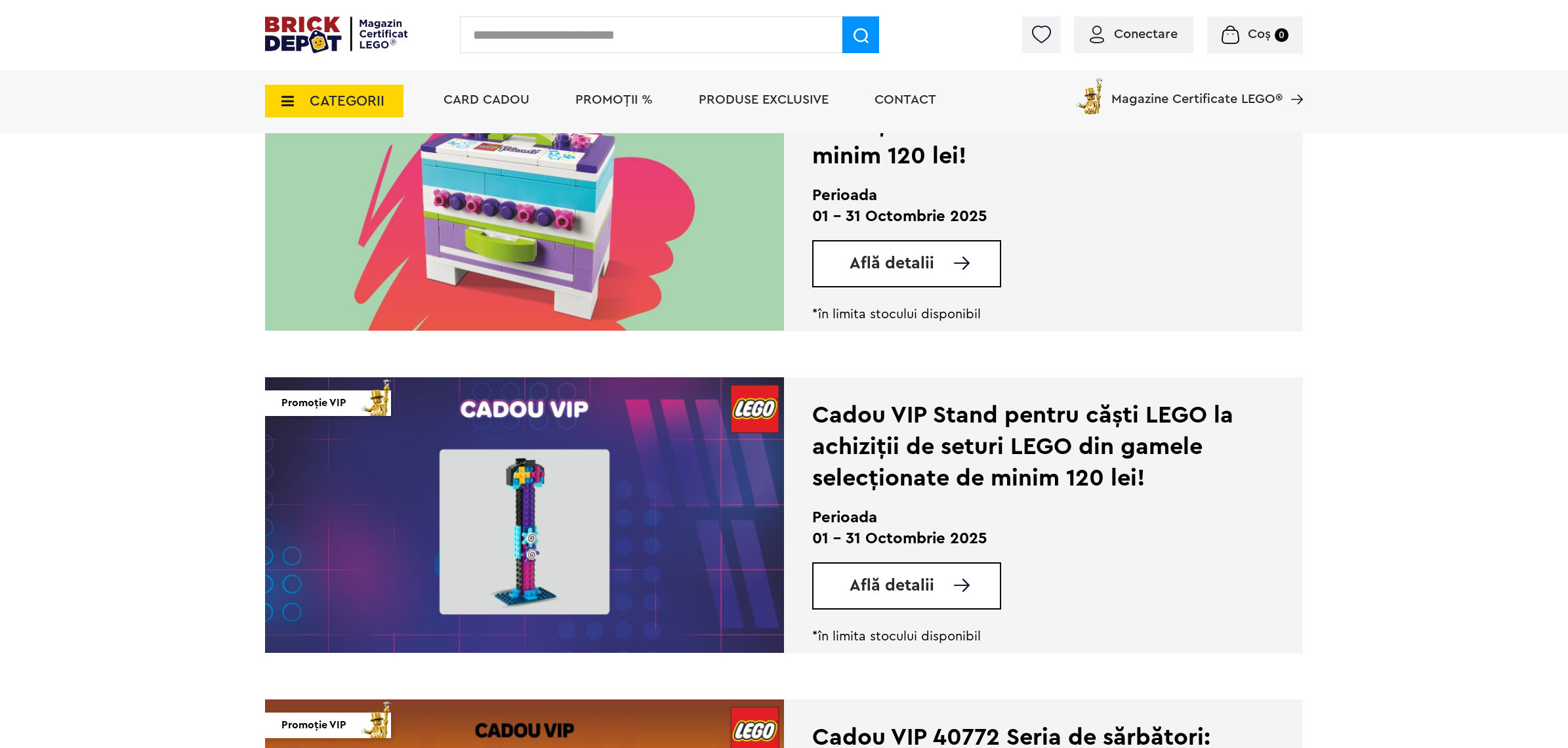
scroll to position [1395, 0]
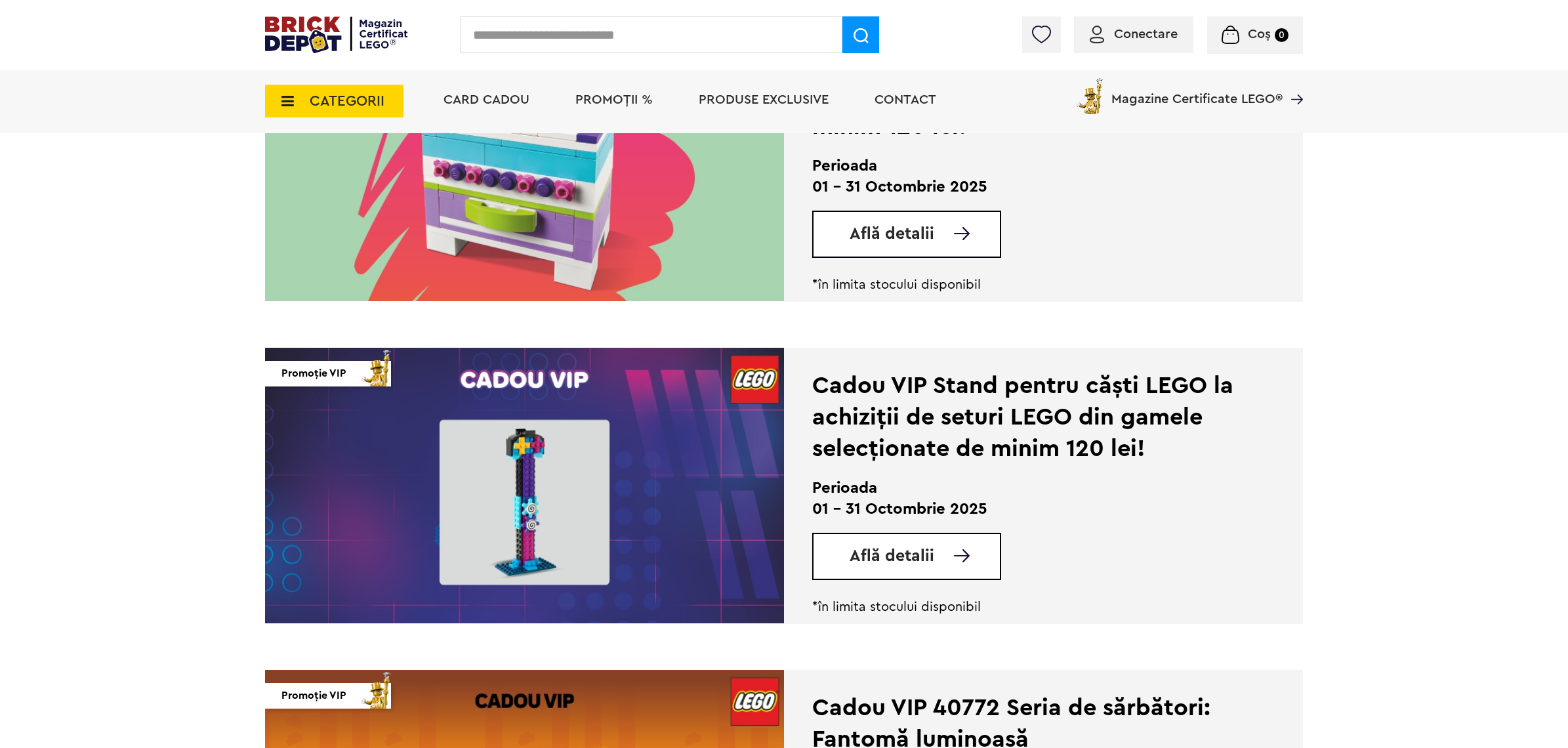
click at [540, 532] on img at bounding box center [524, 485] width 519 height 276
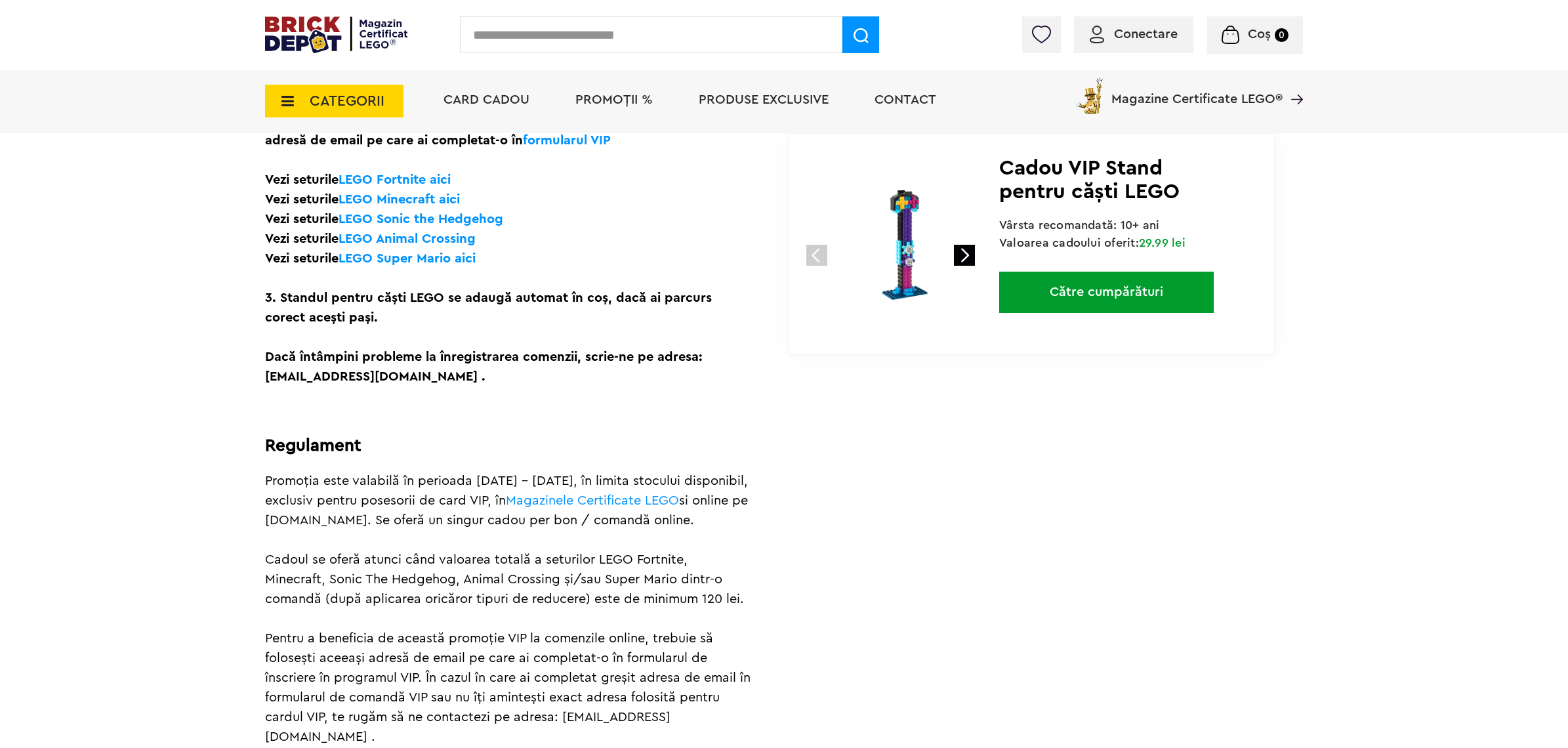
scroll to position [492, 0]
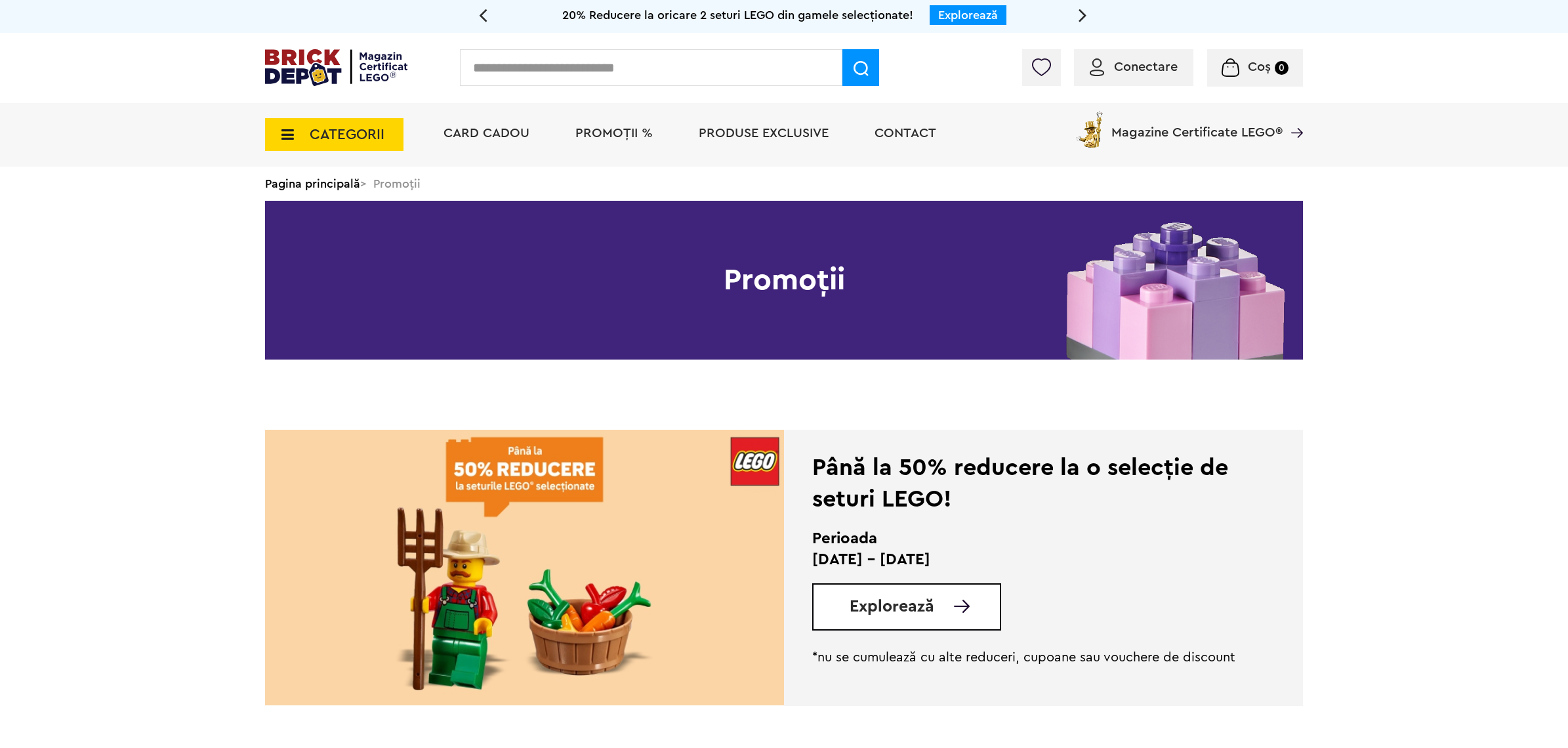
click at [957, 485] on div "Până la 50% reducere la o selecție de seturi LEGO!" at bounding box center [1025, 484] width 426 height 63
click at [902, 592] on div "Explorează" at bounding box center [906, 607] width 189 height 47
click at [929, 612] on span "Explorează" at bounding box center [892, 606] width 84 height 16
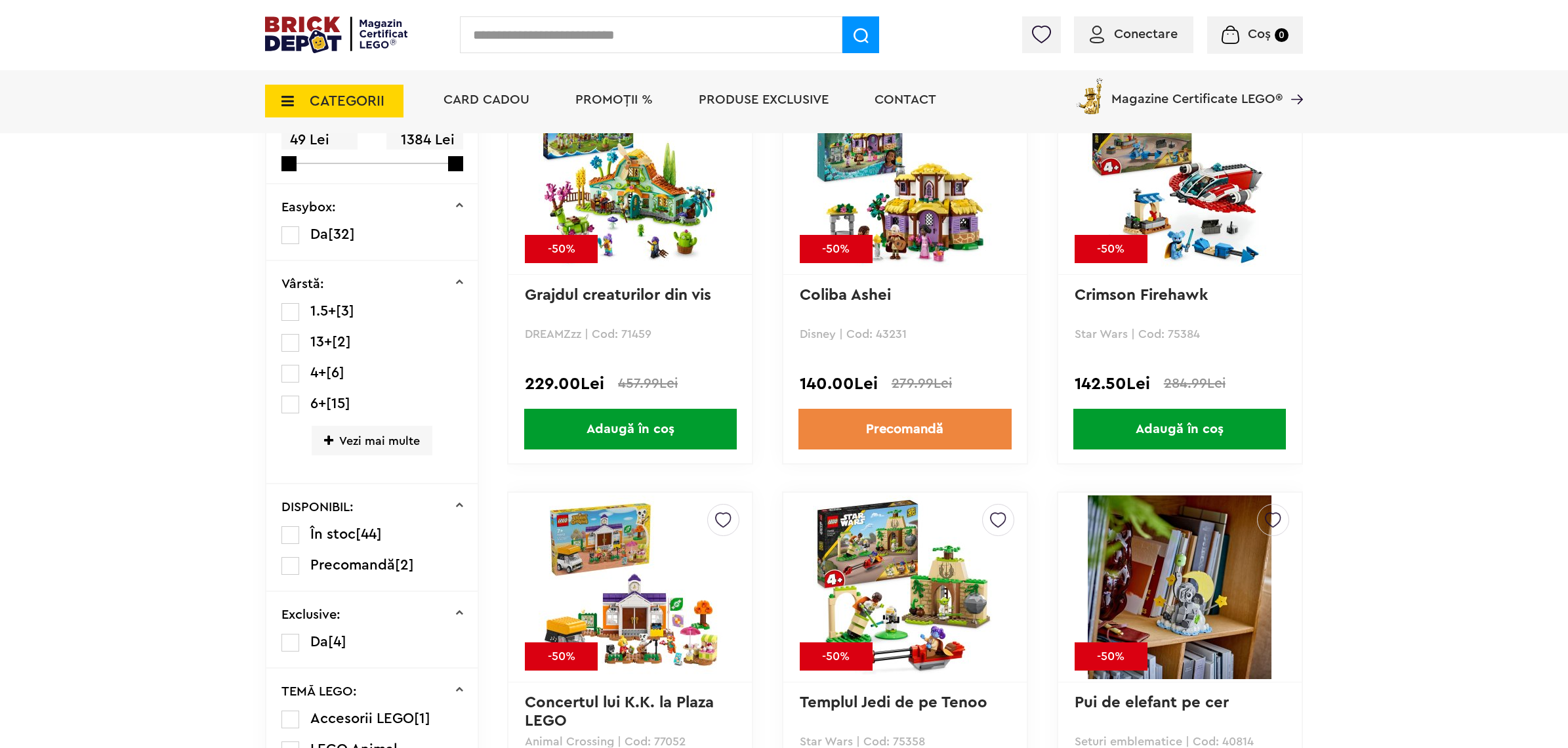
scroll to position [492, 0]
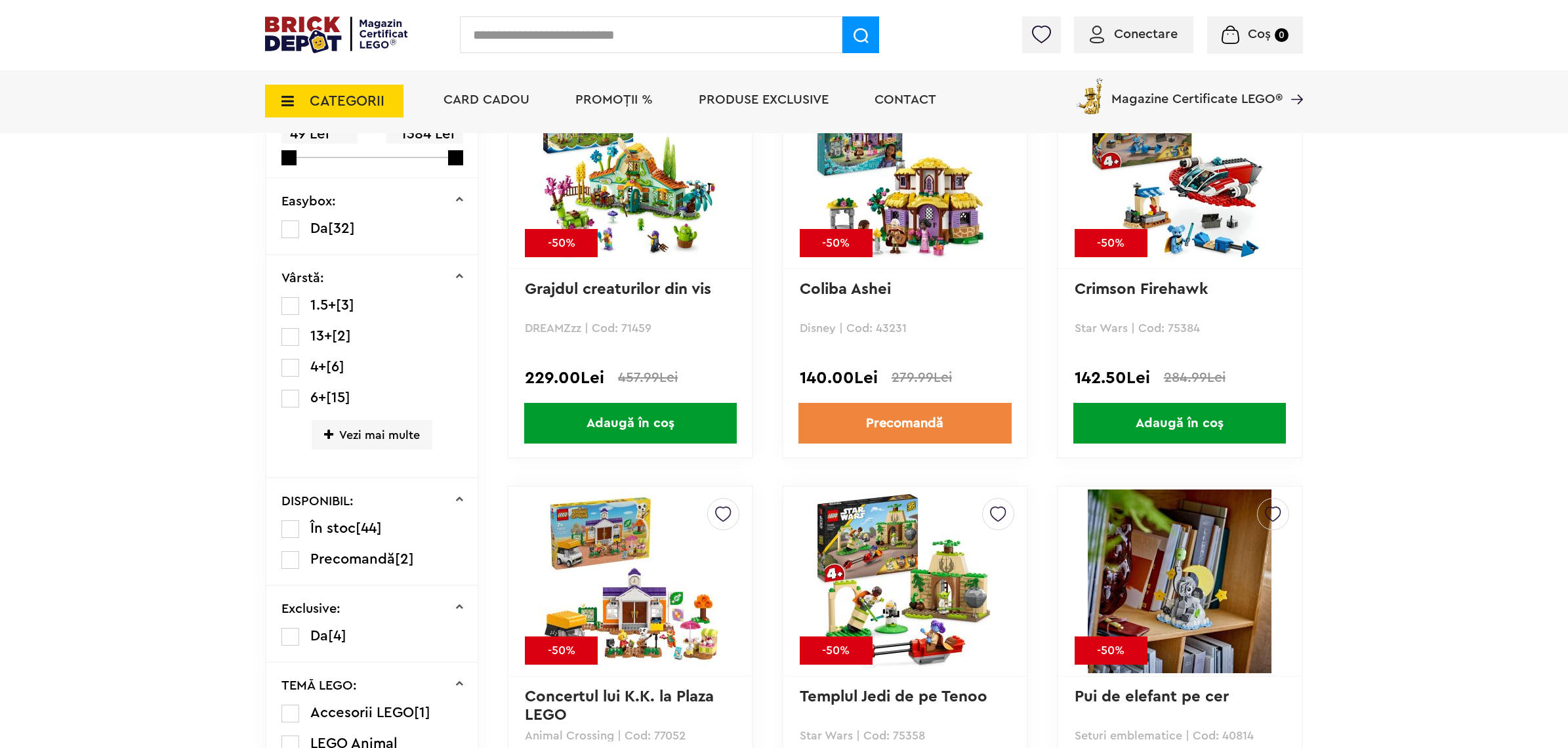
click at [1182, 605] on img at bounding box center [1180, 581] width 184 height 184
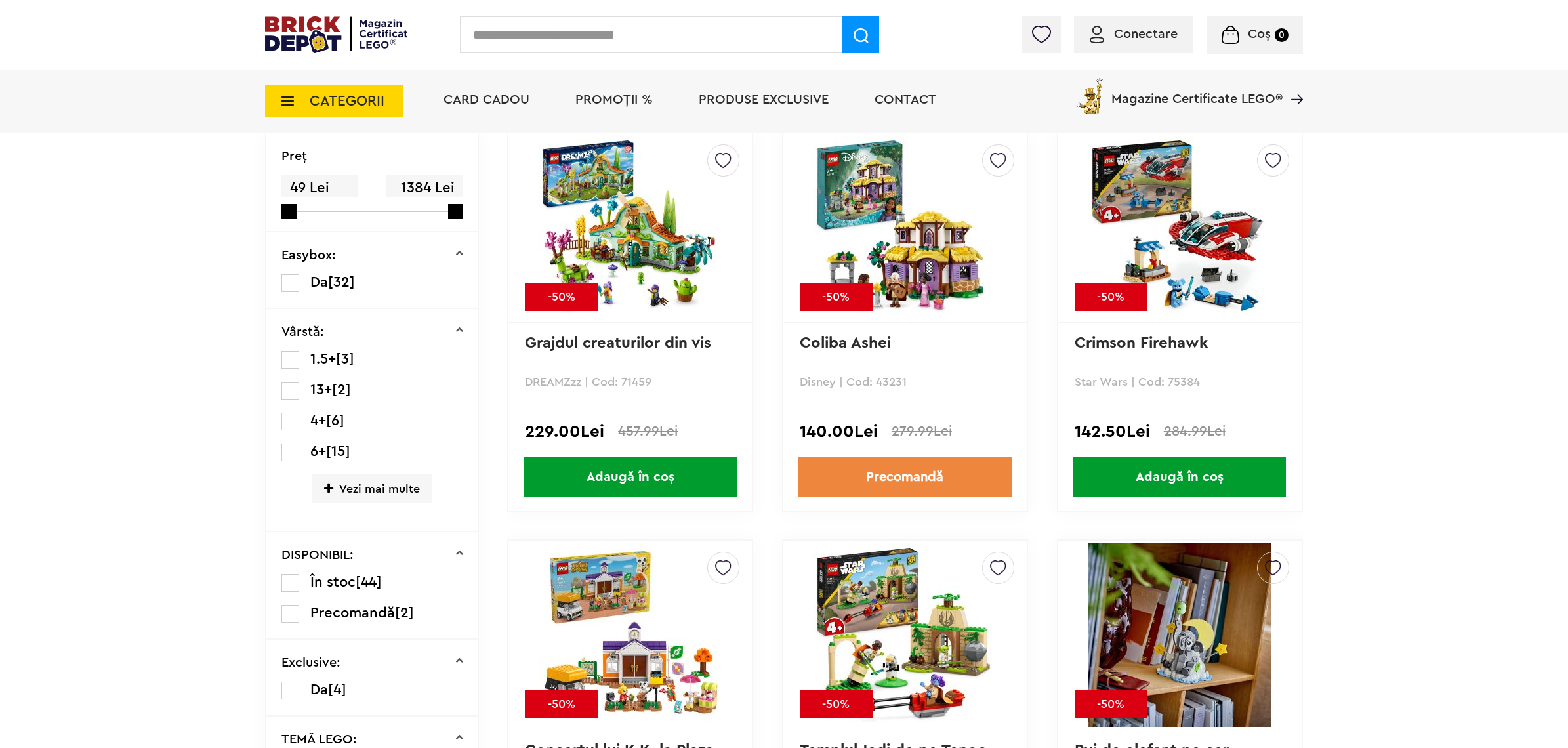
scroll to position [410, 0]
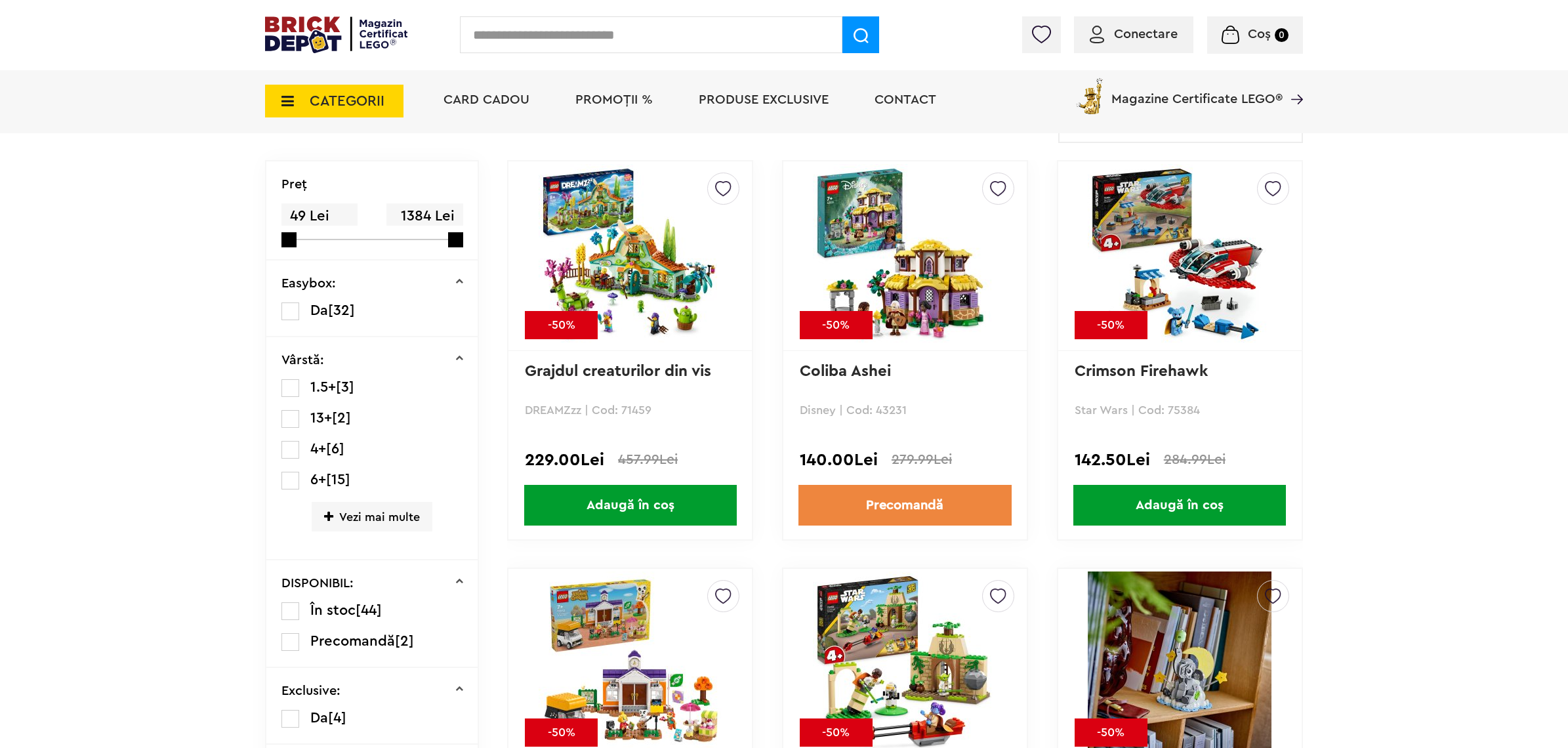
click at [683, 296] on img at bounding box center [630, 255] width 184 height 184
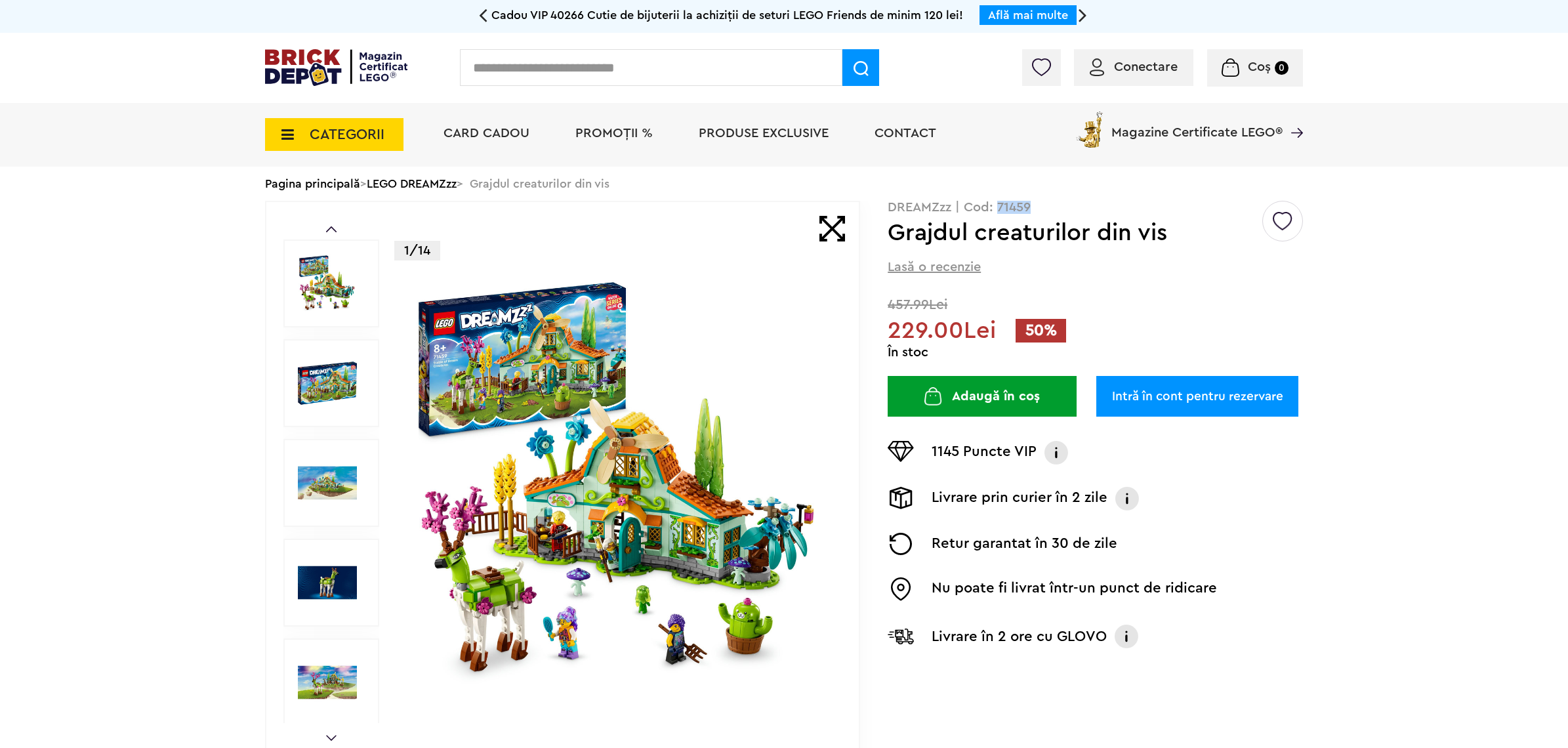
drag, startPoint x: 995, startPoint y: 205, endPoint x: 1029, endPoint y: 205, distance: 34.0
click at [1029, 205] on p "DREAMZzz | Cod: 71459" at bounding box center [1096, 207] width 416 height 13
copy p "71459"
